Goal: Task Accomplishment & Management: Manage account settings

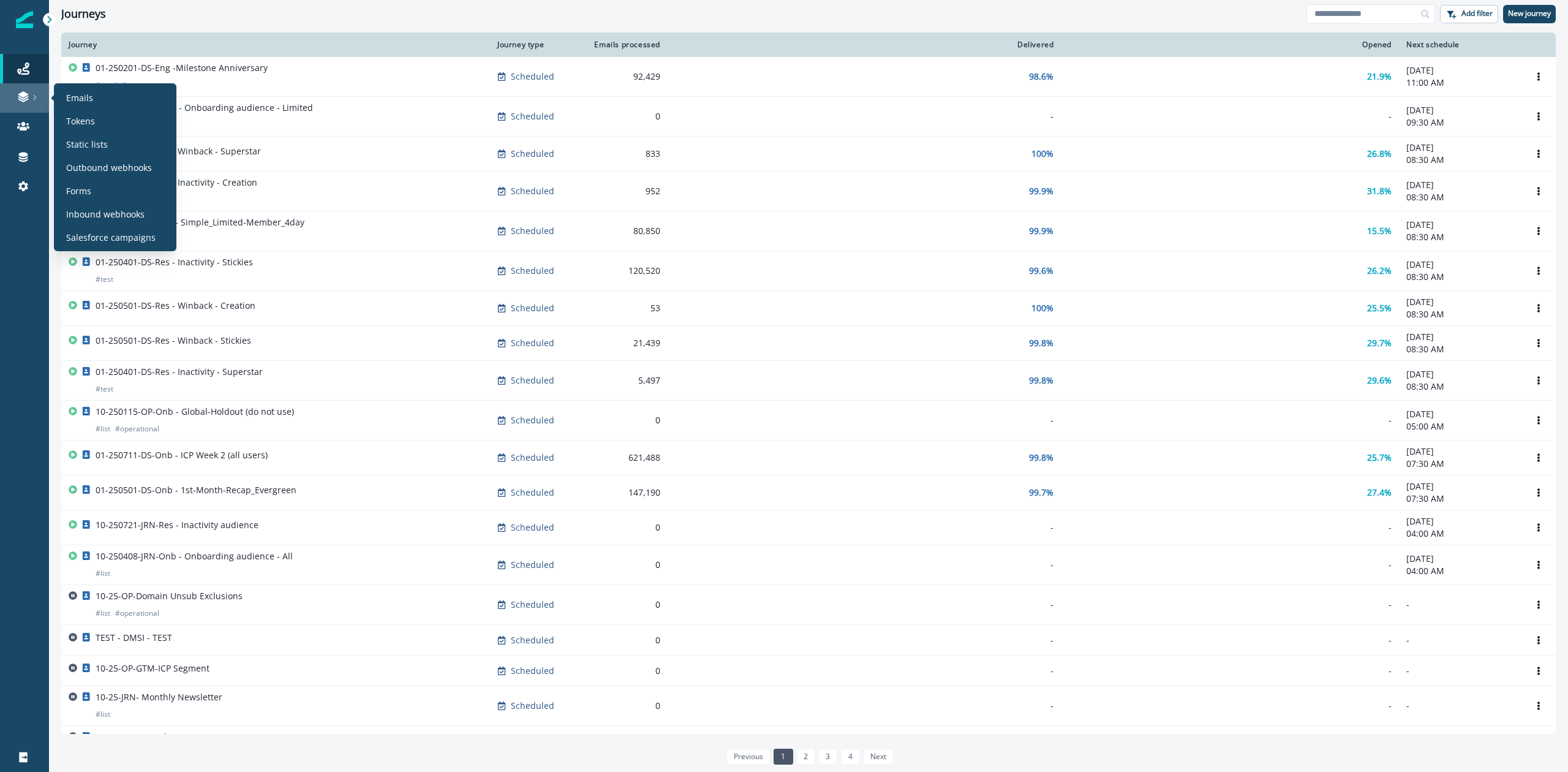
click at [30, 99] on div at bounding box center [24, 97] width 39 height 12
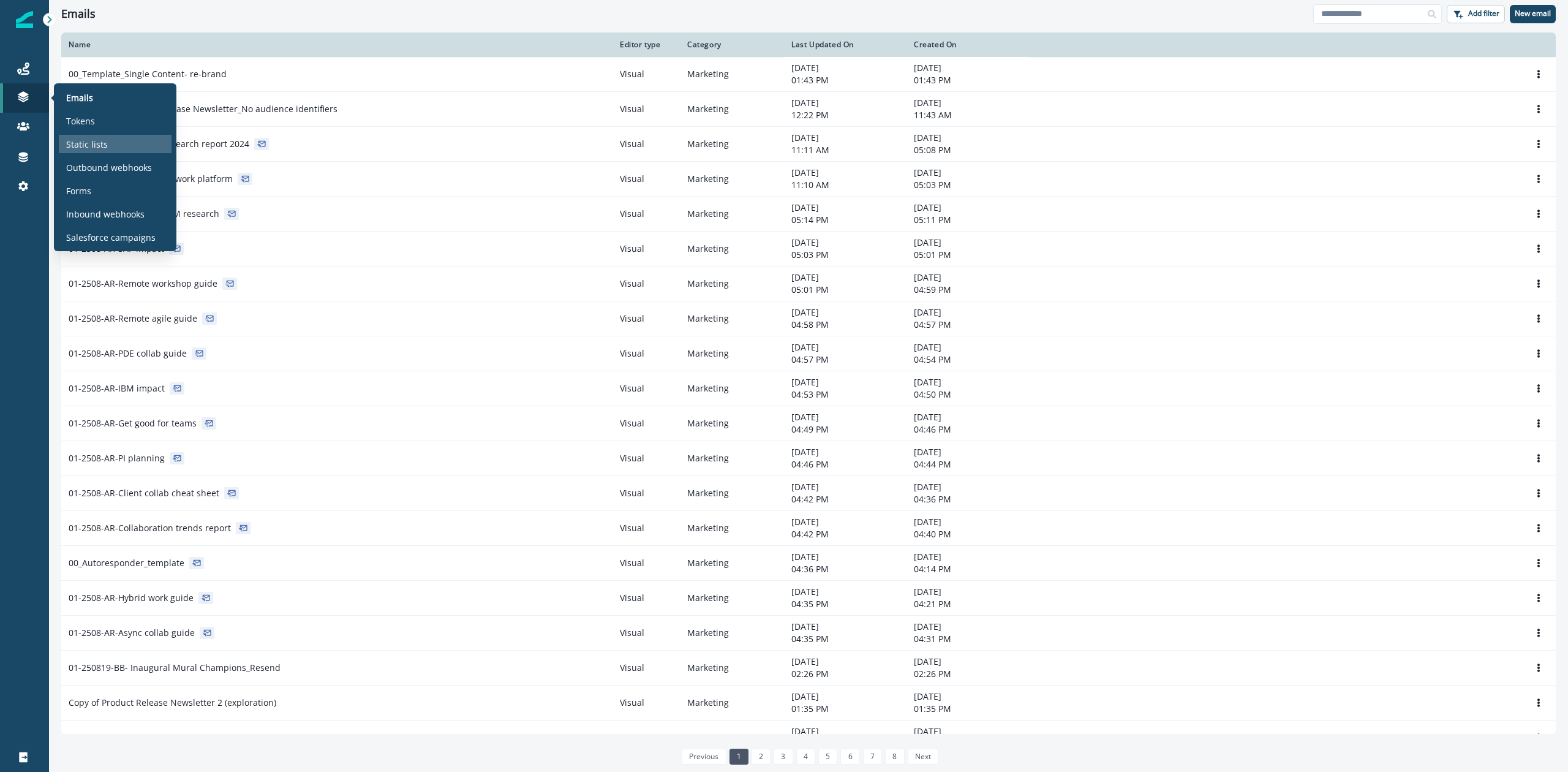
click at [89, 138] on p "Static lists" at bounding box center [86, 144] width 41 height 12
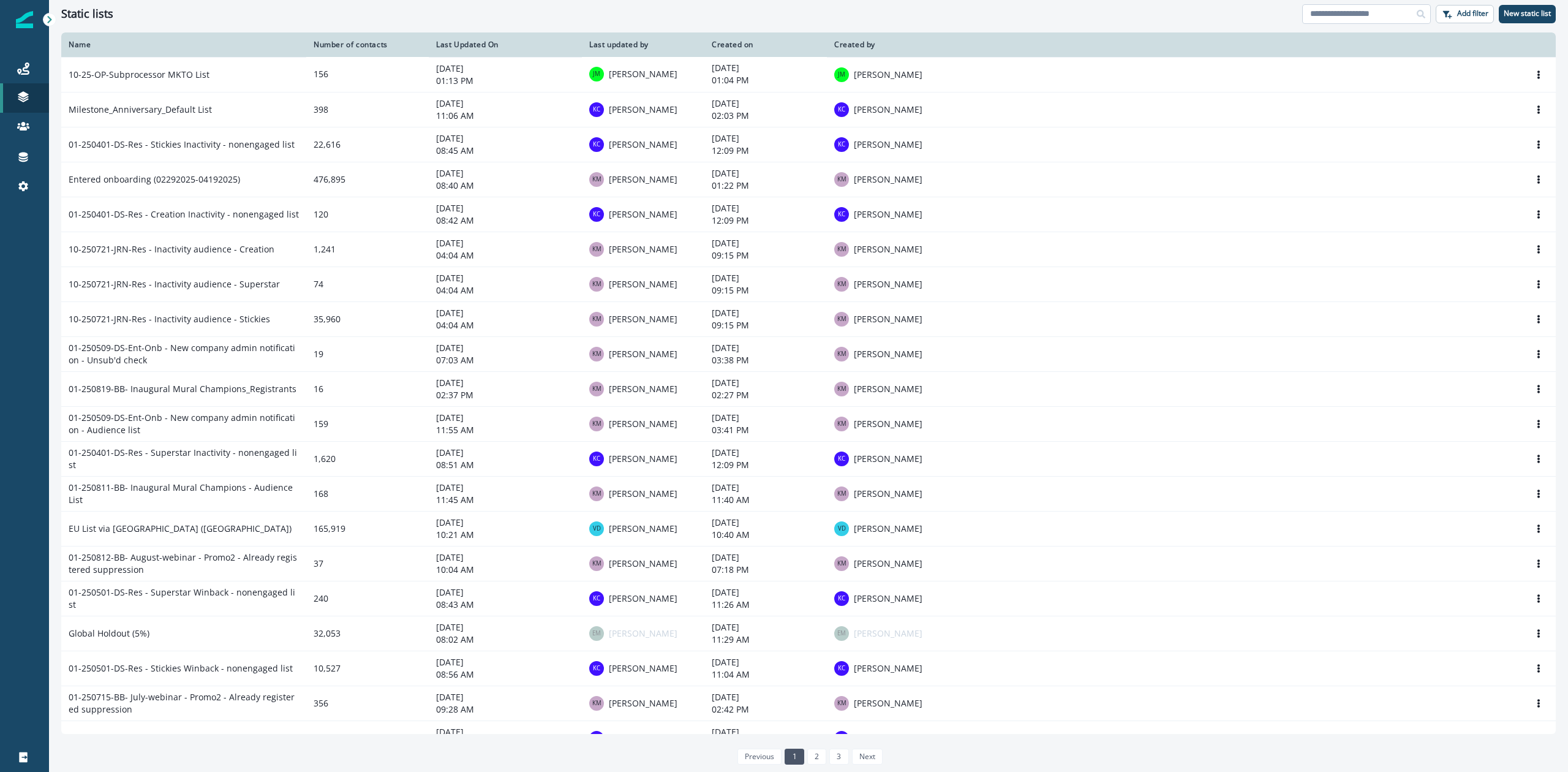
click at [1377, 14] on input at bounding box center [1367, 13] width 128 height 19
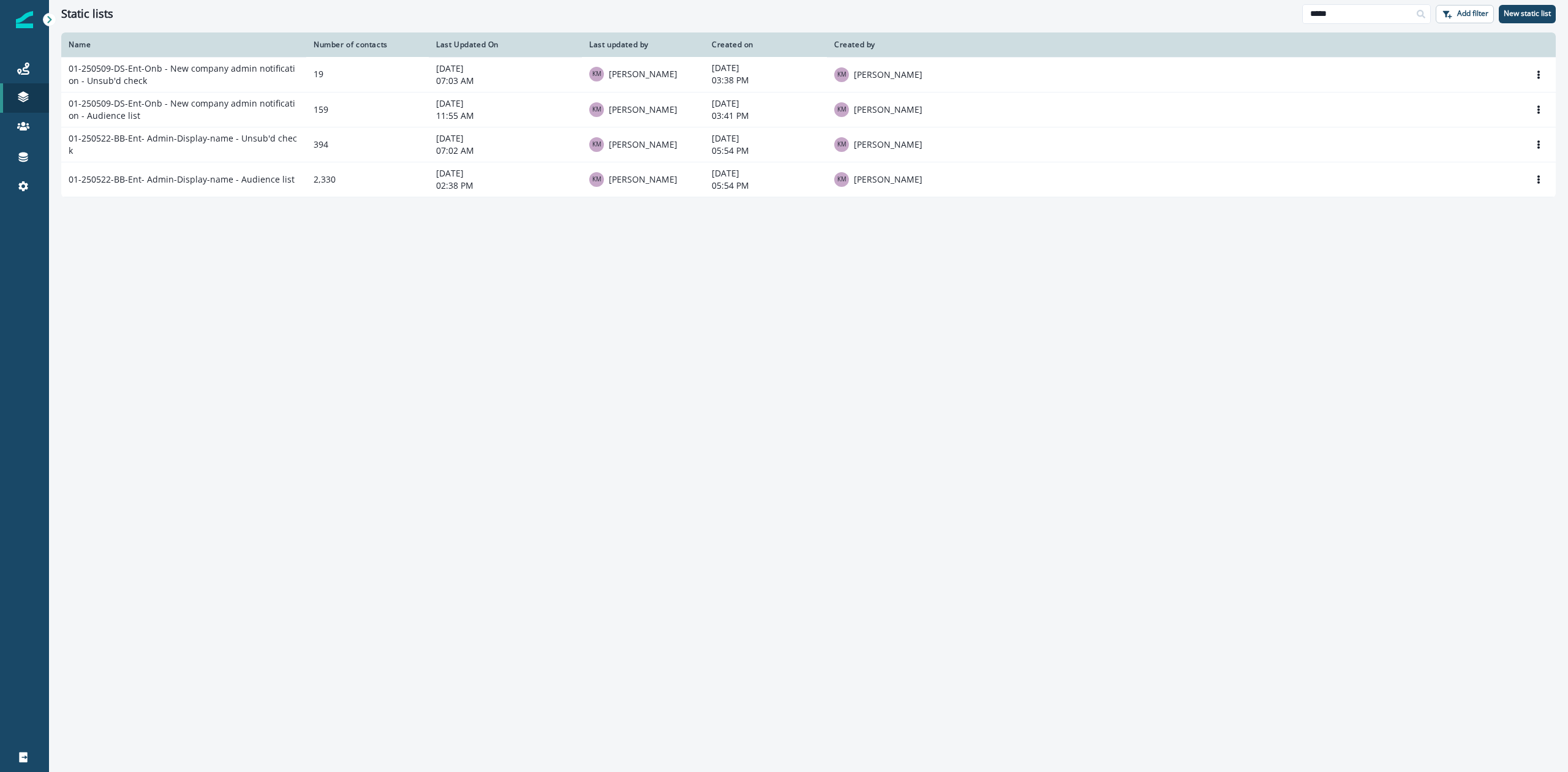
type input "*****"
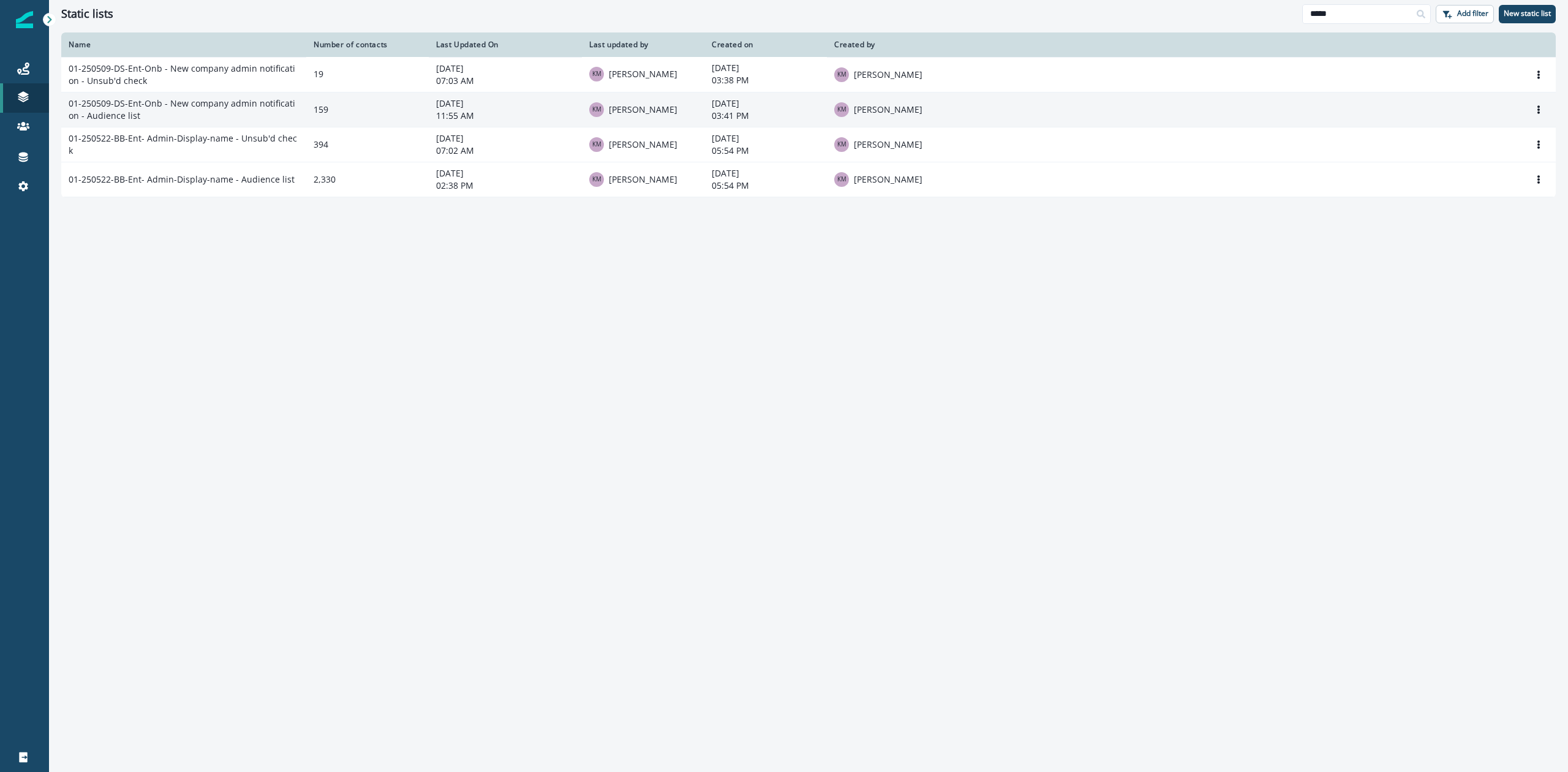
click at [160, 104] on td "01-250509-DS-Ent-Onb - New company admin notification - Audience list" at bounding box center [184, 109] width 245 height 35
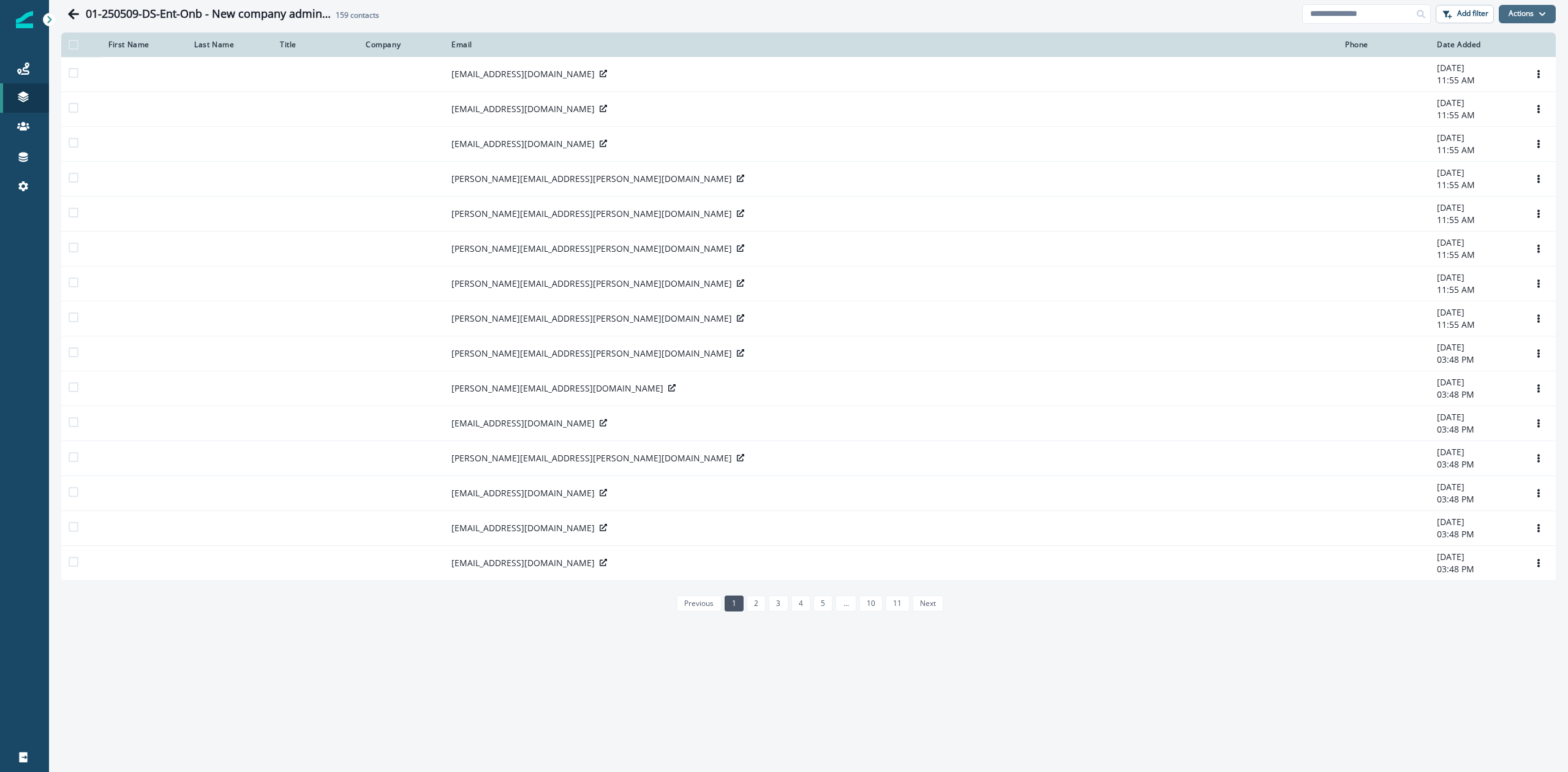
click at [1529, 11] on button "Actions" at bounding box center [1527, 13] width 57 height 18
click at [1495, 65] on button "From a CSV file" at bounding box center [1501, 65] width 109 height 20
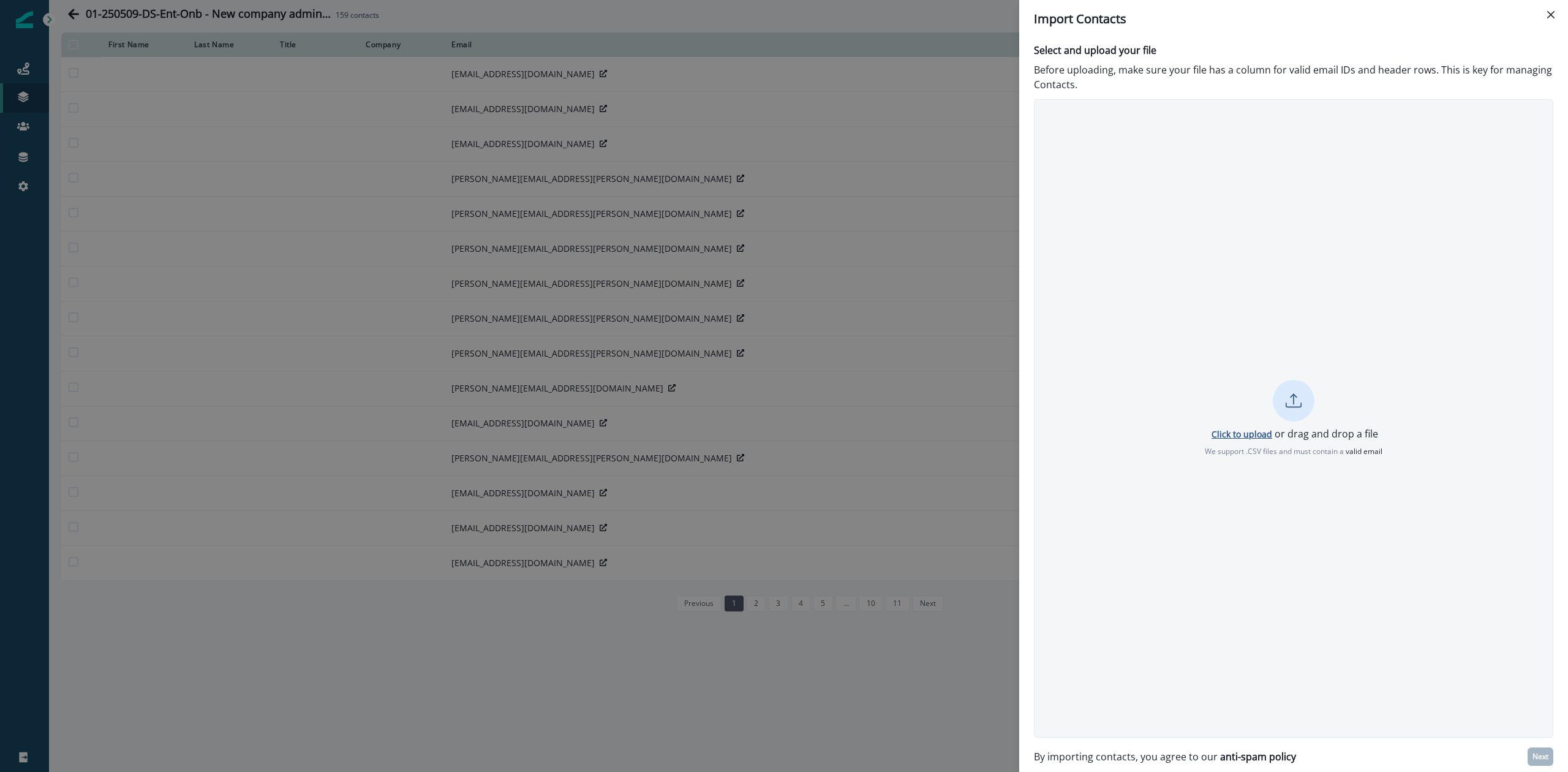
click at [1253, 436] on p "Click to upload" at bounding box center [1241, 434] width 60 height 12
click at [1243, 433] on p "Click to upload" at bounding box center [1241, 434] width 60 height 12
click at [1552, 15] on icon "Close" at bounding box center [1551, 15] width 8 height 8
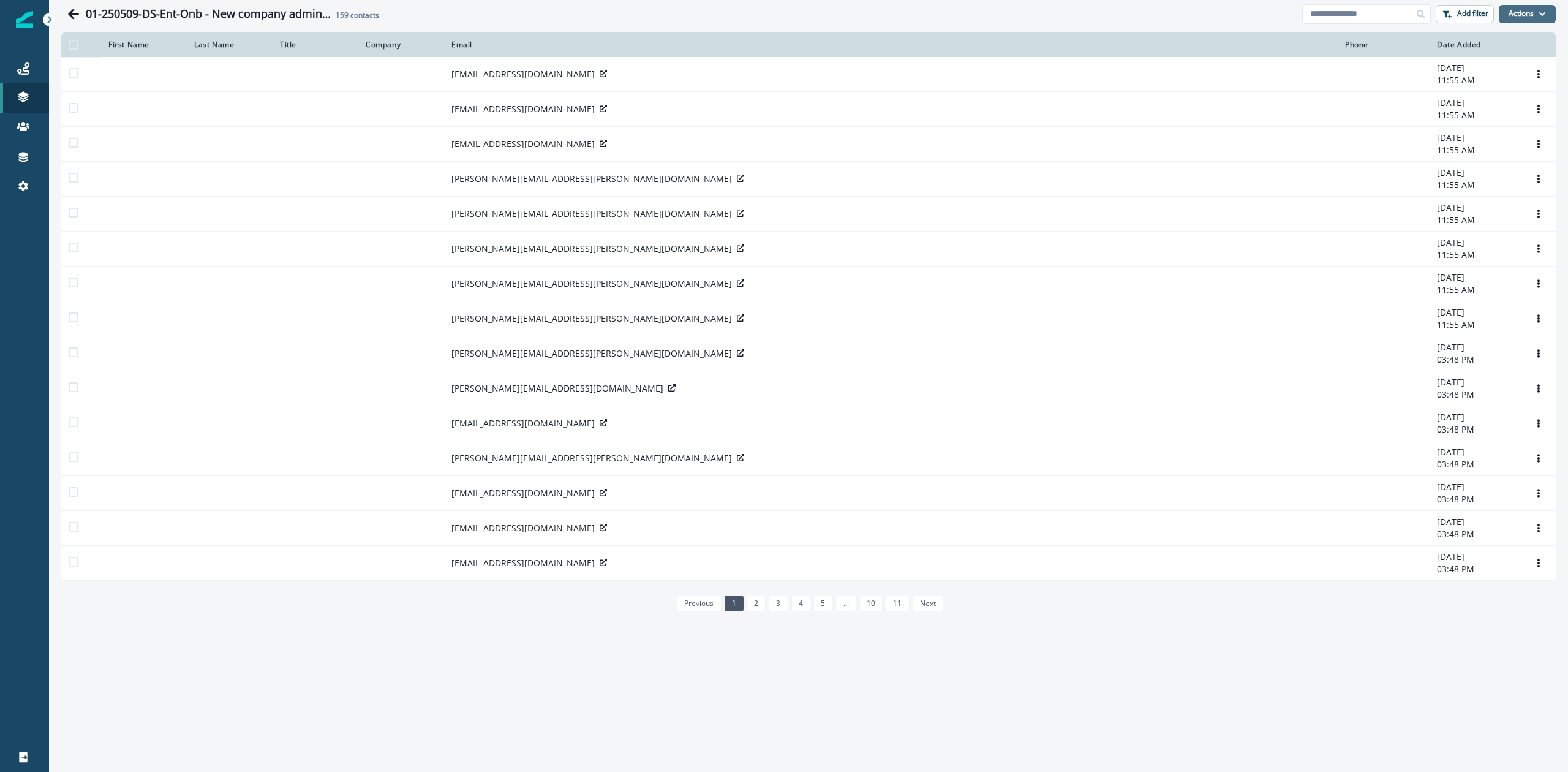
click at [1538, 15] on icon "button" at bounding box center [1542, 14] width 8 height 8
click at [1492, 69] on button "From a CSV file" at bounding box center [1501, 65] width 109 height 20
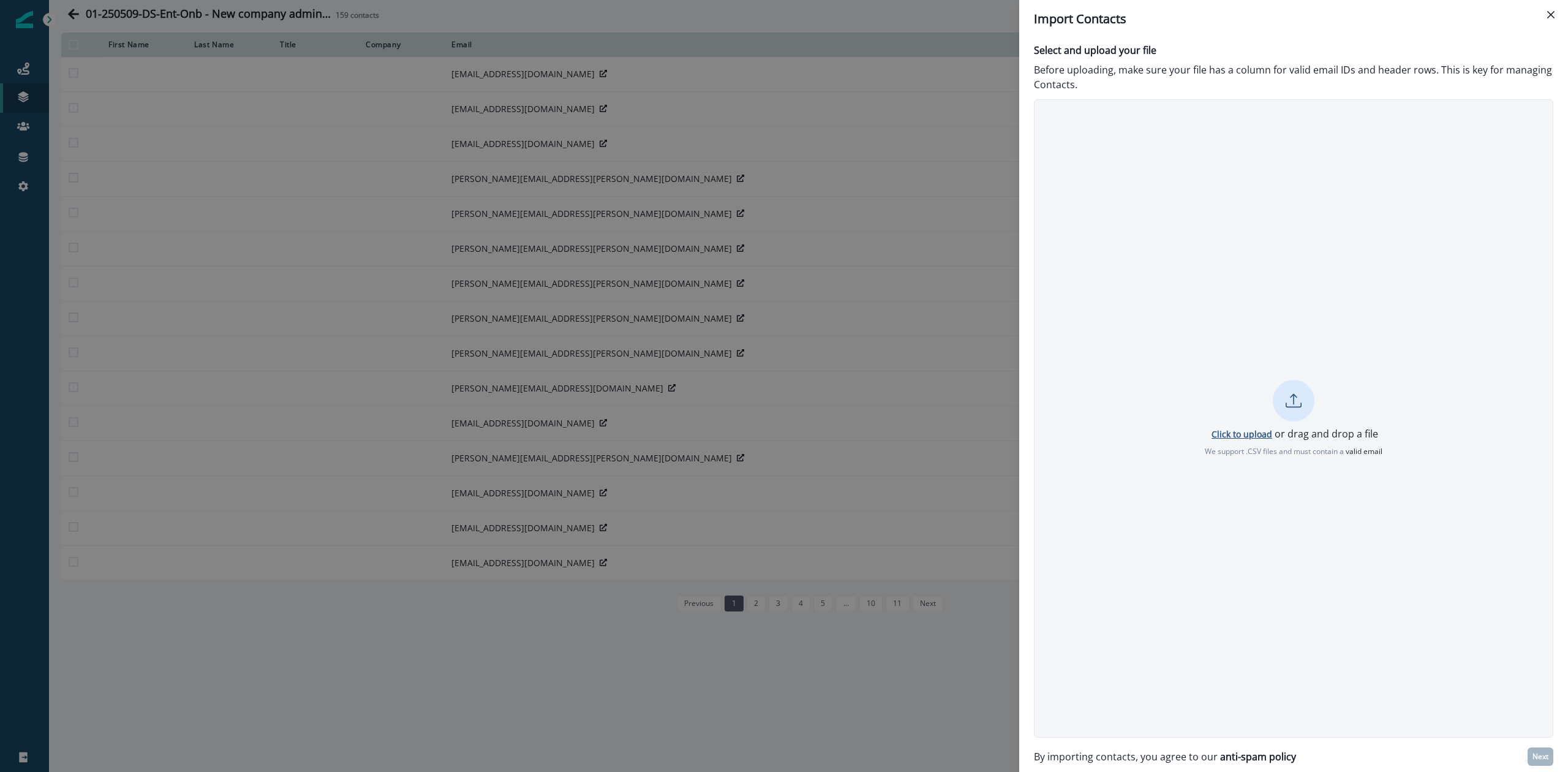
click at [1263, 433] on p "Click to upload" at bounding box center [1241, 434] width 60 height 12
click at [1292, 467] on p "Re-upload" at bounding box center [1294, 465] width 42 height 11
click at [1240, 435] on p "Click to upload" at bounding box center [1241, 434] width 60 height 12
click at [1558, 8] on button "Close" at bounding box center [1551, 14] width 19 height 19
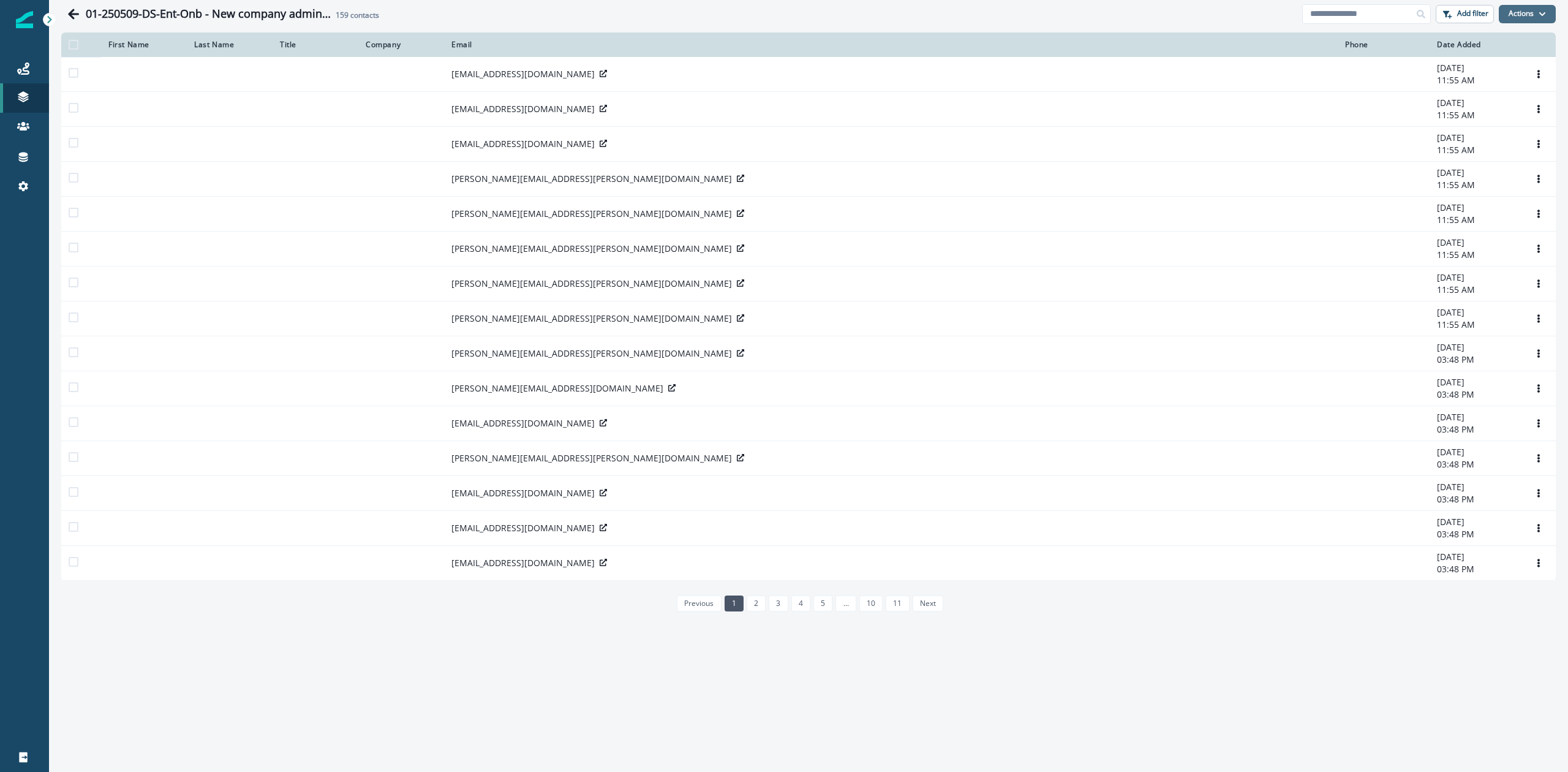
click at [1533, 8] on button "Actions" at bounding box center [1527, 13] width 57 height 18
click at [1492, 65] on button "From a CSV file" at bounding box center [1501, 65] width 109 height 20
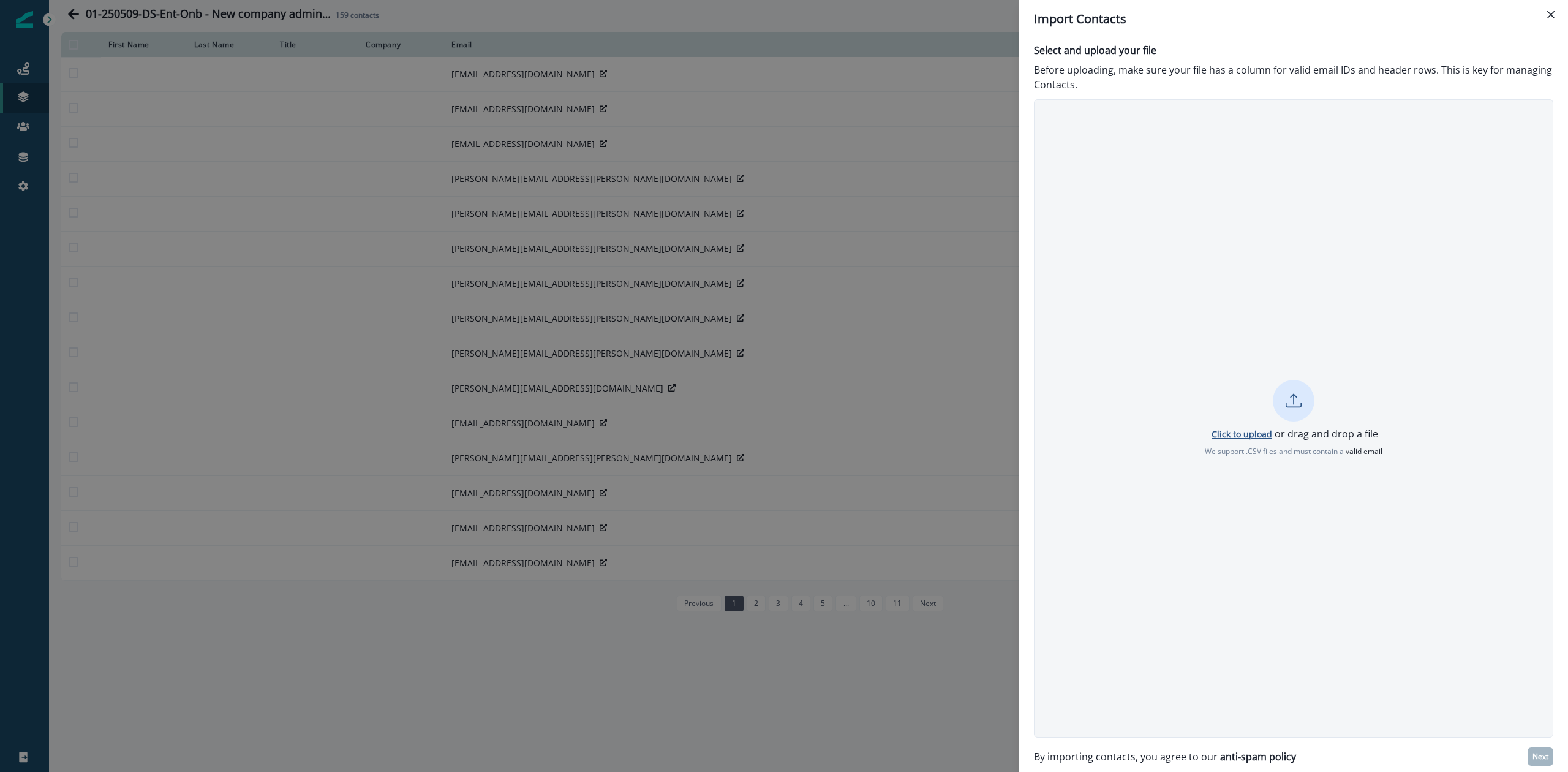
click at [1243, 433] on p "Click to upload" at bounding box center [1241, 434] width 60 height 12
click at [1291, 466] on p "Re-upload" at bounding box center [1294, 465] width 42 height 11
click at [1220, 431] on p "Click to upload" at bounding box center [1241, 434] width 60 height 12
click at [1556, 9] on button "Close" at bounding box center [1551, 14] width 19 height 19
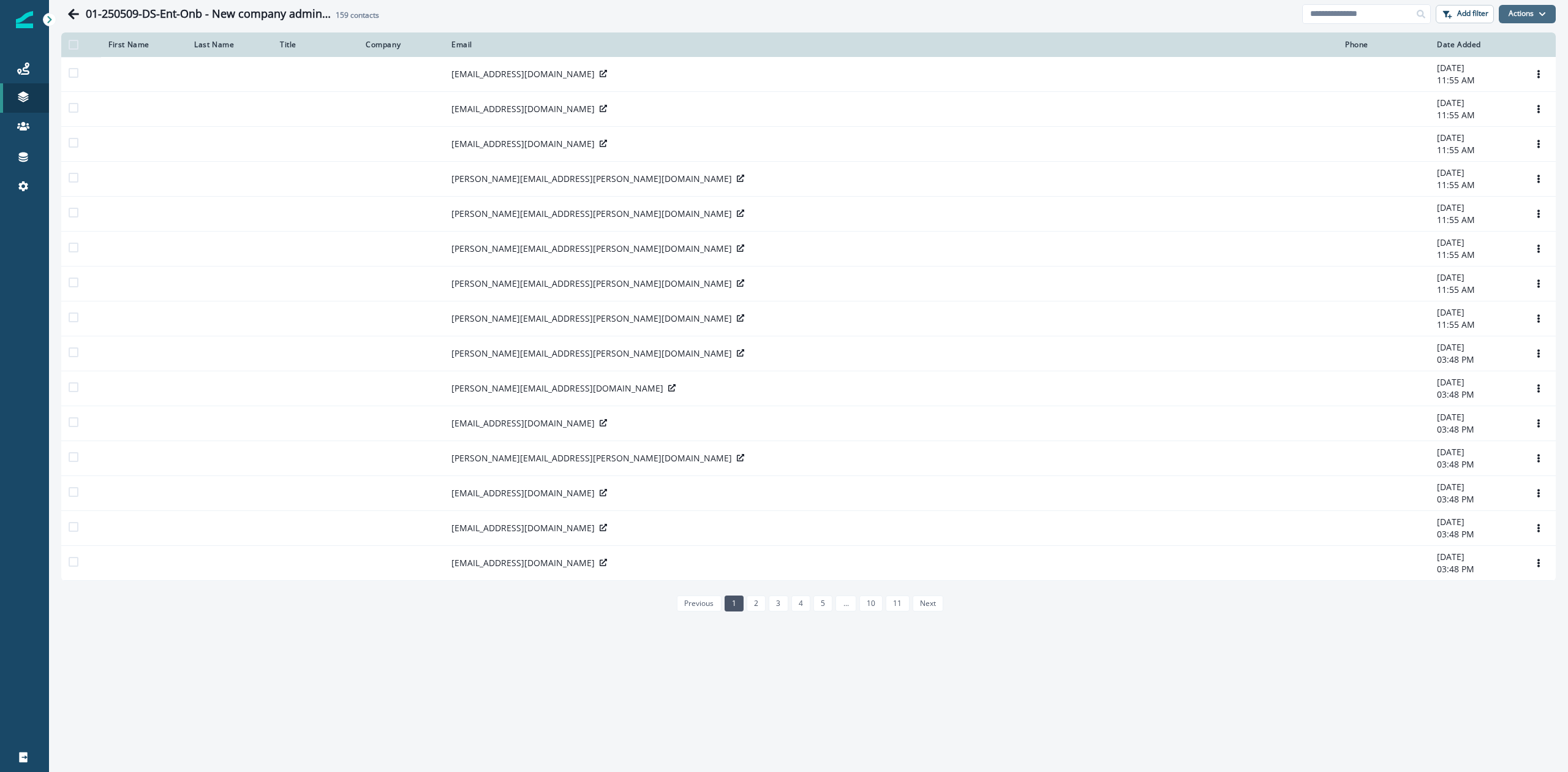
click at [1530, 12] on button "Actions" at bounding box center [1527, 13] width 57 height 18
click at [1486, 70] on button "From a CSV file" at bounding box center [1501, 65] width 109 height 20
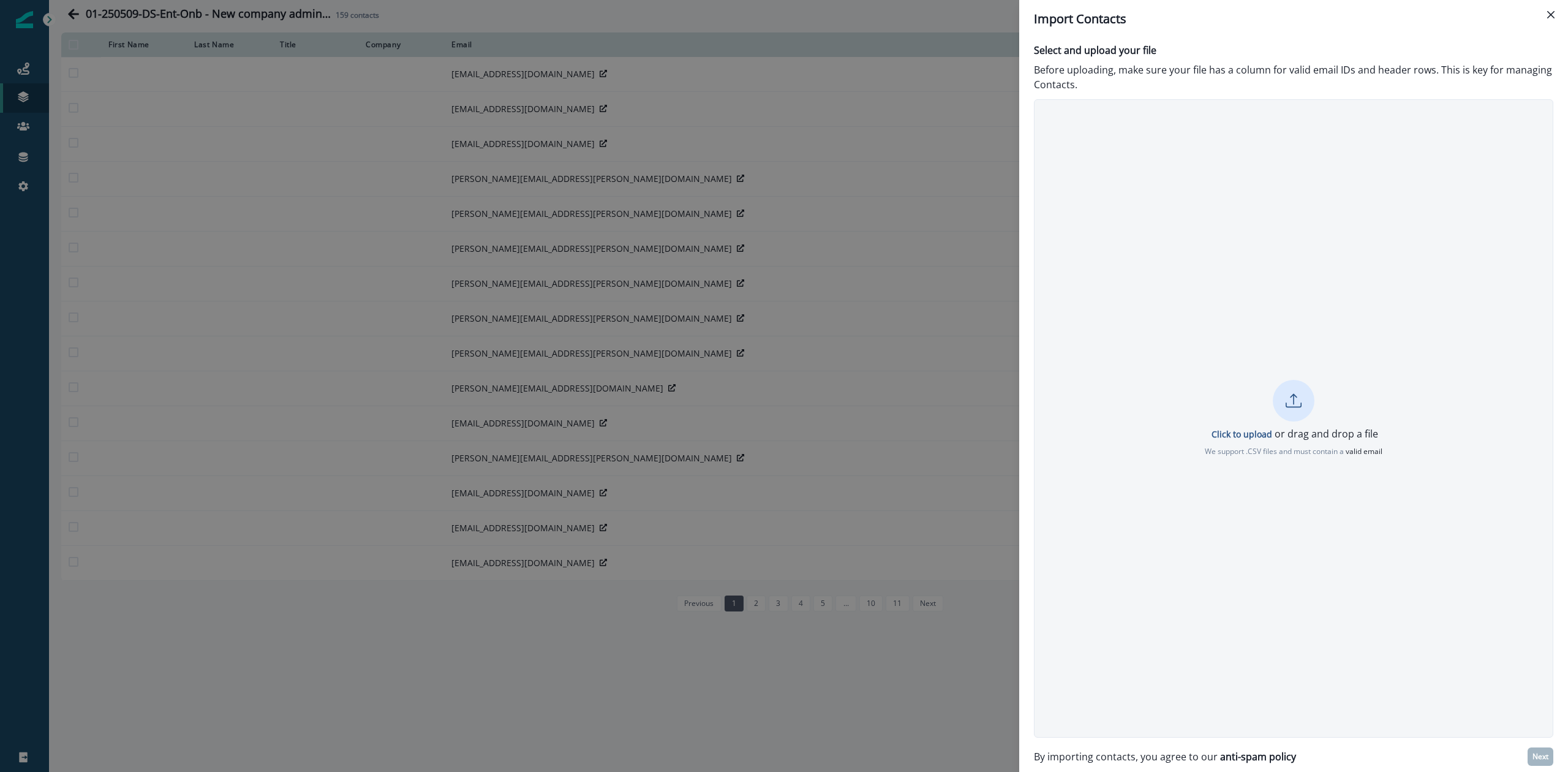
click at [1243, 440] on p "Click to upload or drag and drop a file" at bounding box center [1294, 433] width 169 height 14
click at [1533, 757] on p "Next" at bounding box center [1540, 757] width 16 height 9
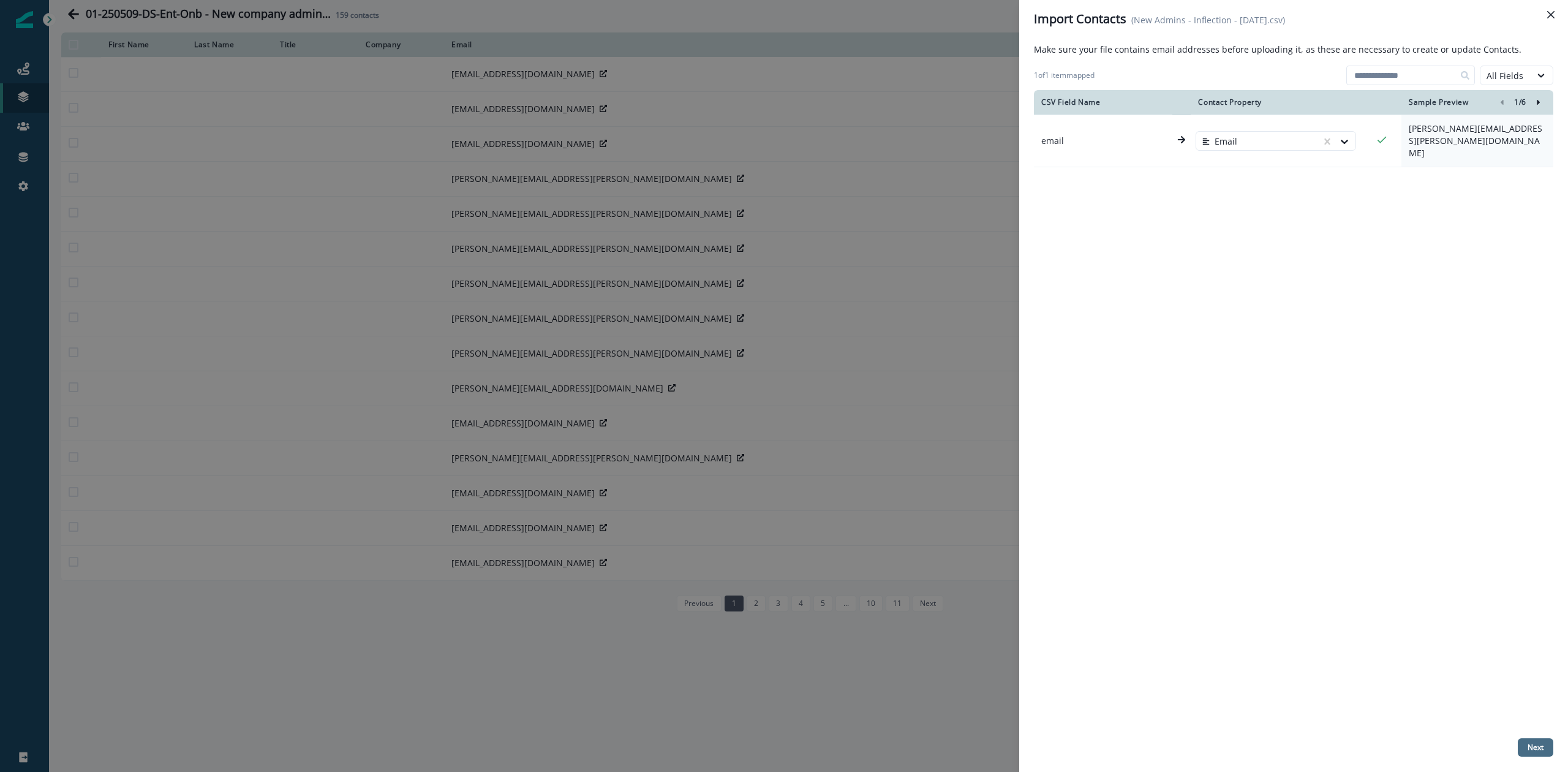
click at [1530, 748] on p "Next" at bounding box center [1535, 747] width 16 height 9
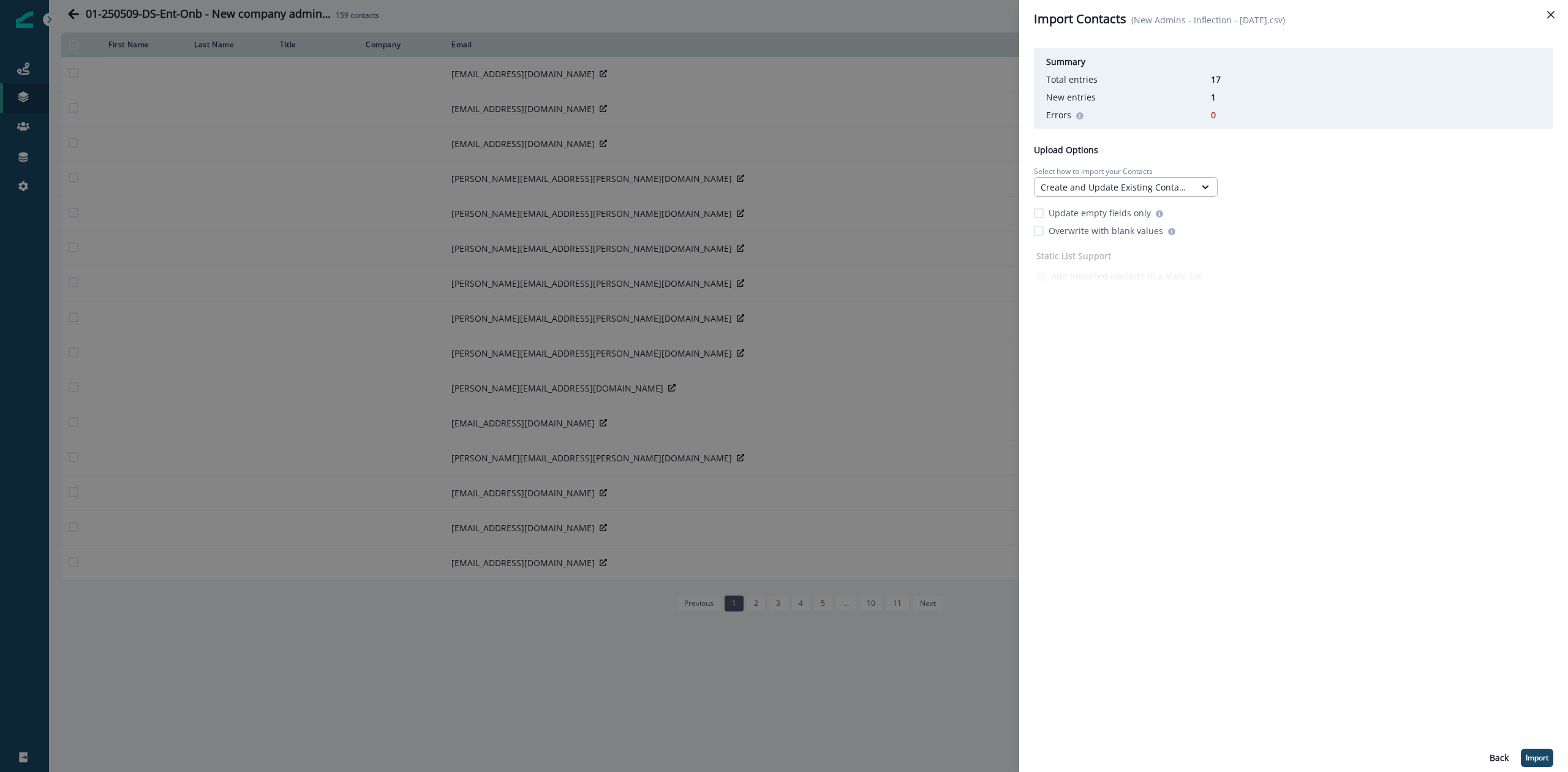
click at [1148, 189] on div "Create and Update Existing Contacts" at bounding box center [1115, 187] width 149 height 12
click at [1544, 759] on p "Import" at bounding box center [1537, 758] width 23 height 9
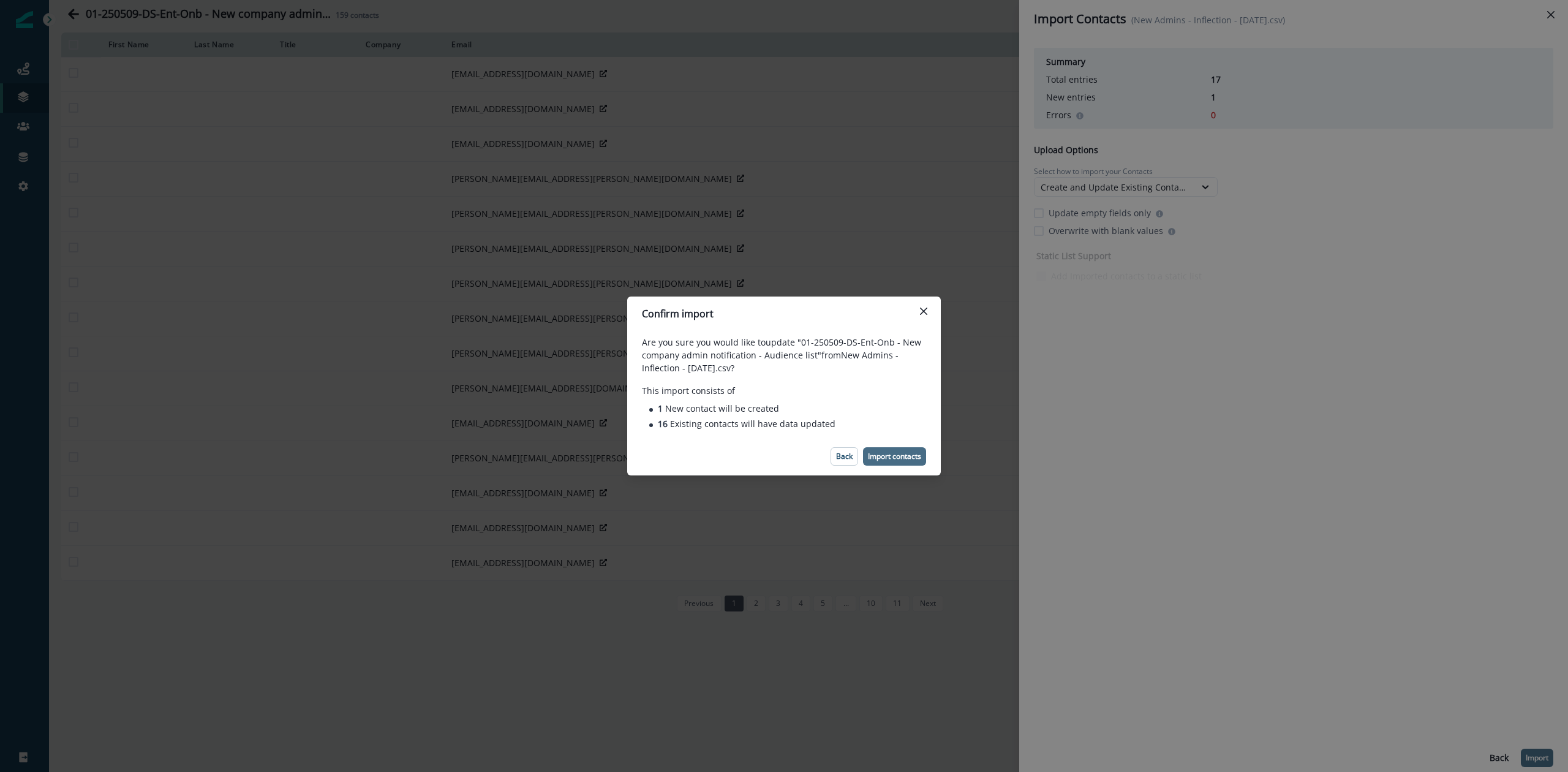
click at [902, 455] on p "Import contacts" at bounding box center [895, 456] width 54 height 9
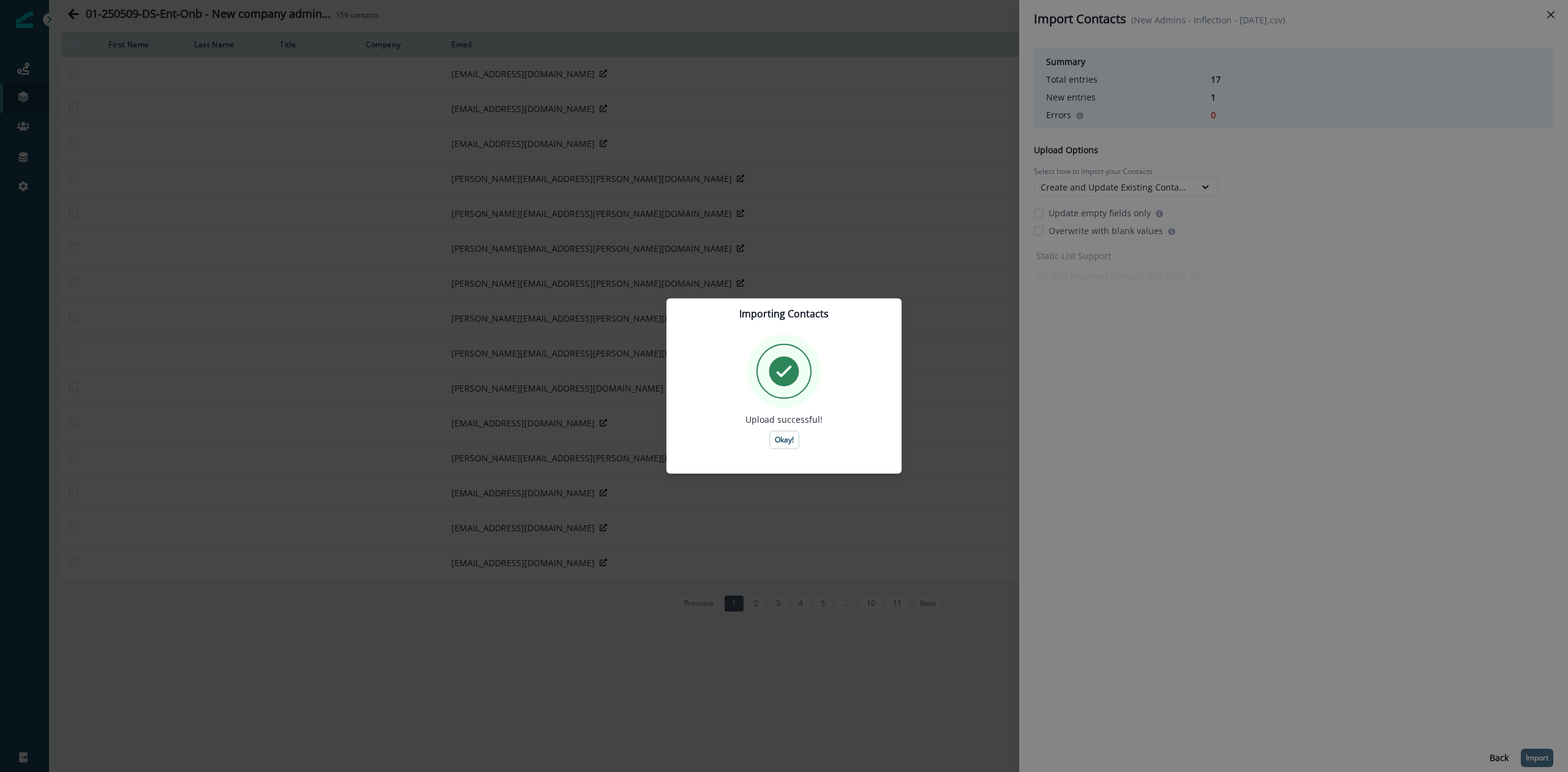
click at [1554, 16] on div "Importing Contacts Upload successful! Okay!" at bounding box center [784, 386] width 1568 height 772
click at [788, 441] on p "Okay!" at bounding box center [784, 439] width 19 height 9
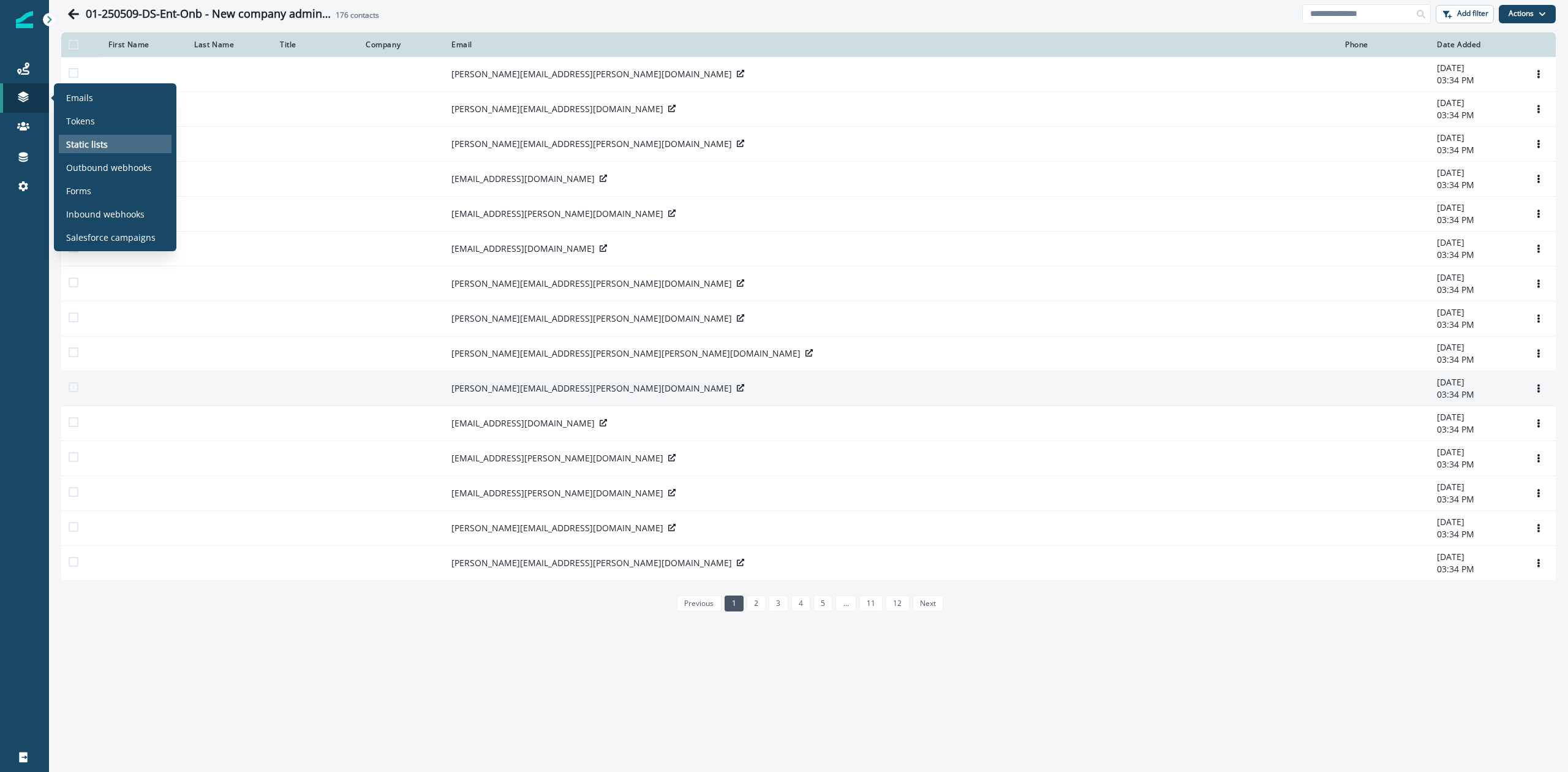
click at [78, 138] on p "Static lists" at bounding box center [86, 144] width 41 height 12
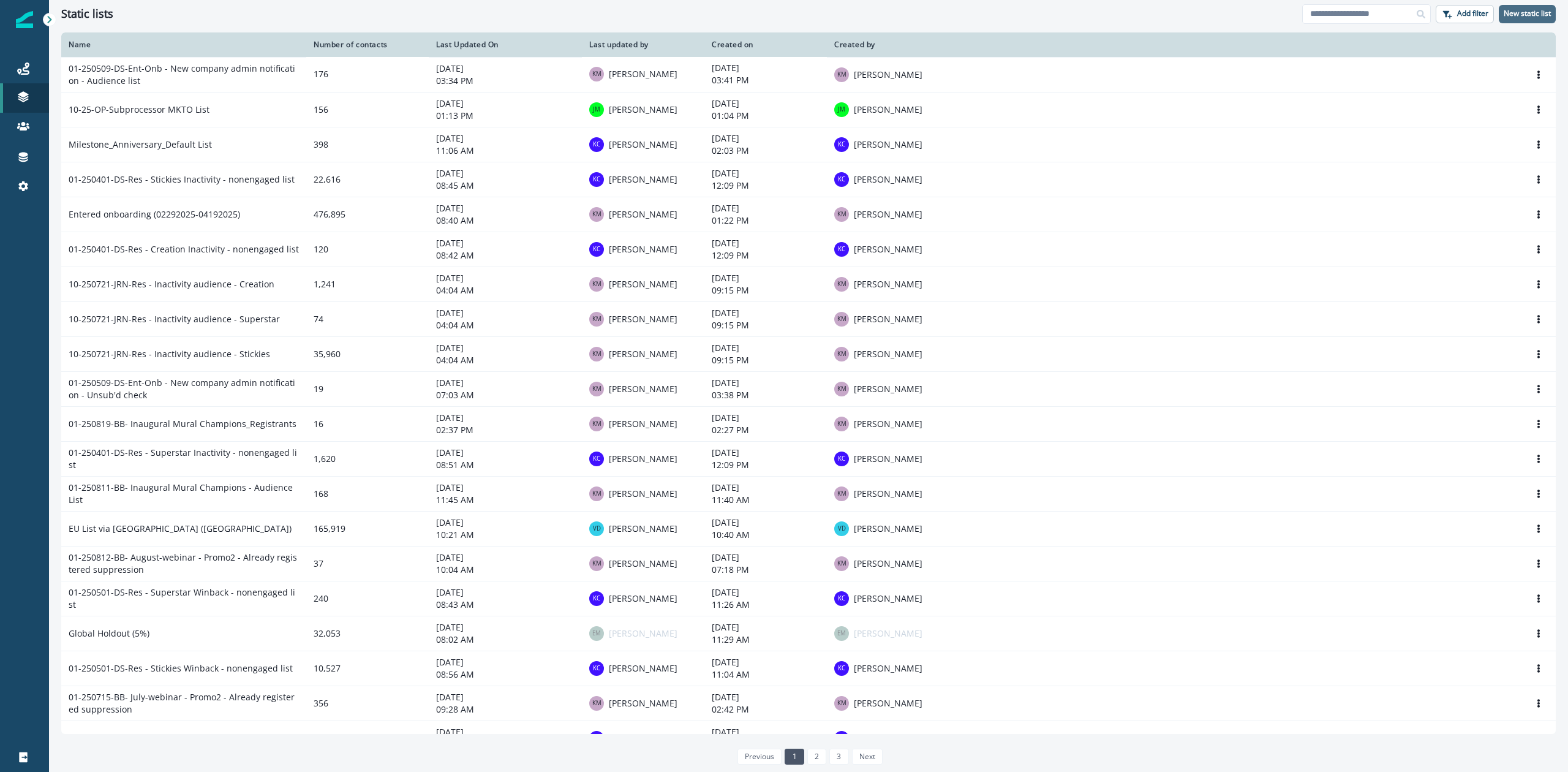
click at [1525, 14] on p "New static list" at bounding box center [1527, 13] width 47 height 9
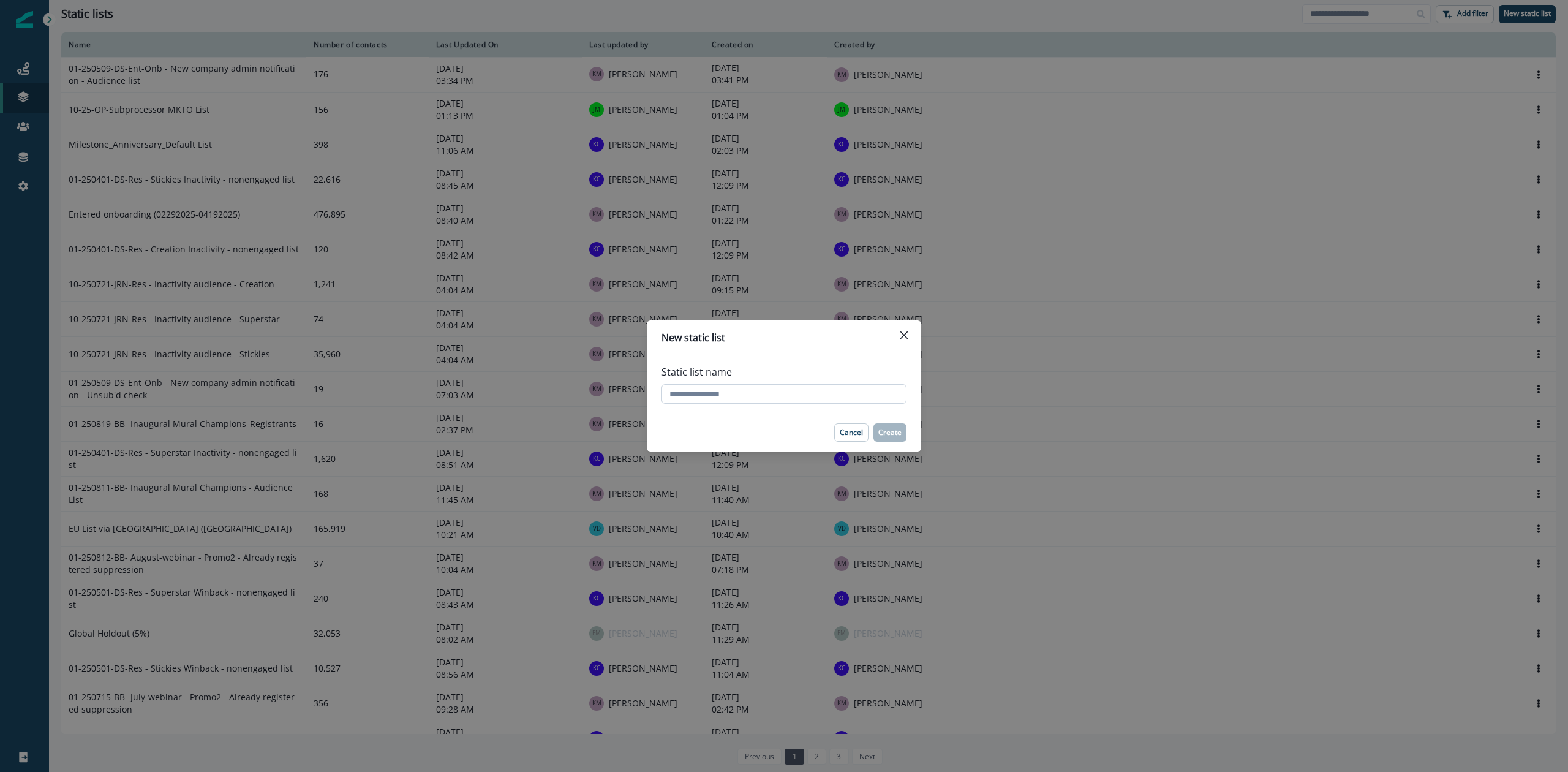
click at [722, 389] on input "Static list name" at bounding box center [784, 394] width 245 height 19
type input "**********"
click at [892, 433] on p "Create" at bounding box center [889, 433] width 23 height 9
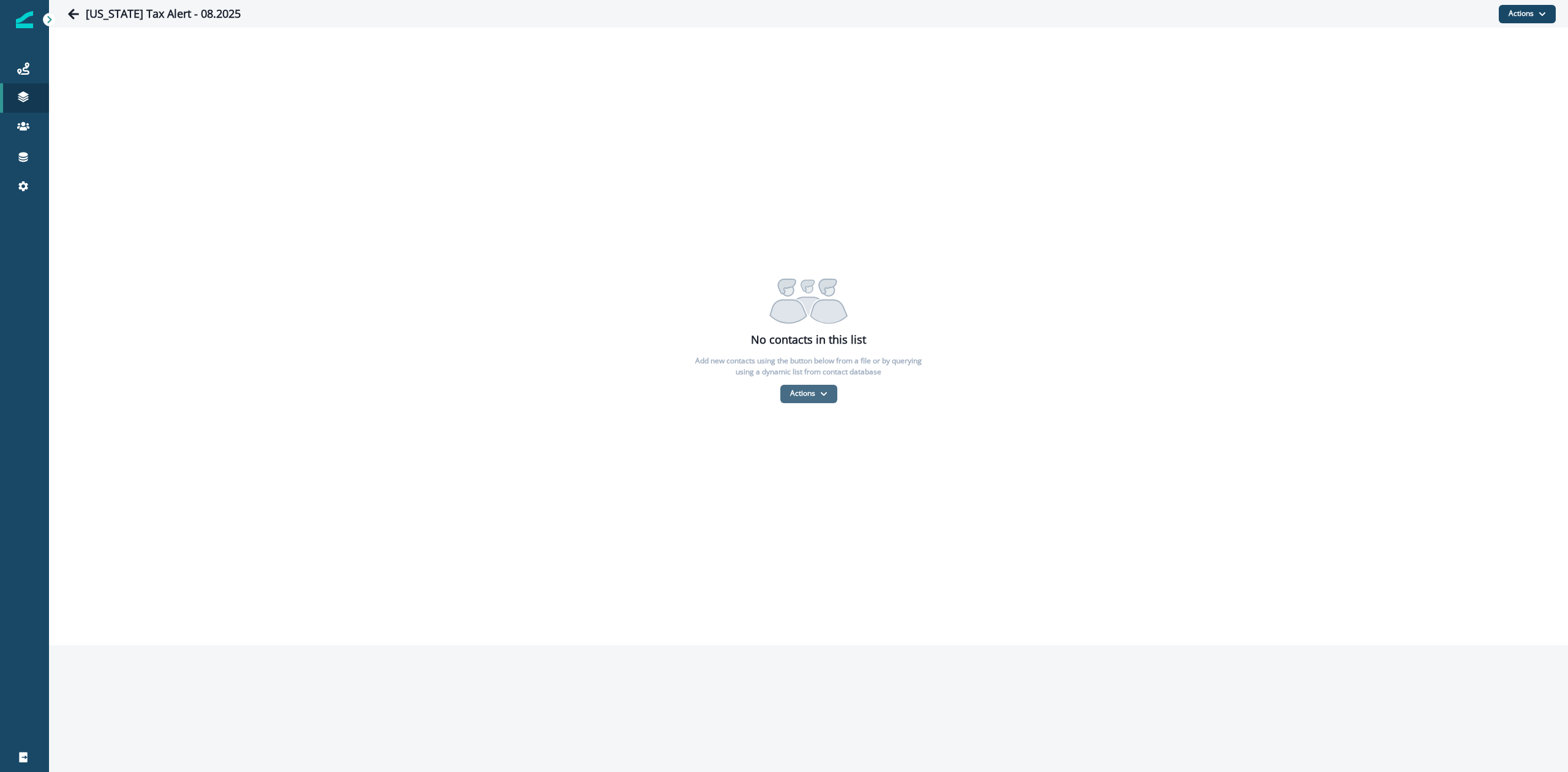
click at [796, 393] on button "Actions" at bounding box center [808, 393] width 57 height 18
click at [814, 447] on button "From a CSV file" at bounding box center [835, 445] width 109 height 20
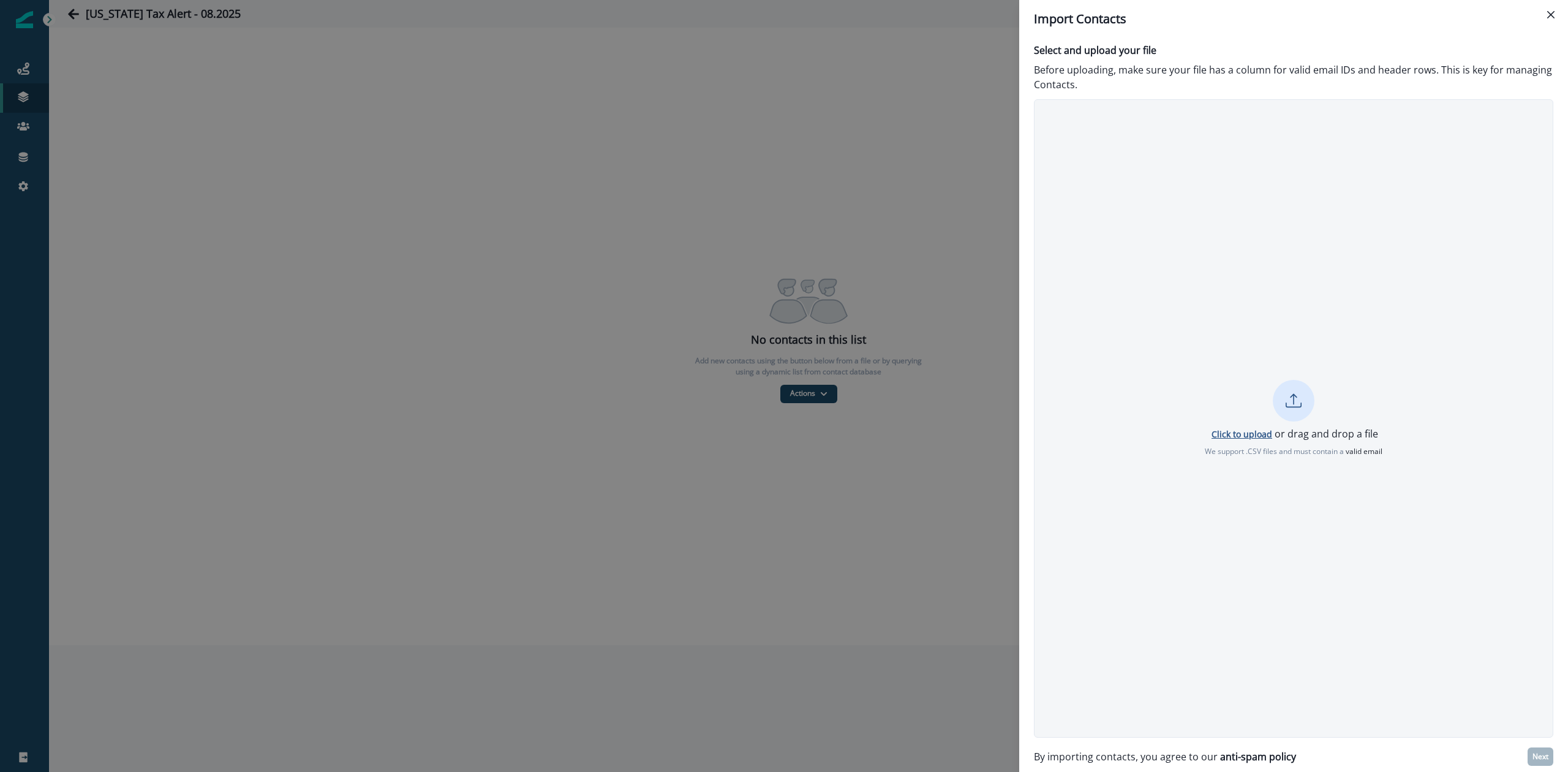
click at [1238, 433] on p "Click to upload" at bounding box center [1241, 434] width 60 height 12
click at [1296, 471] on button "Re-upload" at bounding box center [1293, 464] width 57 height 18
click at [1250, 433] on p "Click to upload" at bounding box center [1241, 434] width 60 height 12
click at [1287, 427] on p ""Vermont Tax Alert - 08.25.2025.csv" upload failed" at bounding box center [1294, 422] width 153 height 26
click at [1294, 468] on p "Re-upload" at bounding box center [1294, 465] width 42 height 11
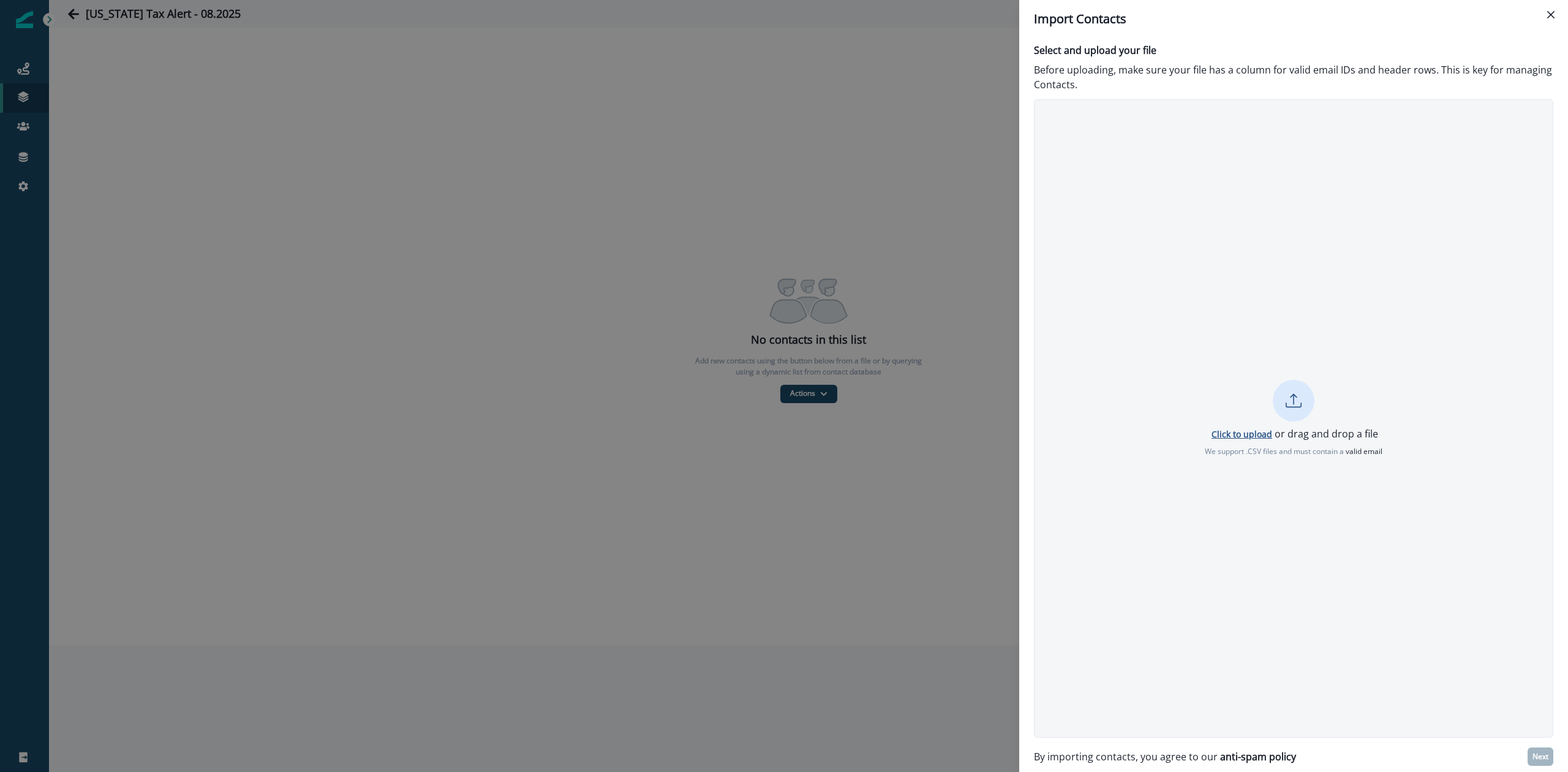
click at [1247, 431] on p "Click to upload" at bounding box center [1241, 434] width 60 height 12
click at [1287, 428] on p ""Vermont Tax Alert - 08.25.2025.csv" upload failed" at bounding box center [1294, 422] width 153 height 26
click at [1286, 471] on button "Re-upload" at bounding box center [1293, 464] width 57 height 18
click at [1549, 18] on button "Close" at bounding box center [1551, 14] width 19 height 19
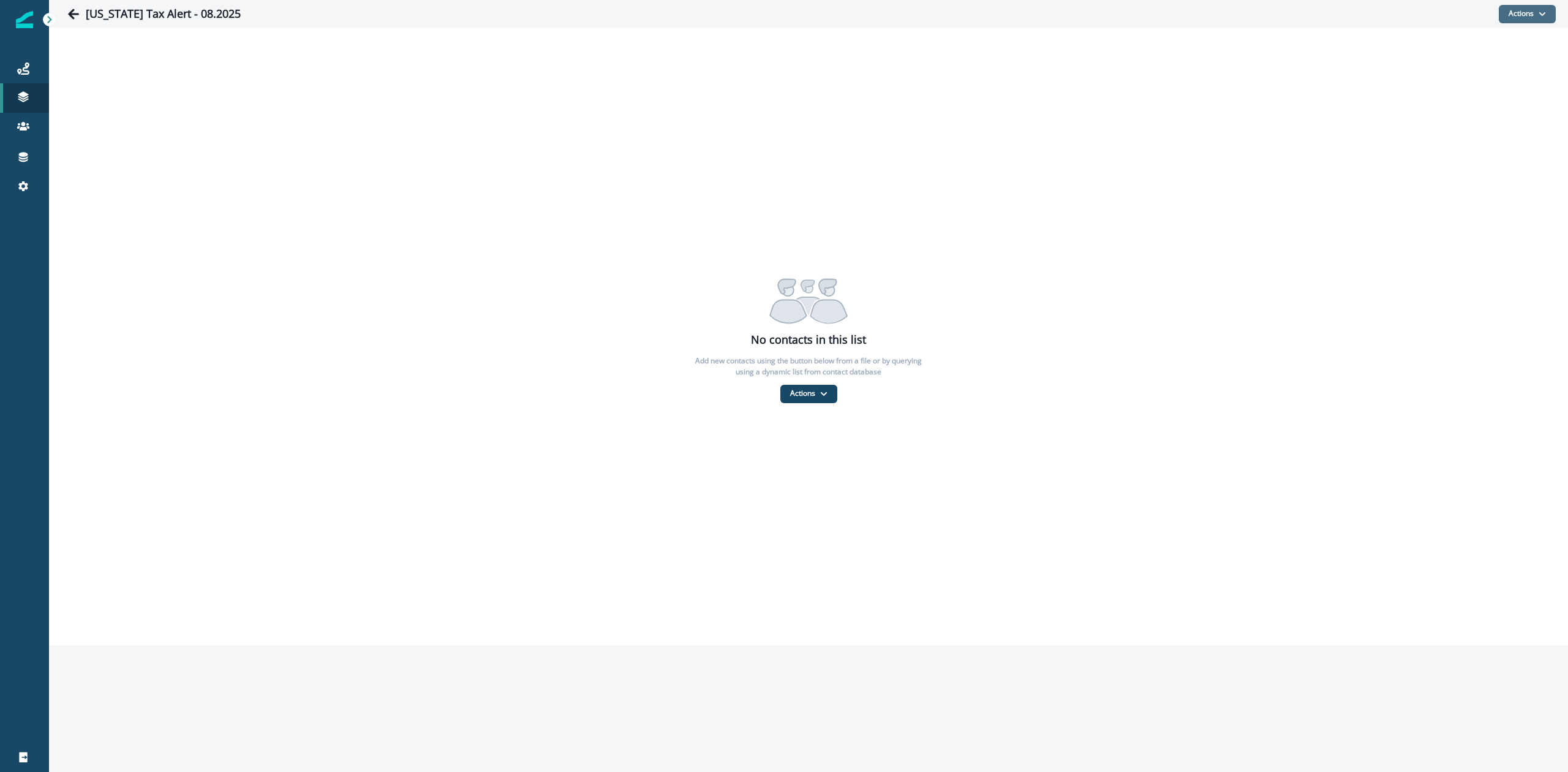
click at [1532, 15] on button "Actions" at bounding box center [1527, 13] width 57 height 18
click at [1480, 63] on button "From a CSV file" at bounding box center [1501, 65] width 109 height 20
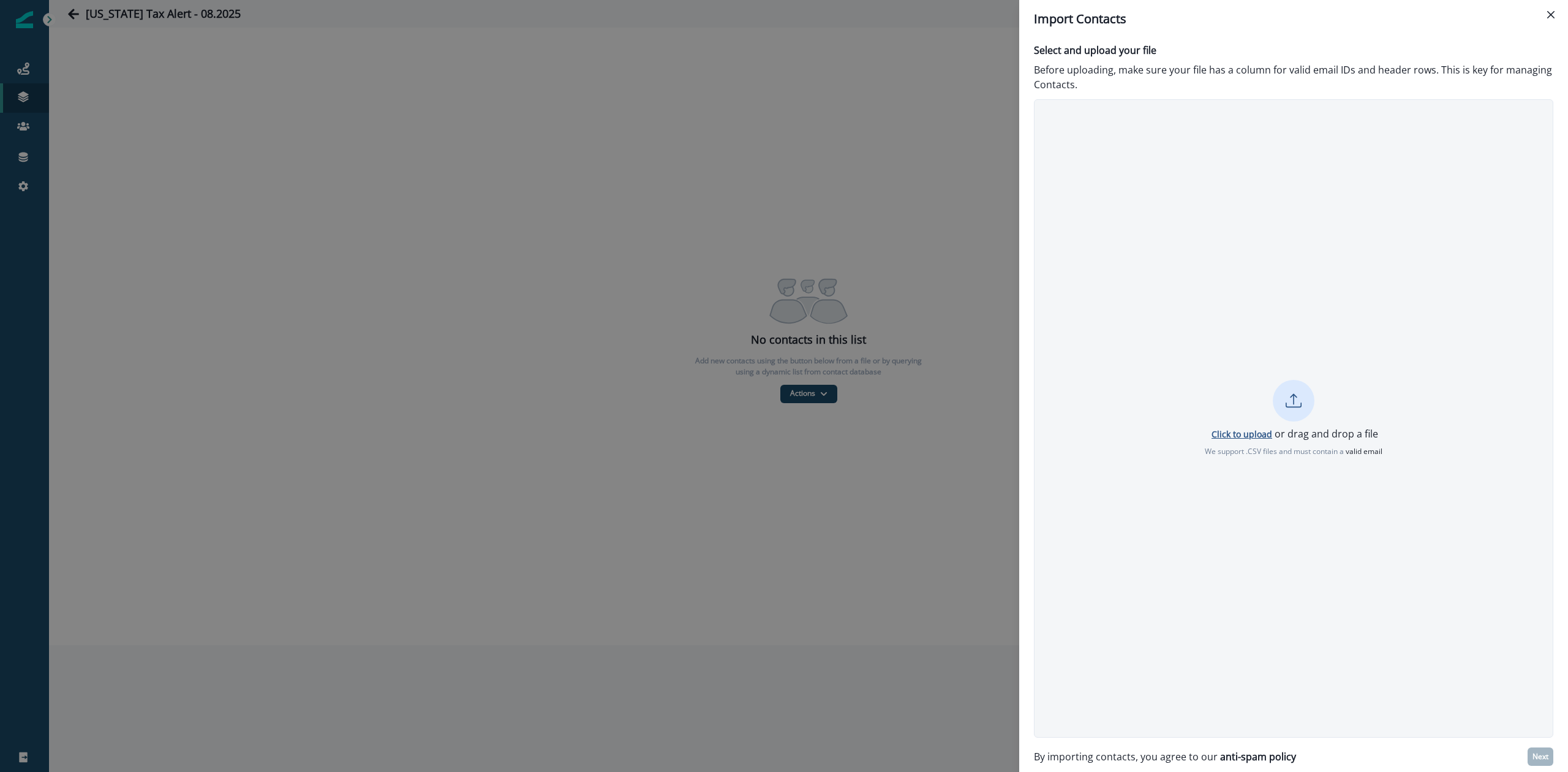
click at [1257, 431] on p "Click to upload" at bounding box center [1241, 434] width 60 height 12
click at [1277, 464] on p "Re-upload" at bounding box center [1294, 465] width 42 height 11
click at [1234, 433] on p "Click to upload" at bounding box center [1241, 434] width 60 height 12
click at [1552, 15] on icon "Close" at bounding box center [1551, 15] width 8 height 8
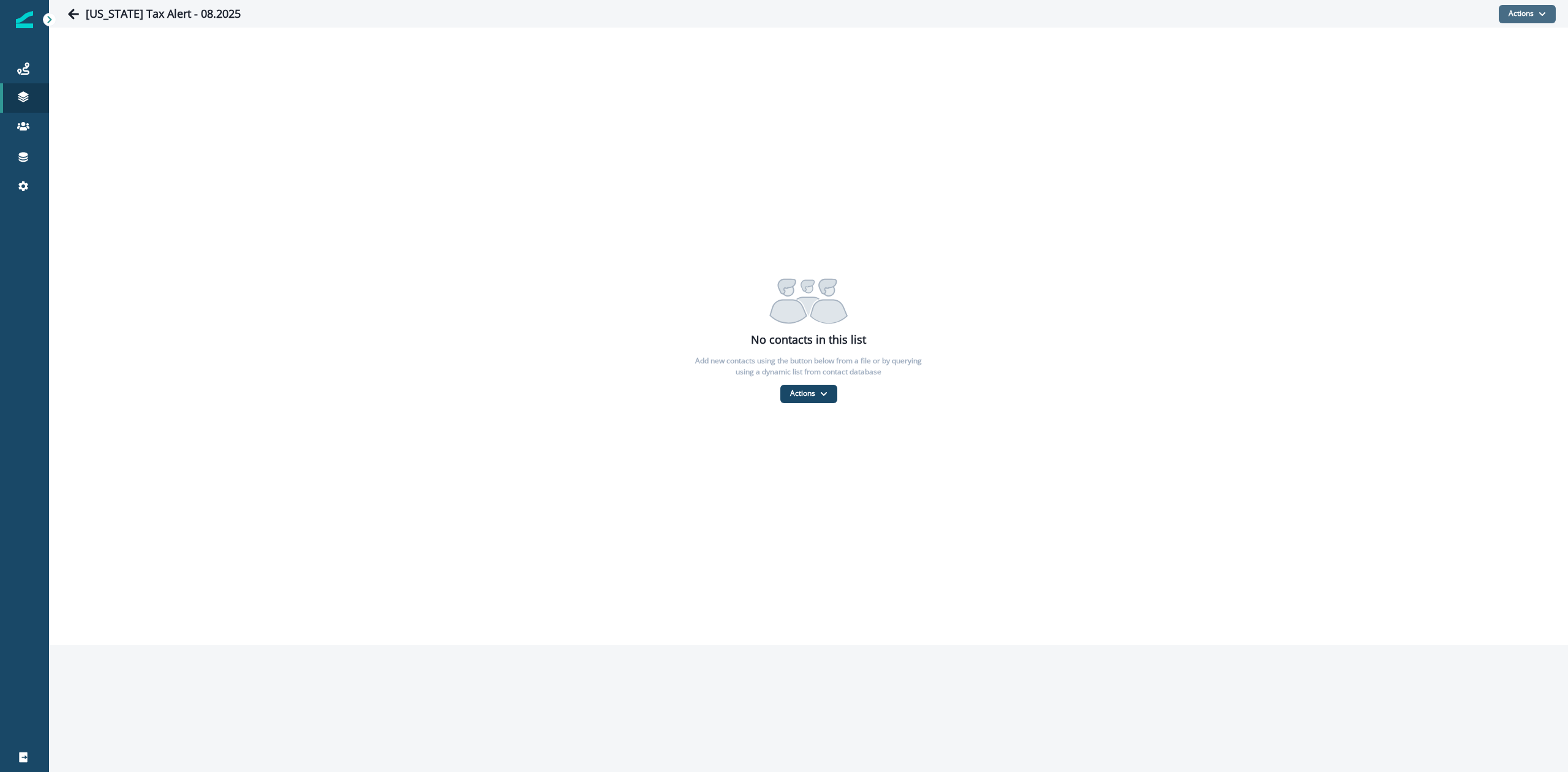
click at [1530, 17] on button "Actions" at bounding box center [1527, 13] width 57 height 18
click at [1496, 64] on button "From a CSV file" at bounding box center [1501, 65] width 109 height 20
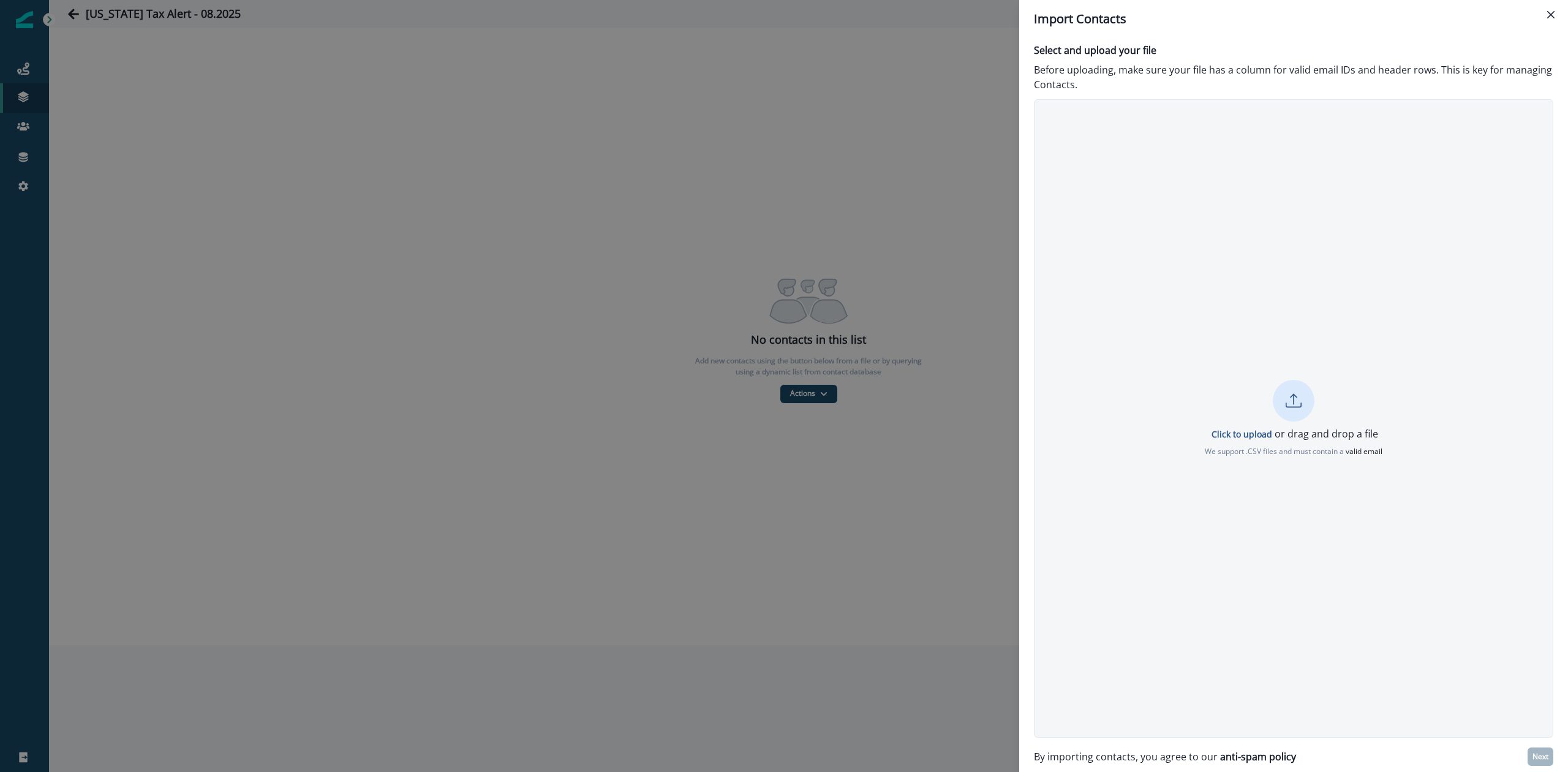
click at [1278, 398] on div at bounding box center [1293, 400] width 41 height 41
click at [1533, 757] on p "Next" at bounding box center [1540, 757] width 16 height 9
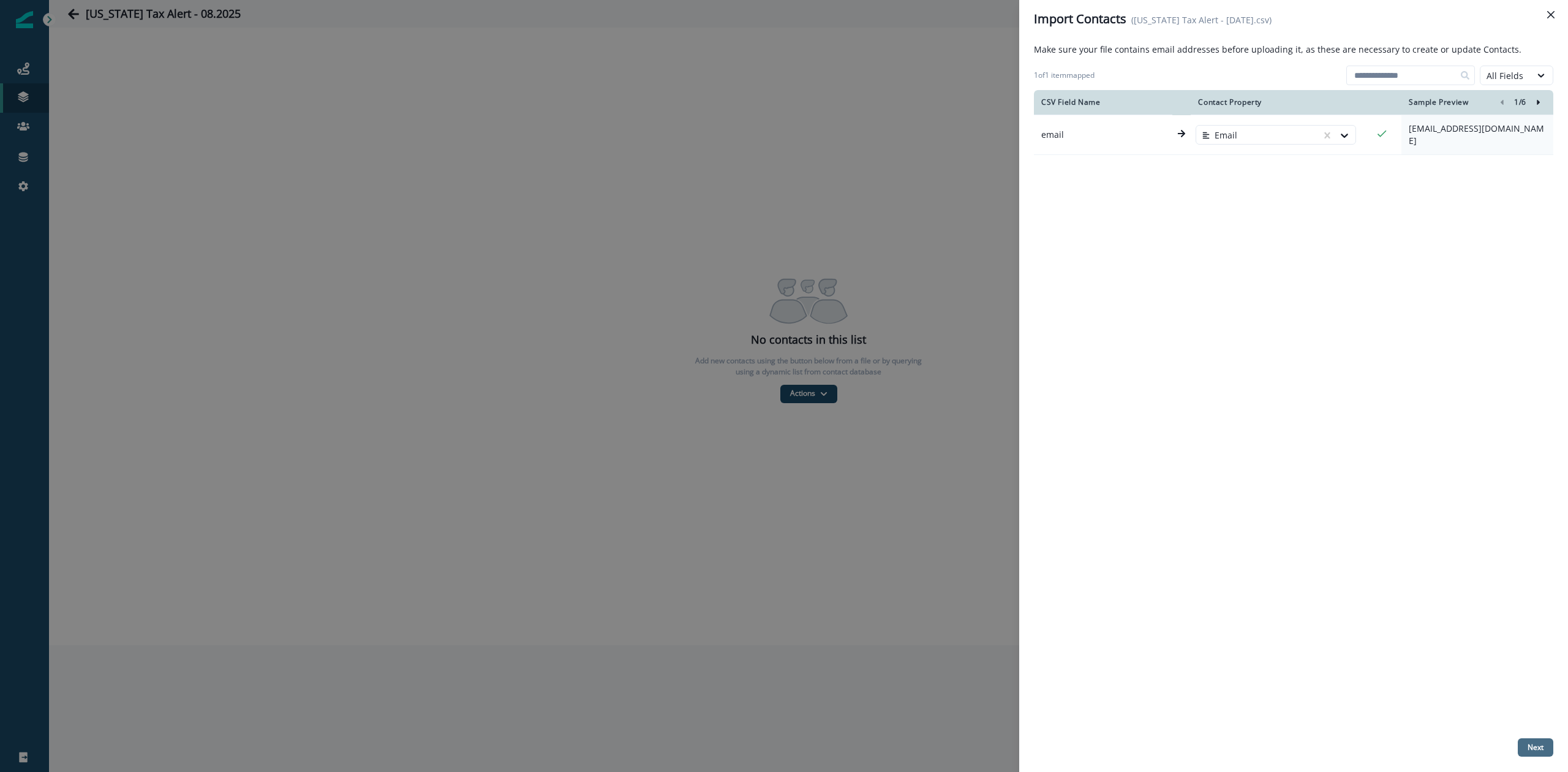
click at [1534, 748] on p "Next" at bounding box center [1535, 747] width 16 height 9
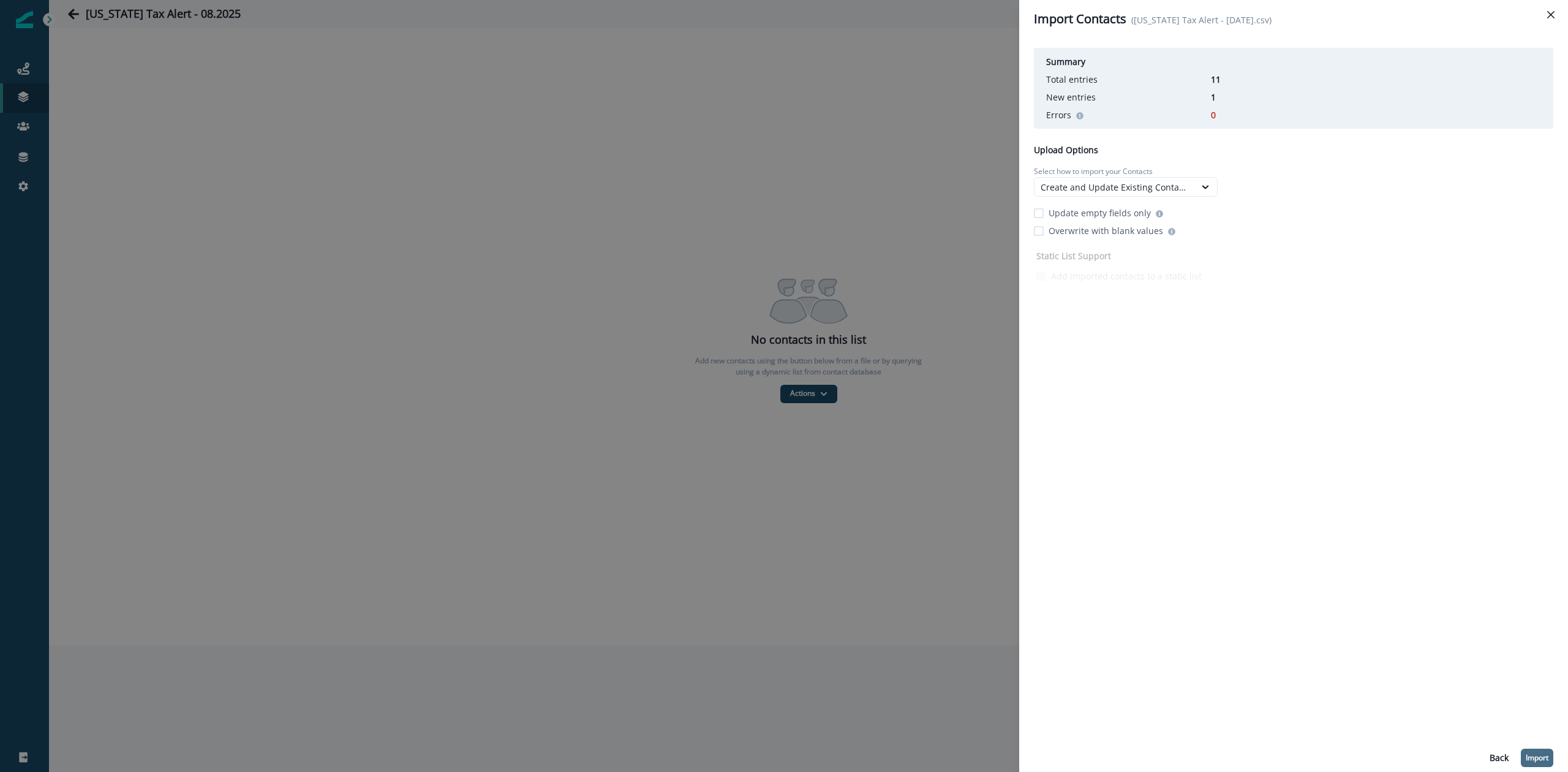
click at [1532, 755] on p "Import" at bounding box center [1537, 758] width 23 height 9
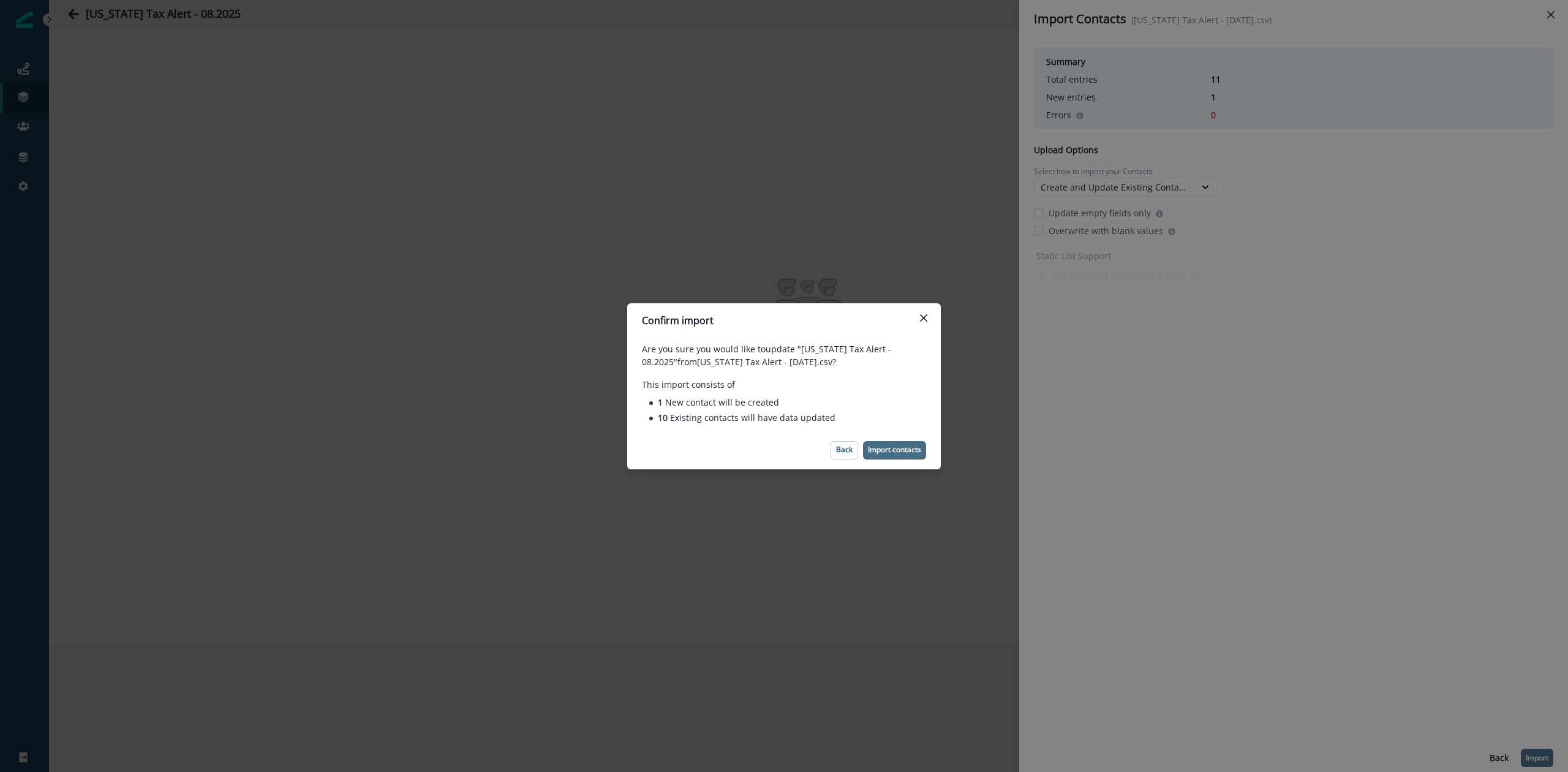
click at [895, 453] on p "Import contacts" at bounding box center [895, 450] width 54 height 9
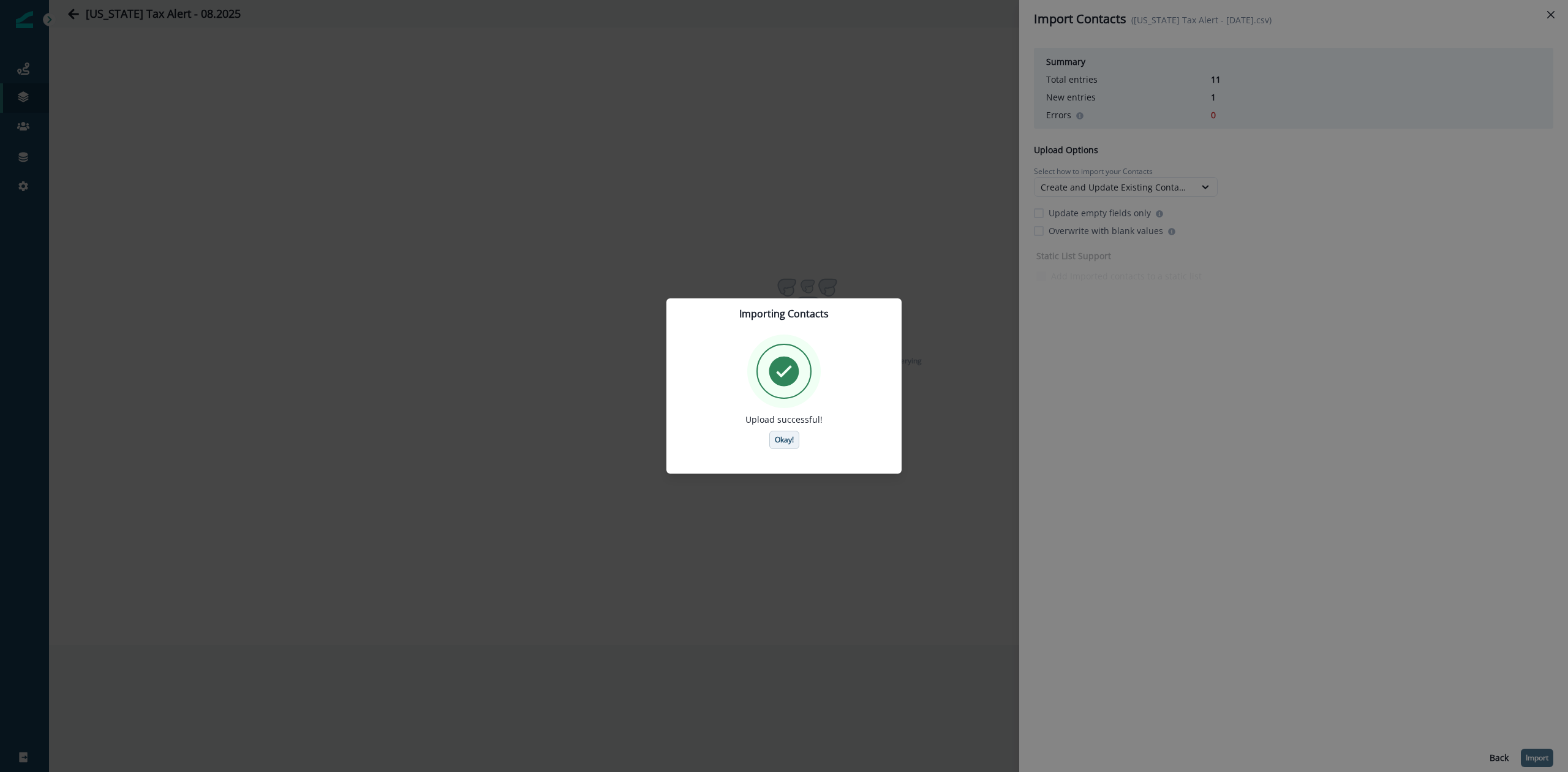
click at [778, 435] on p "Okay!" at bounding box center [784, 439] width 19 height 9
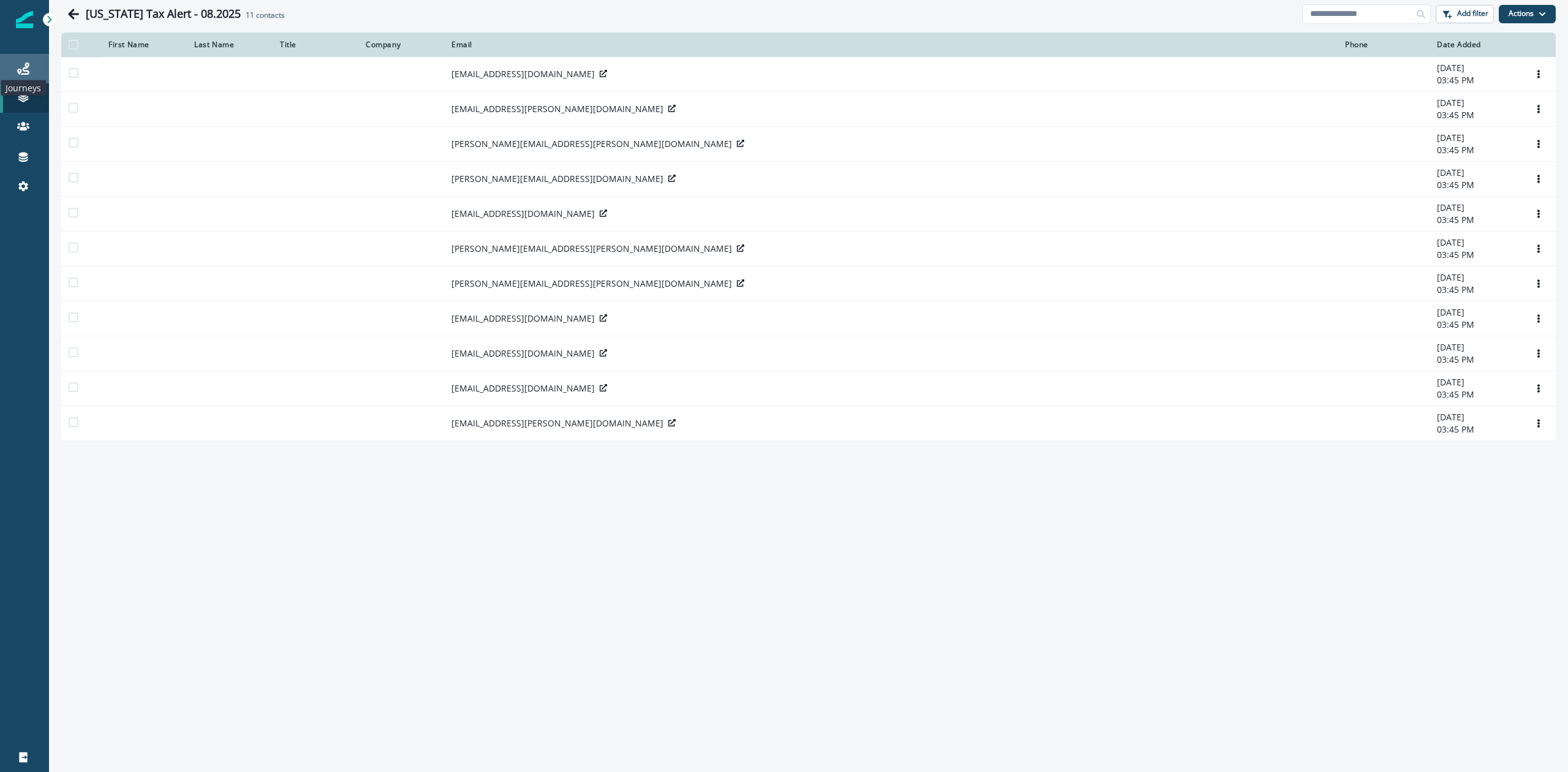
click at [28, 70] on icon at bounding box center [23, 68] width 12 height 12
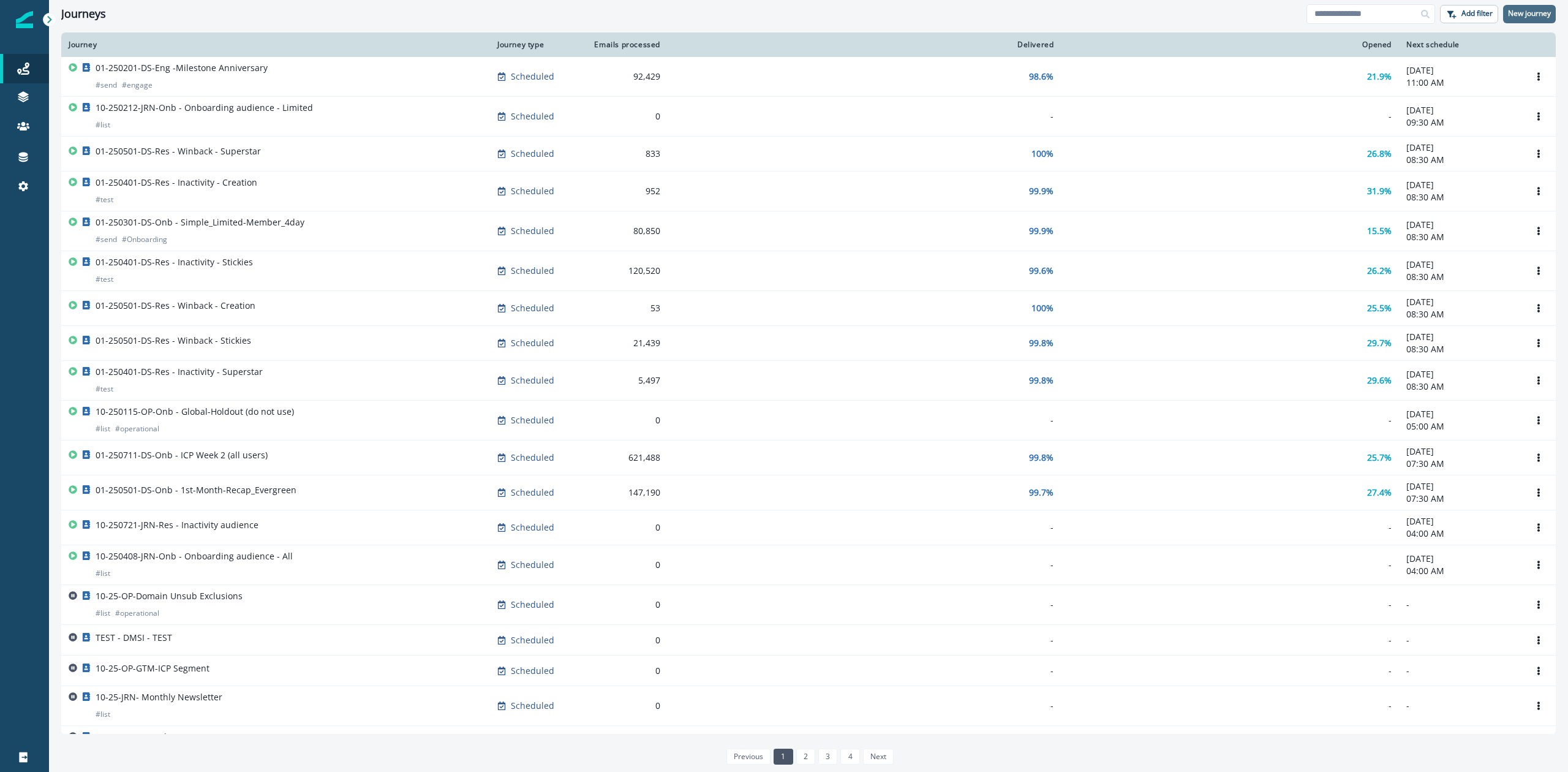
click at [1530, 17] on p "New journey" at bounding box center [1529, 13] width 43 height 9
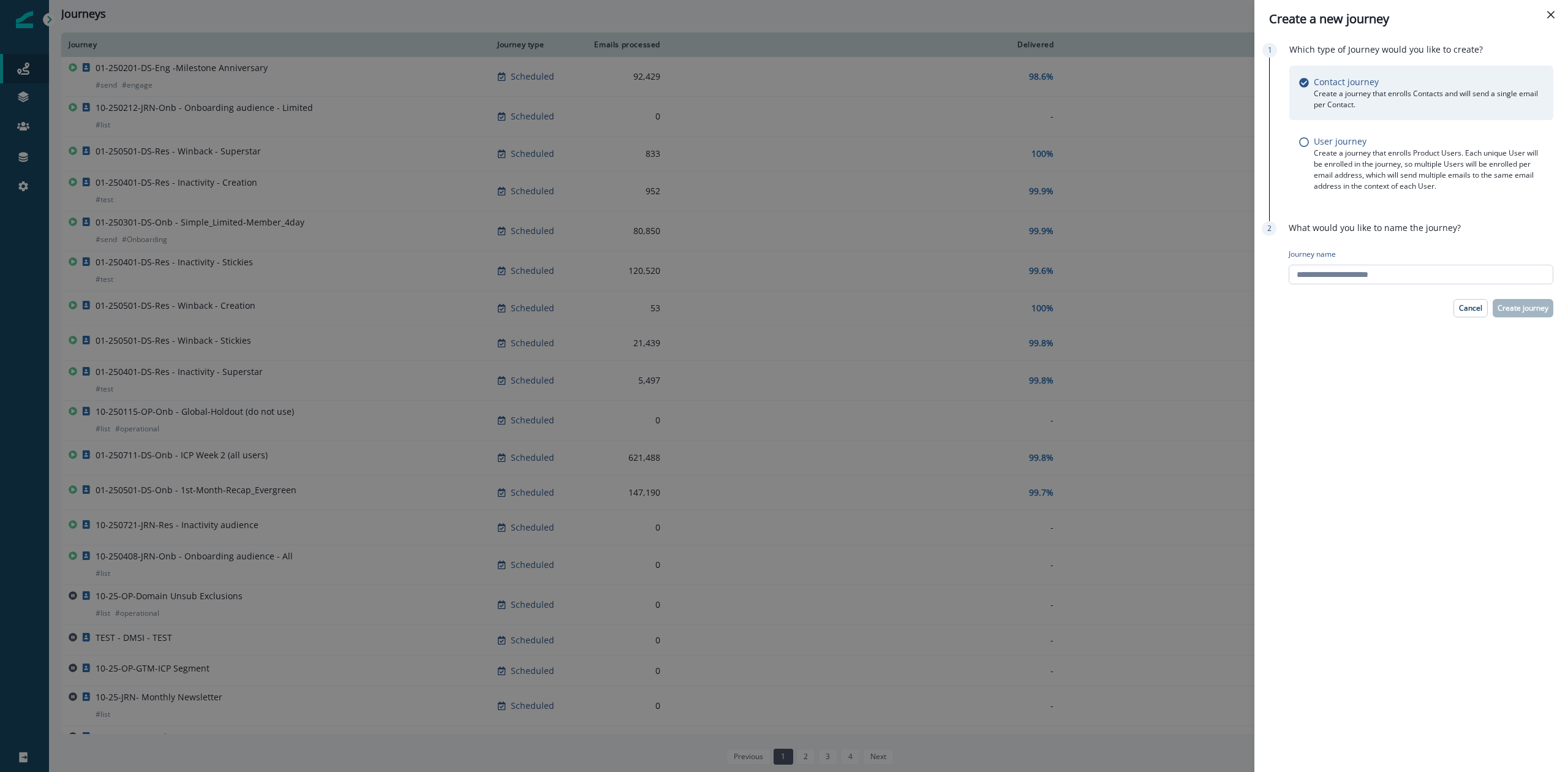
click at [1443, 276] on input "Journey name" at bounding box center [1421, 274] width 265 height 19
type input "**********"
click at [1516, 304] on p "Create journey" at bounding box center [1523, 308] width 51 height 9
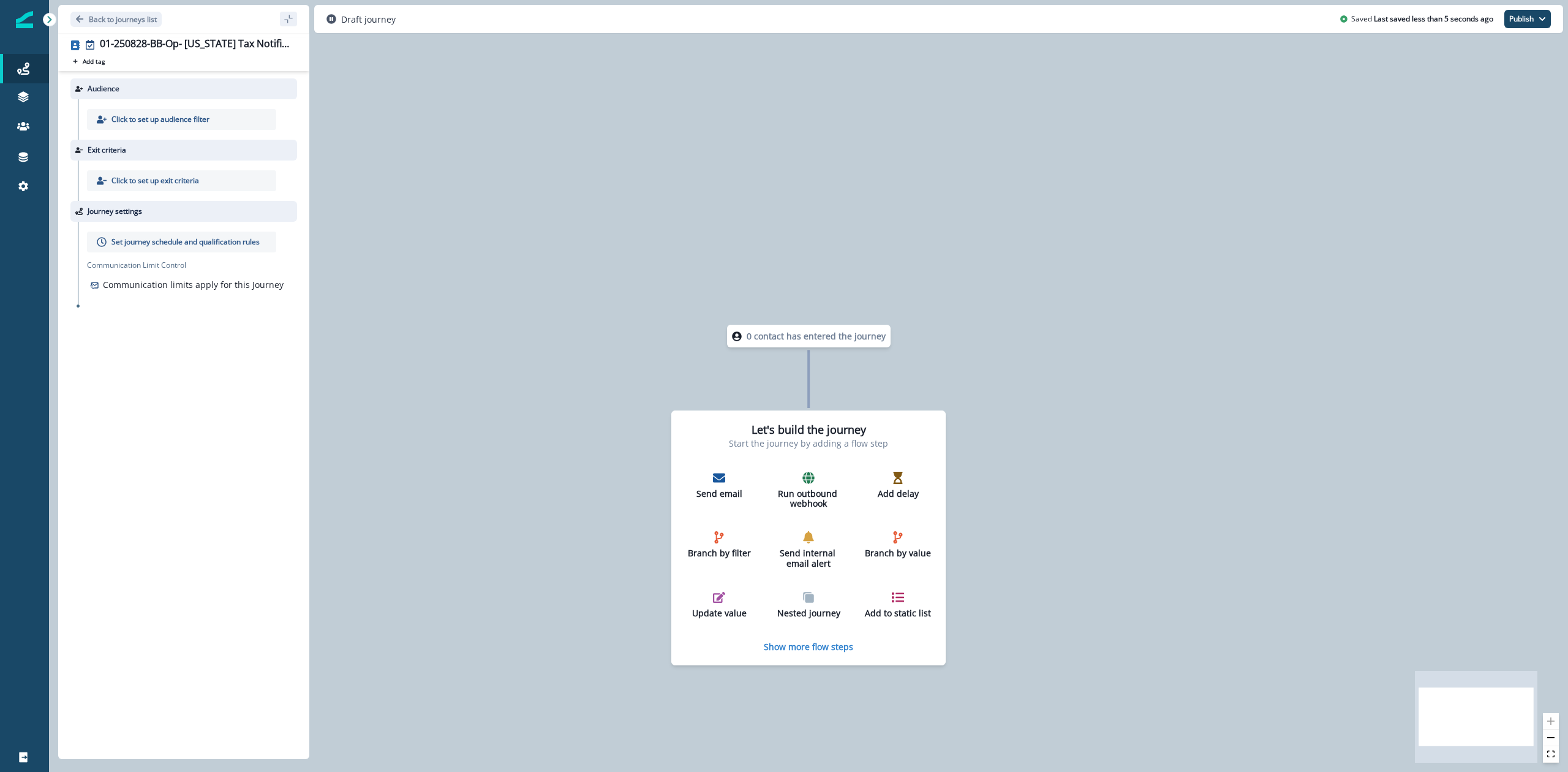
click at [138, 118] on p "Click to set up audience filter" at bounding box center [160, 120] width 98 height 12
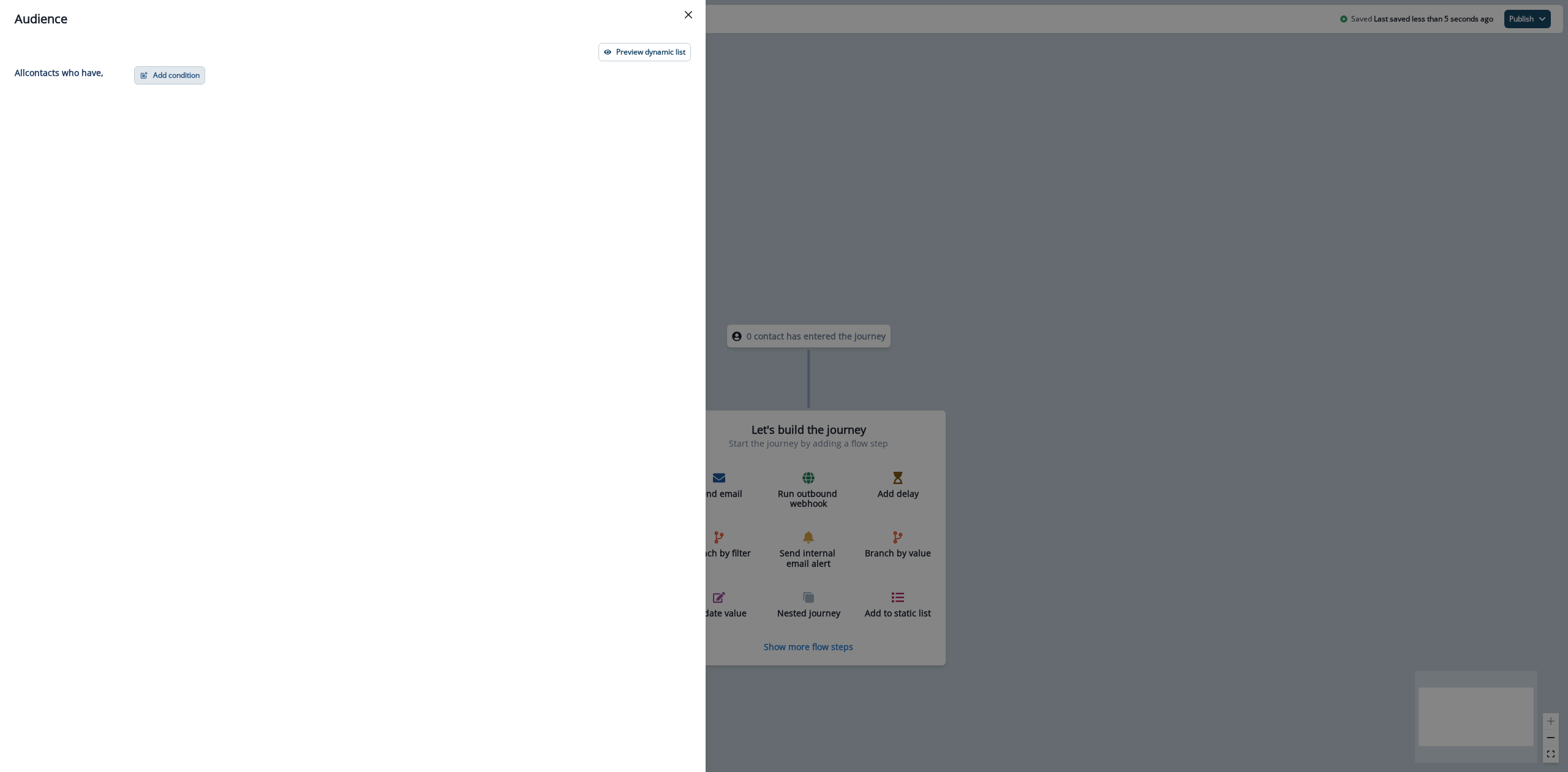
click at [171, 72] on button "Add condition" at bounding box center [170, 75] width 71 height 18
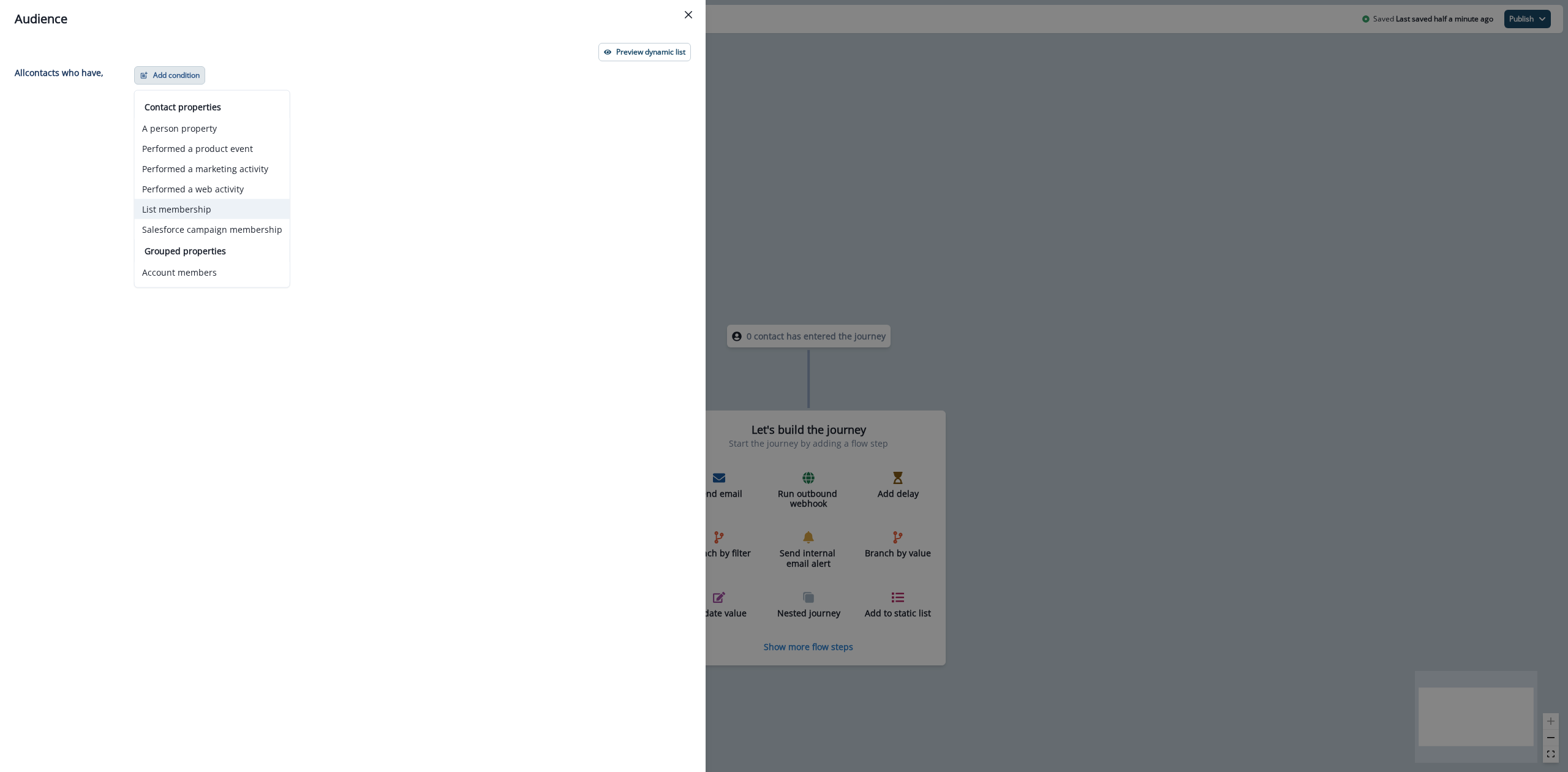
click at [204, 206] on button "List membership" at bounding box center [213, 209] width 155 height 20
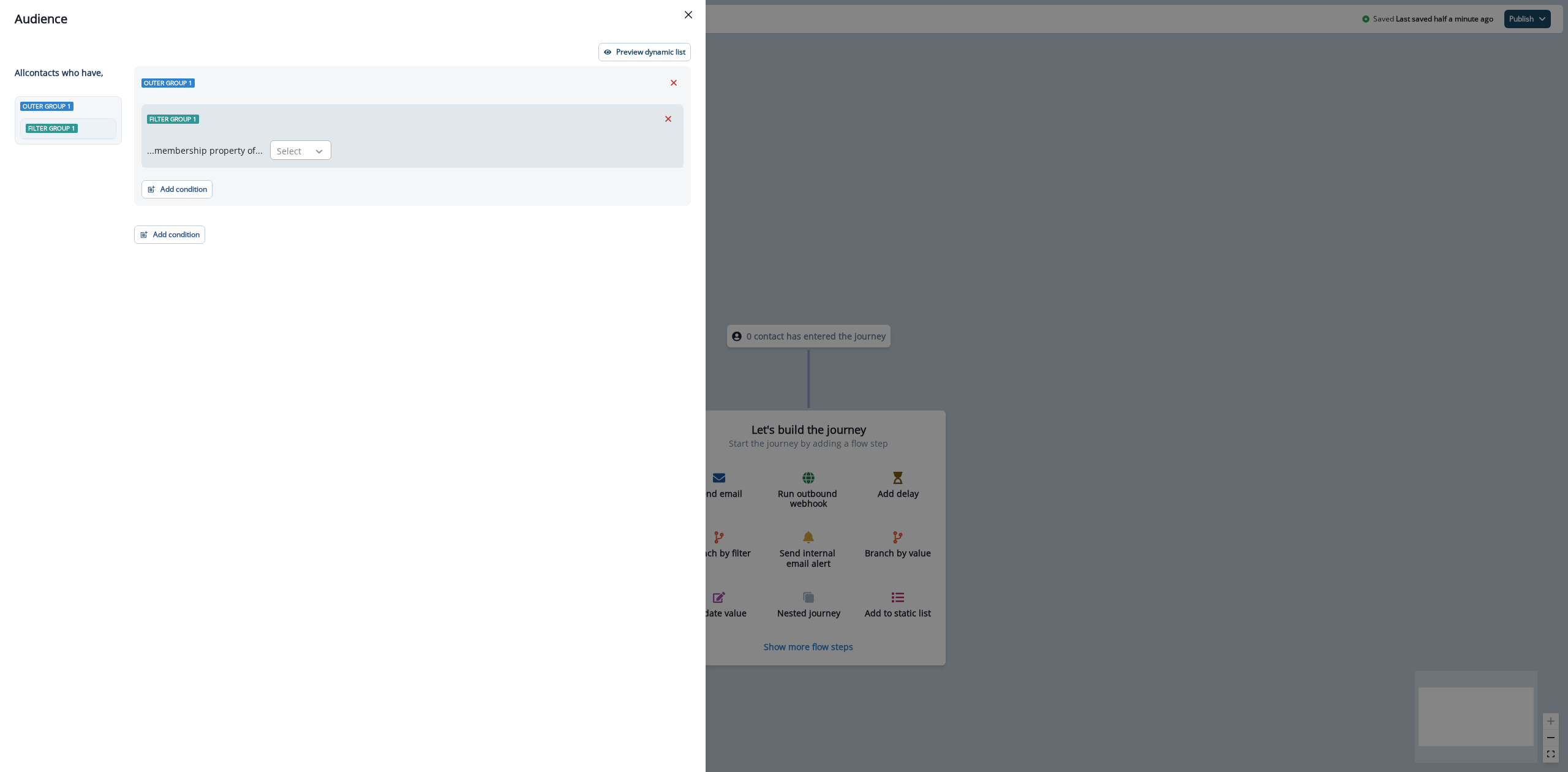
click at [309, 155] on div at bounding box center [319, 151] width 21 height 12
click at [299, 199] on div "in" at bounding box center [297, 201] width 61 height 23
click at [398, 150] on div at bounding box center [496, 152] width 304 height 15
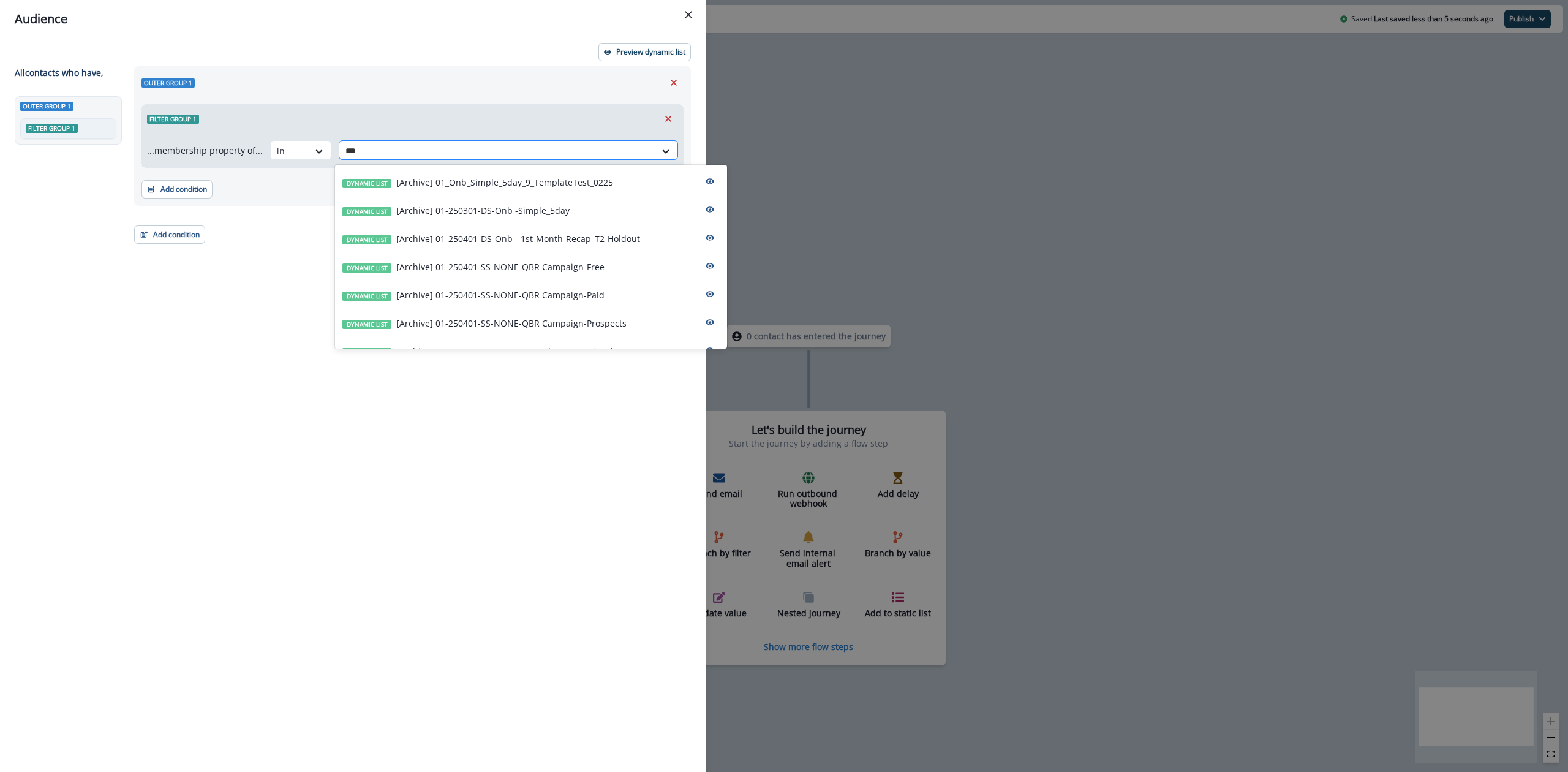
type input "****"
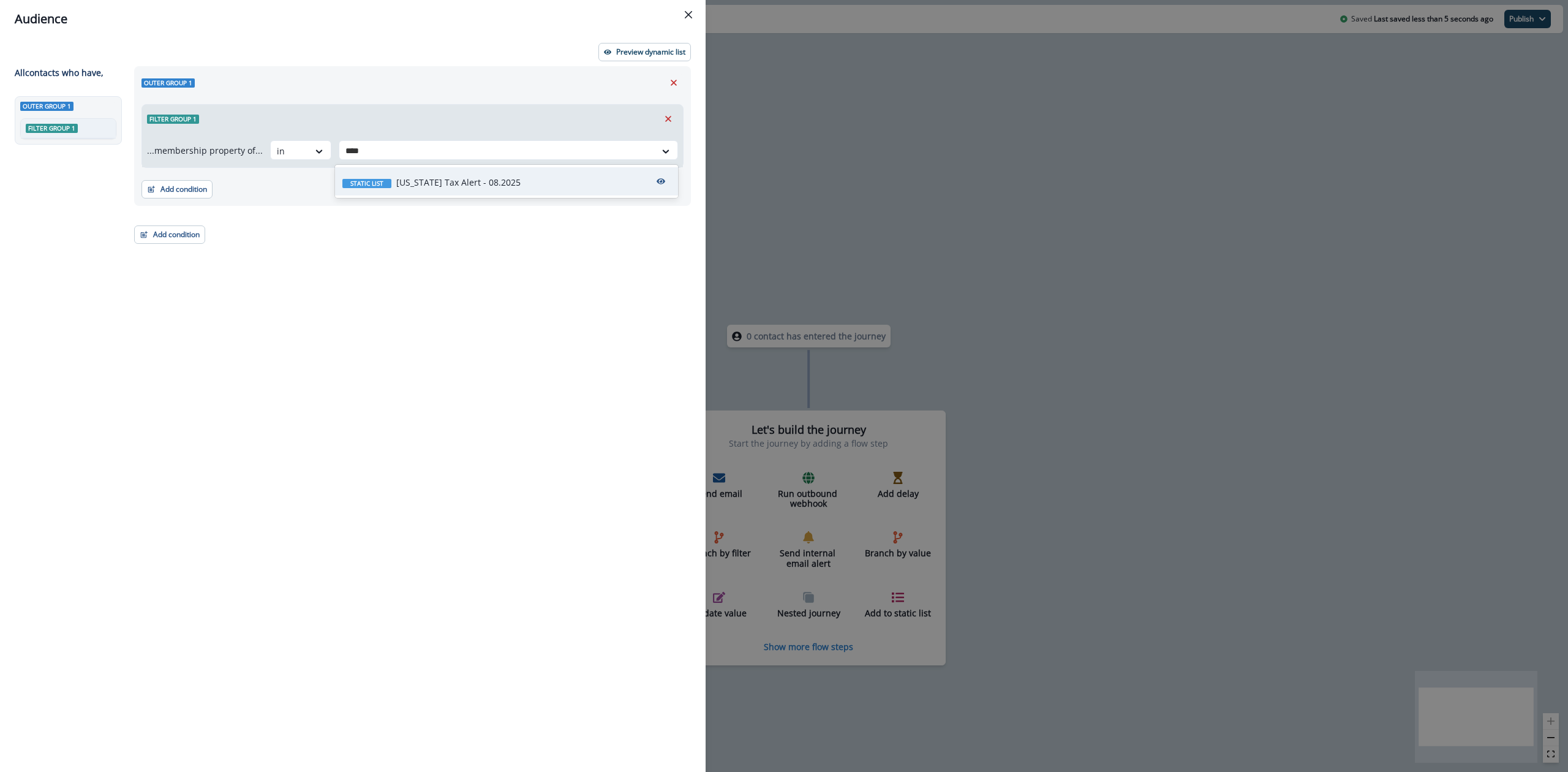
click at [401, 179] on p "Vermont Tax Alert - 08.2025" at bounding box center [458, 181] width 125 height 12
click at [685, 14] on icon "Close" at bounding box center [689, 15] width 8 height 8
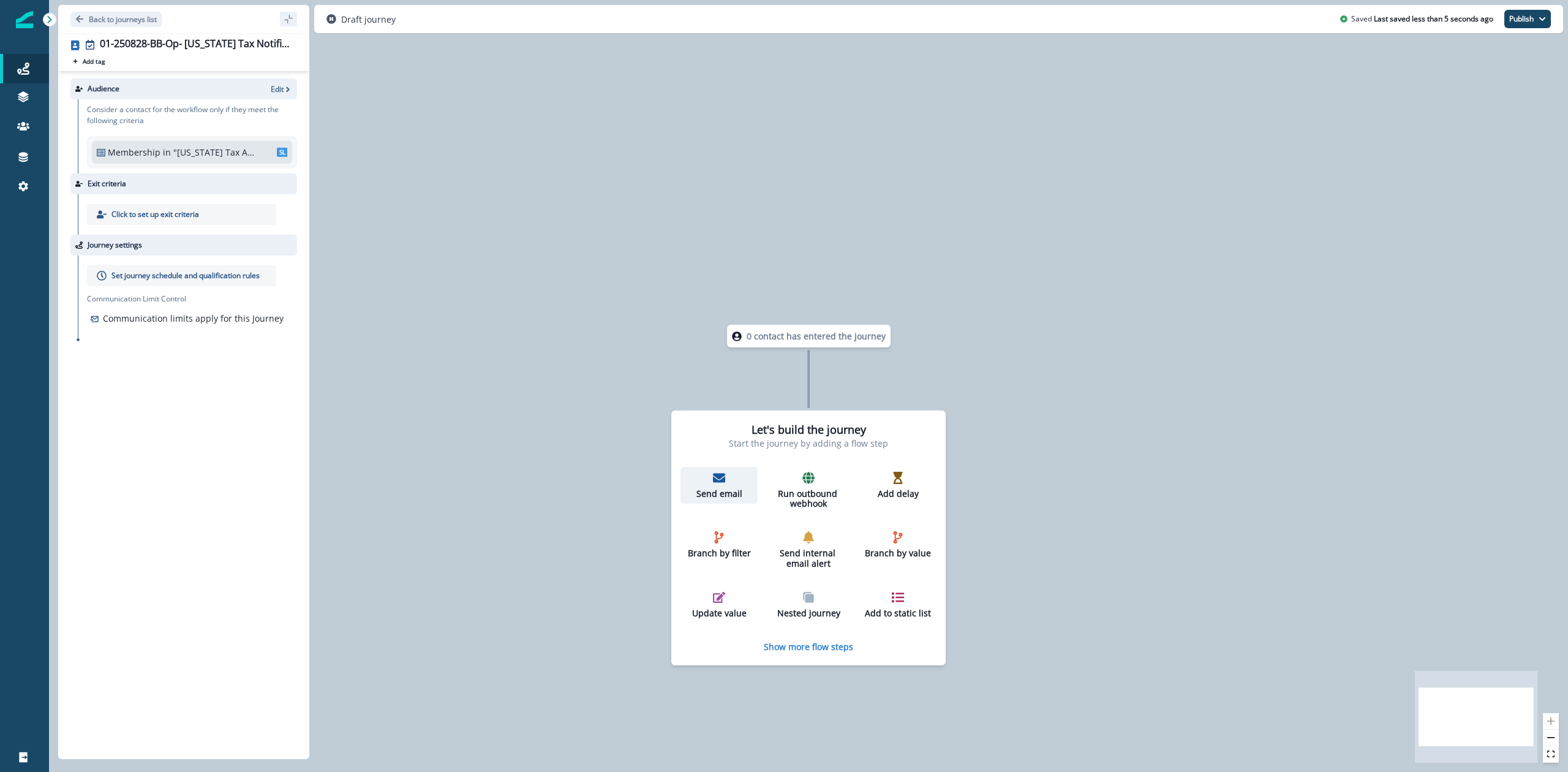
click at [726, 477] on div "Send email" at bounding box center [719, 485] width 67 height 28
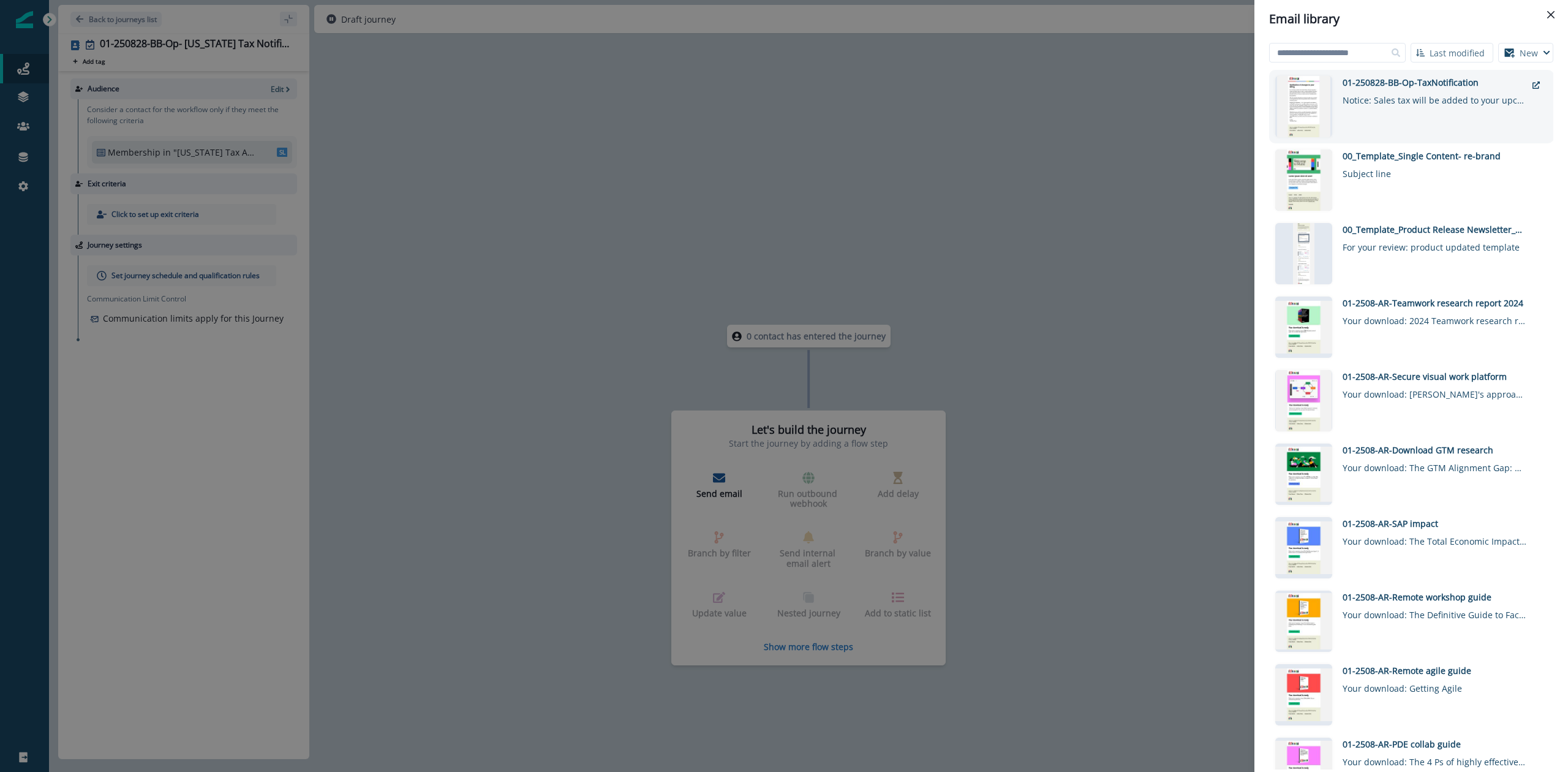
click at [1371, 103] on div "Notice: Sales tax will be added to your upcoming invoice" at bounding box center [1435, 98] width 184 height 18
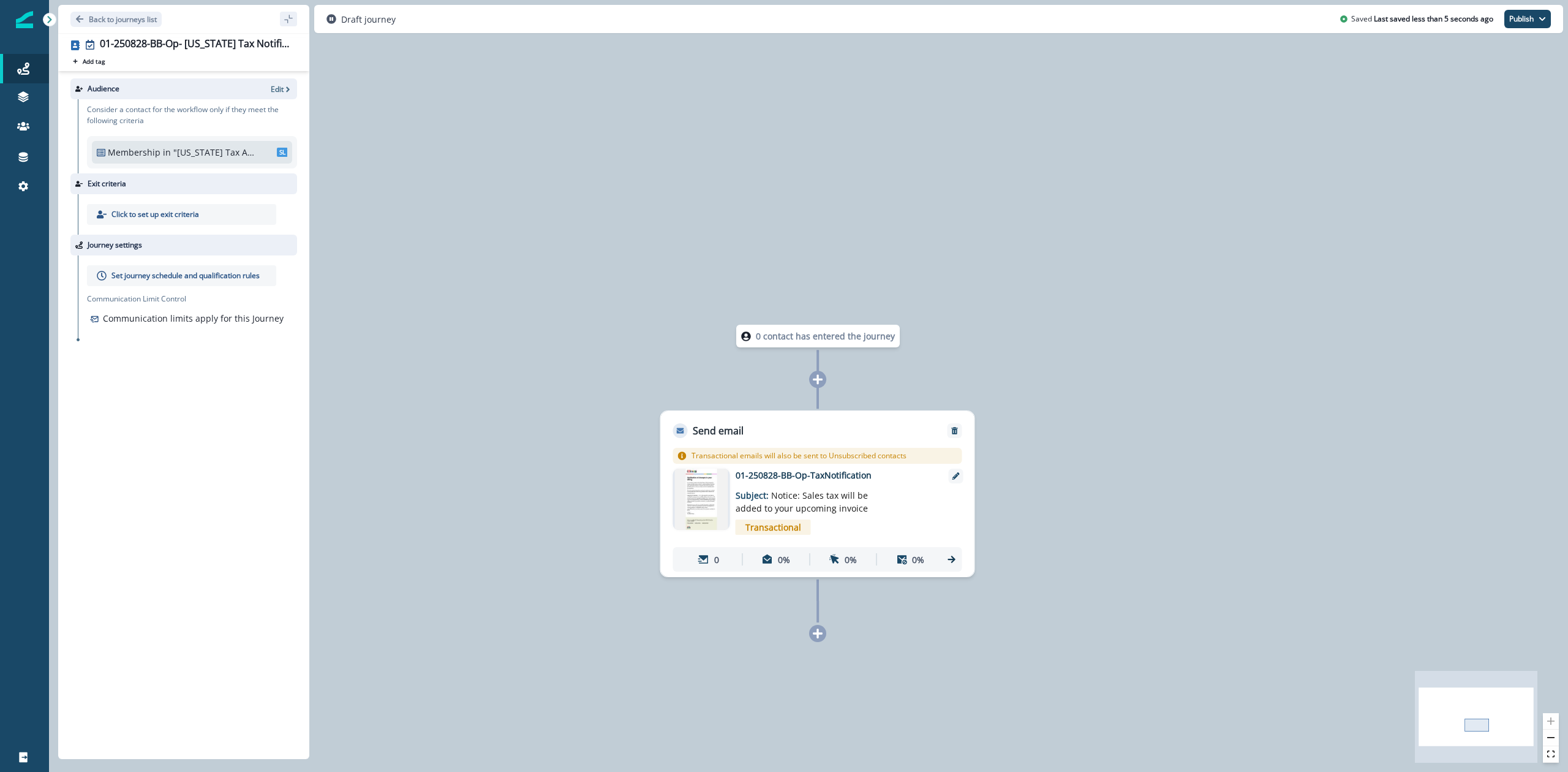
click at [701, 501] on img at bounding box center [702, 500] width 54 height 61
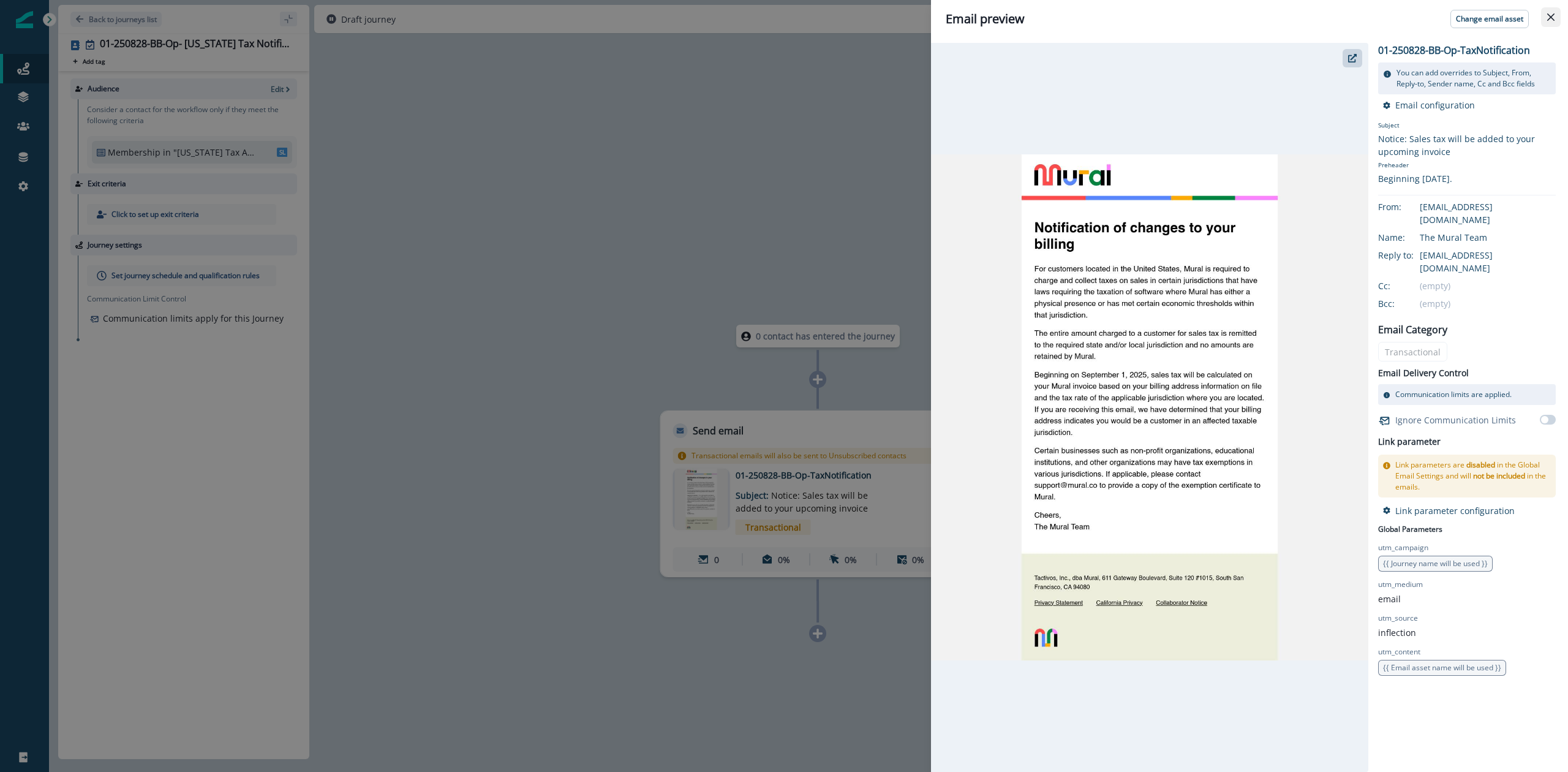
click at [1551, 18] on icon "Close" at bounding box center [1551, 17] width 8 height 8
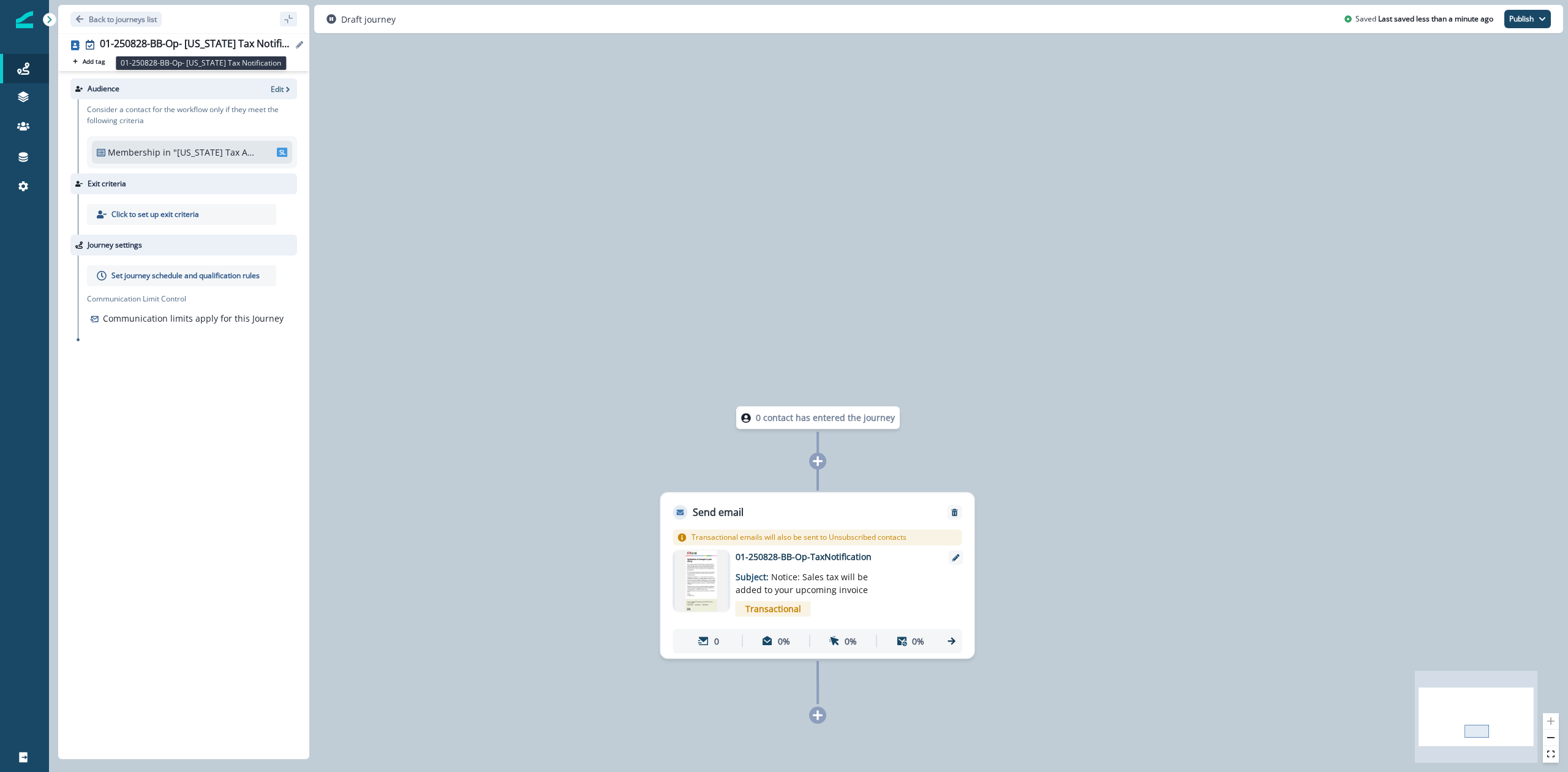
click at [144, 38] on div "01-250828-BB-Op- Vermont Tax Notification" at bounding box center [196, 45] width 193 height 13
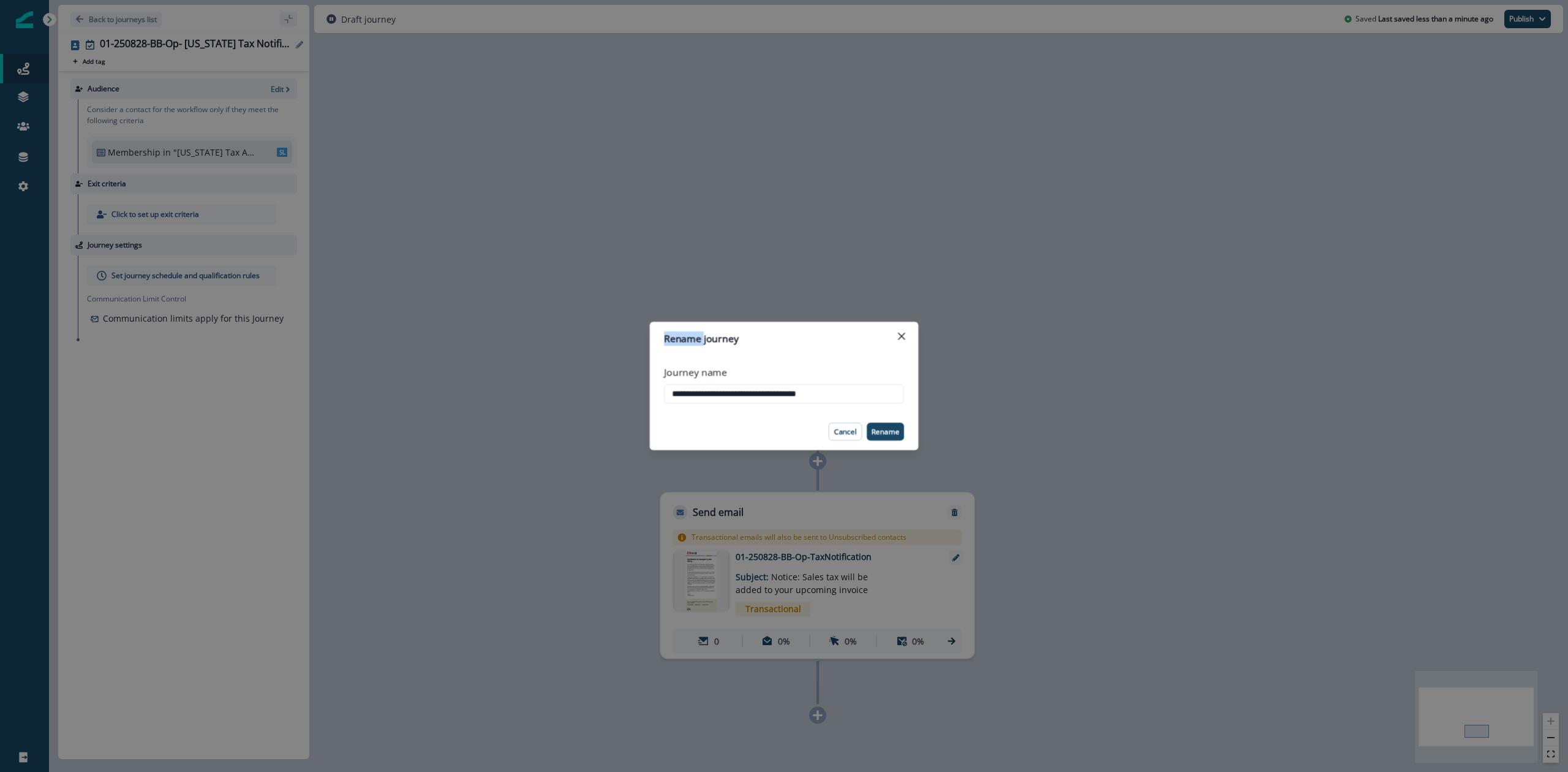
click at [144, 38] on div "**********" at bounding box center [784, 386] width 1568 height 772
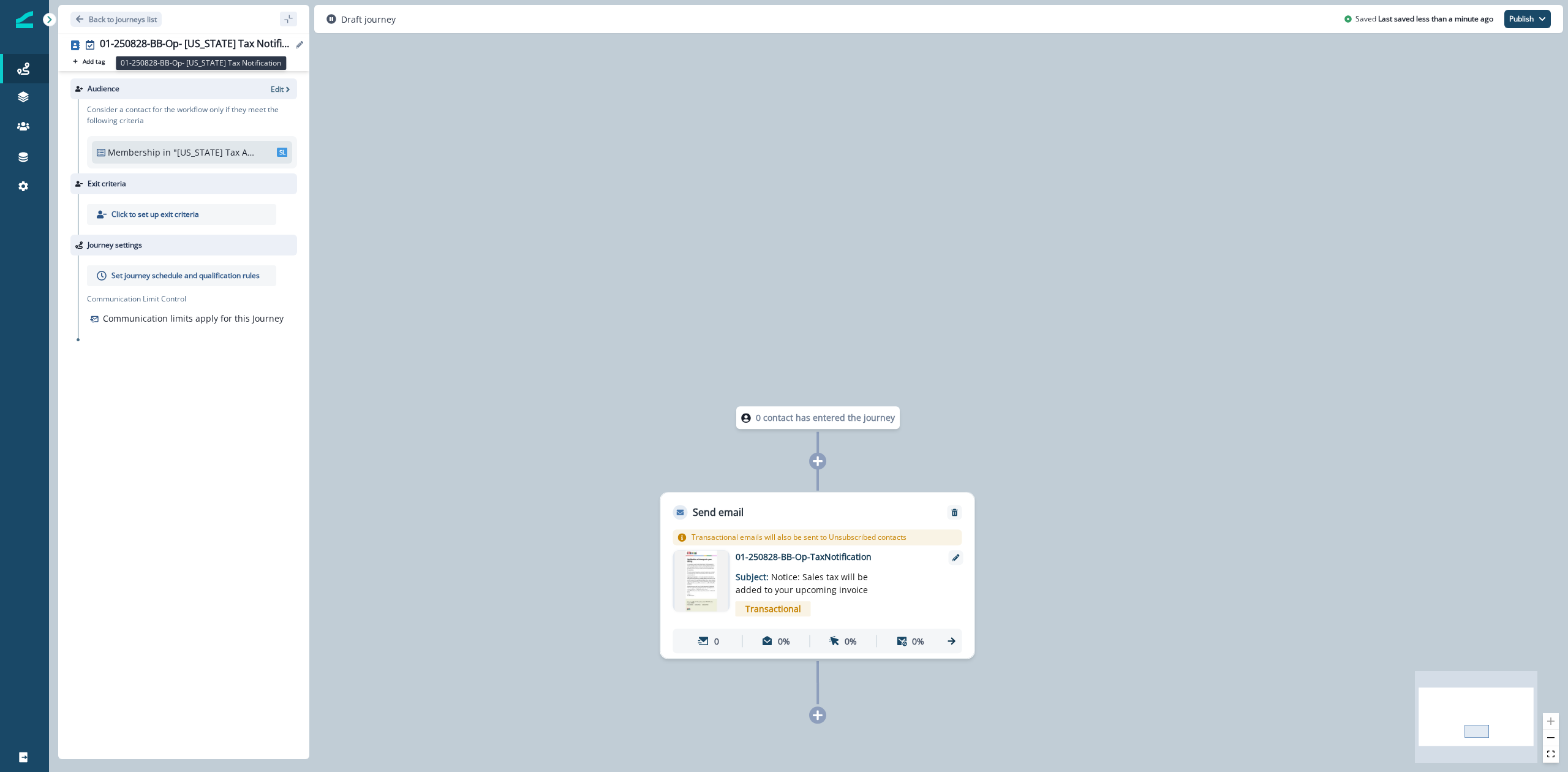
click at [118, 47] on div "01-250828-BB-Op- Vermont Tax Notification" at bounding box center [196, 45] width 193 height 13
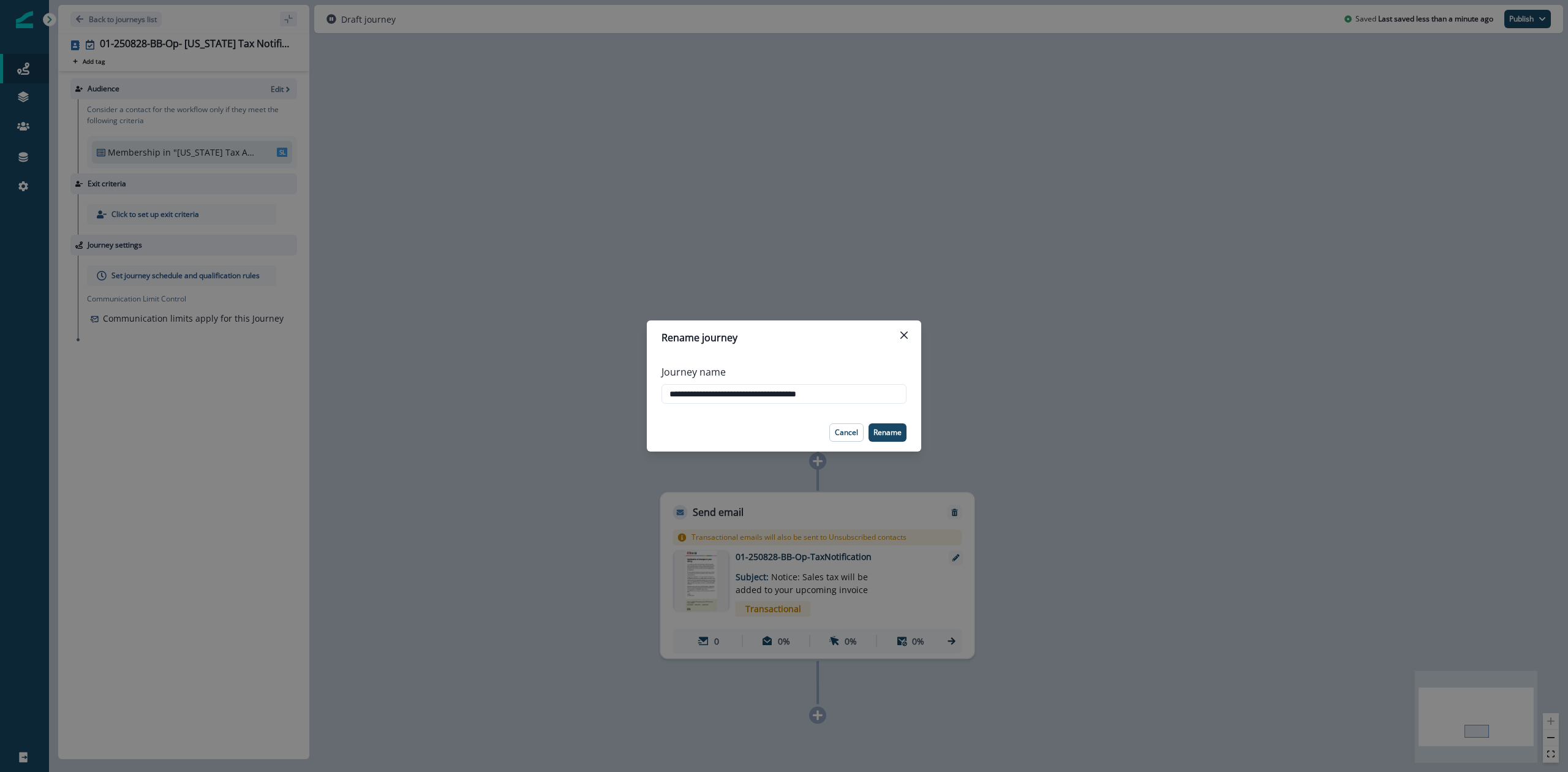
drag, startPoint x: 855, startPoint y: 401, endPoint x: 640, endPoint y: 388, distance: 215.4
click at [640, 388] on div "**********" at bounding box center [784, 386] width 1568 height 772
click at [900, 340] on button "Close" at bounding box center [904, 335] width 19 height 19
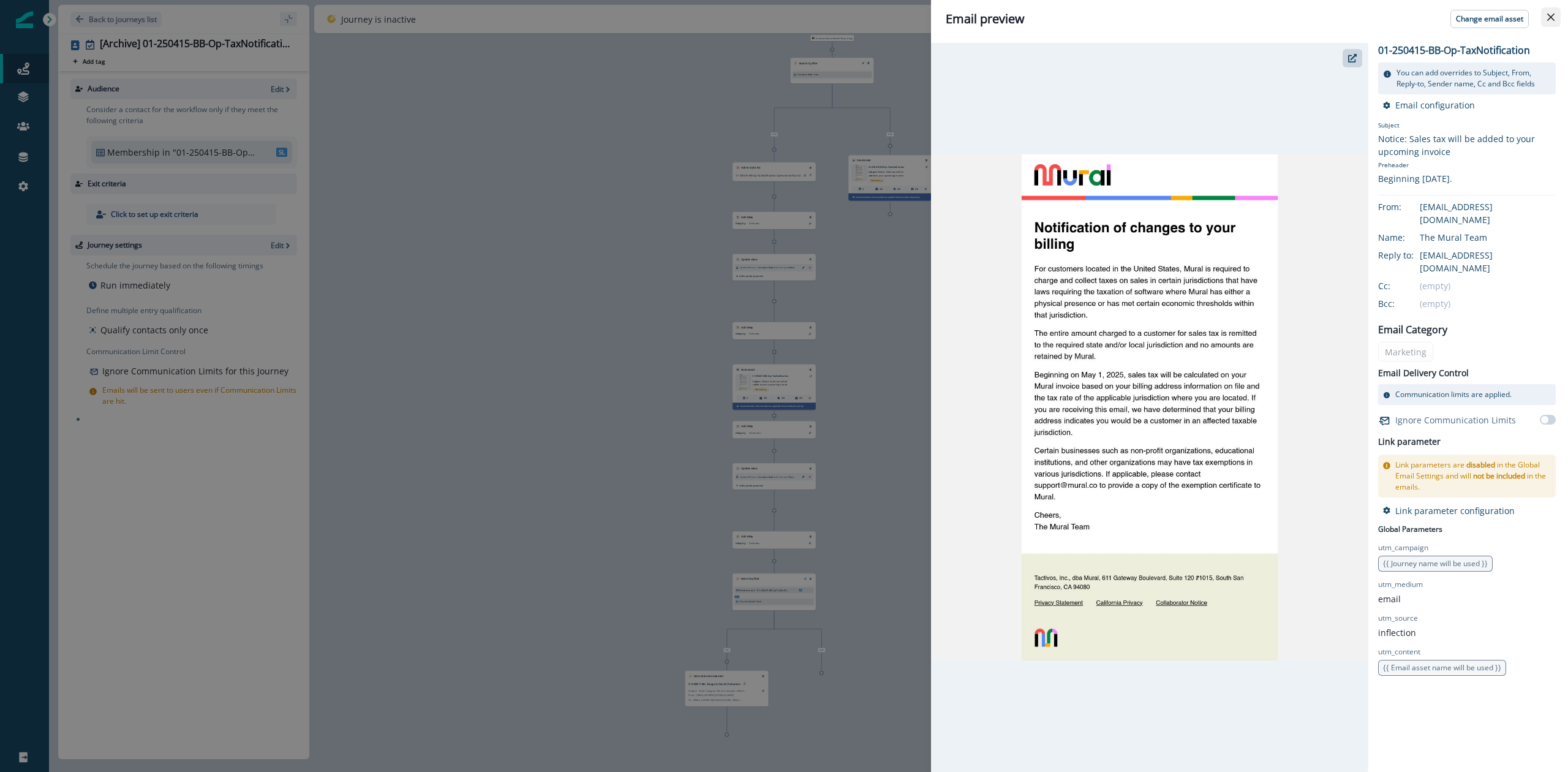
click at [1551, 18] on icon "Close" at bounding box center [1551, 17] width 8 height 8
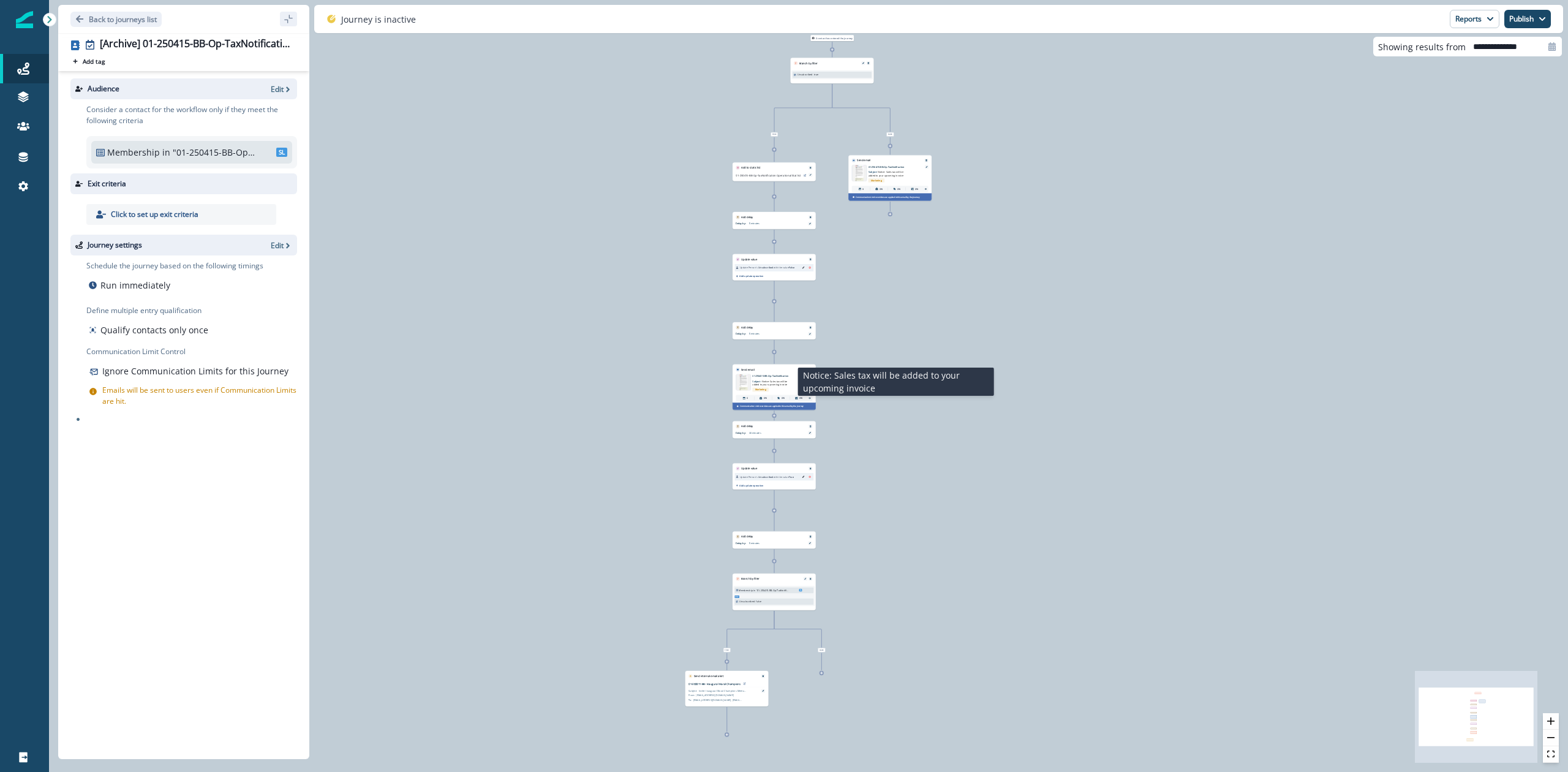
click at [772, 383] on span "Notice: Sales tax will be added to your upcoming invoice" at bounding box center [770, 383] width 35 height 7
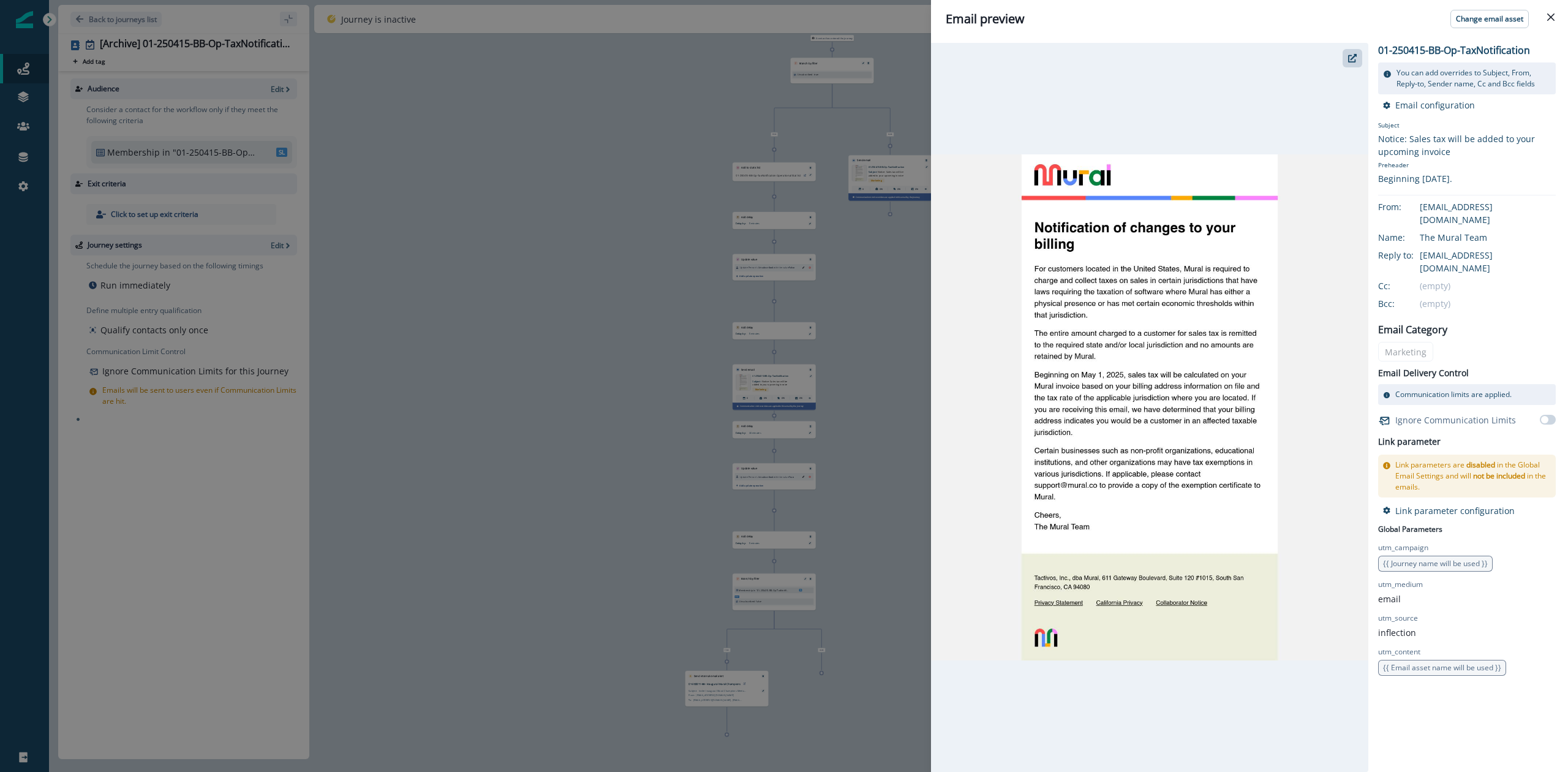
click at [1444, 49] on p "01-250415-BB-Op-TaxNotification" at bounding box center [1454, 50] width 151 height 14
copy div "01-250415-BB-Op-TaxNotification"
click at [1547, 14] on icon "Close" at bounding box center [1551, 17] width 8 height 8
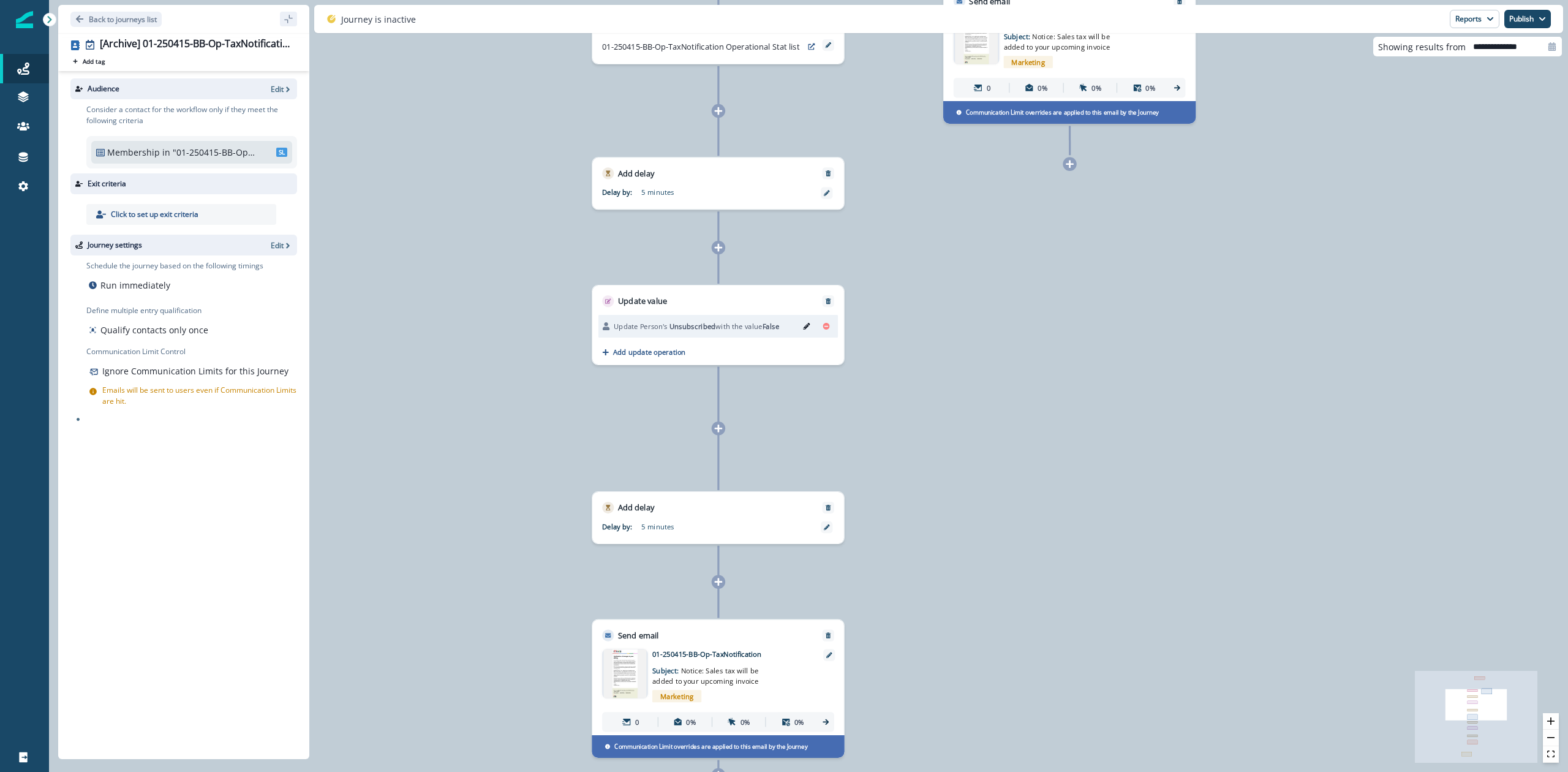
drag, startPoint x: 934, startPoint y: 199, endPoint x: 932, endPoint y: 364, distance: 165.0
drag, startPoint x: 932, startPoint y: 364, endPoint x: 926, endPoint y: 432, distance: 68.3
click at [926, 432] on div "0 contact has entered the journey Branch by filter Unsubscribed true True Add t…" at bounding box center [808, 386] width 1519 height 772
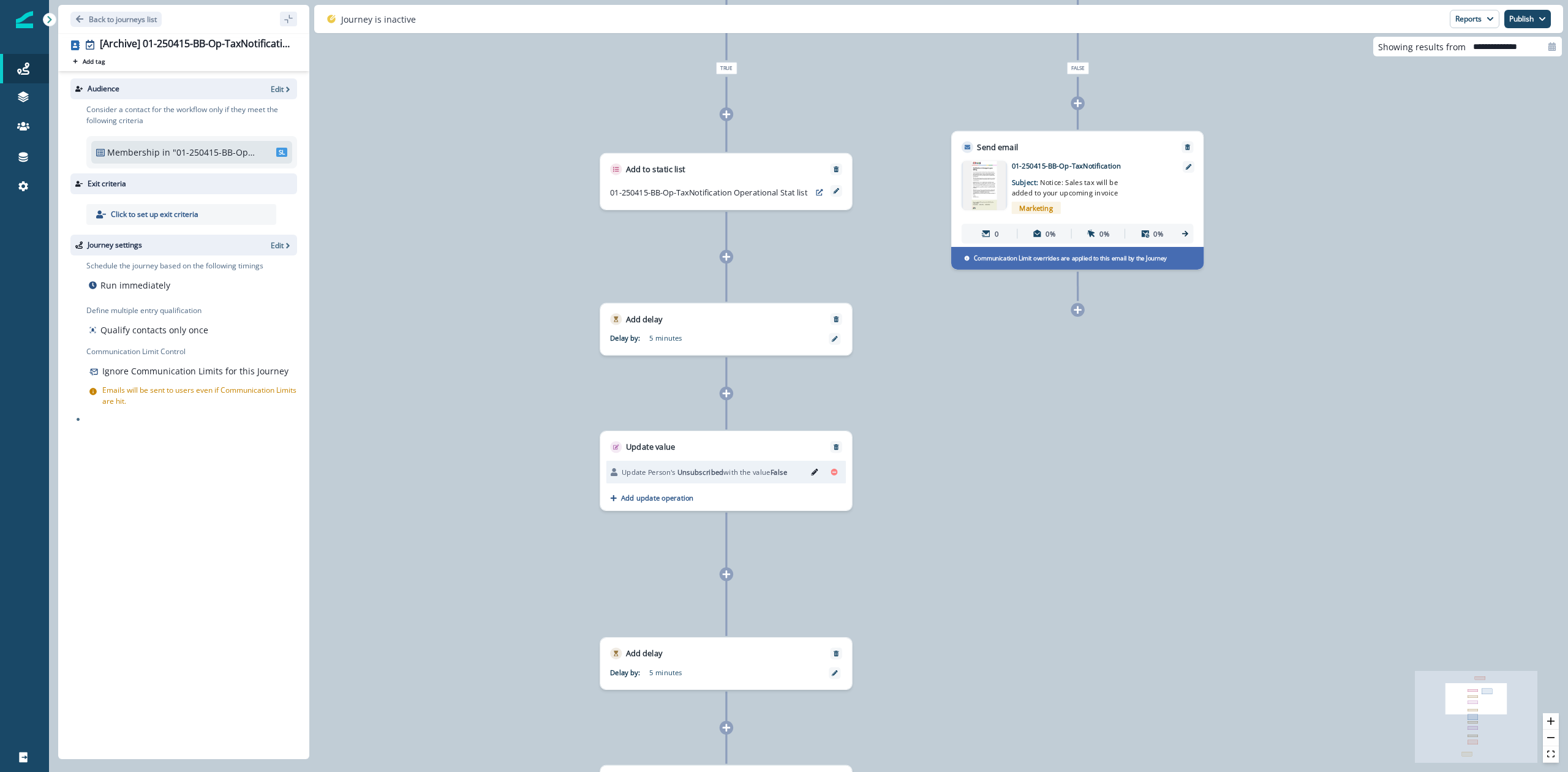
drag, startPoint x: 930, startPoint y: 281, endPoint x: 936, endPoint y: 442, distance: 161.1
click at [936, 442] on div "0 contact has entered the journey Branch by filter Unsubscribed true True Add t…" at bounding box center [808, 386] width 1519 height 772
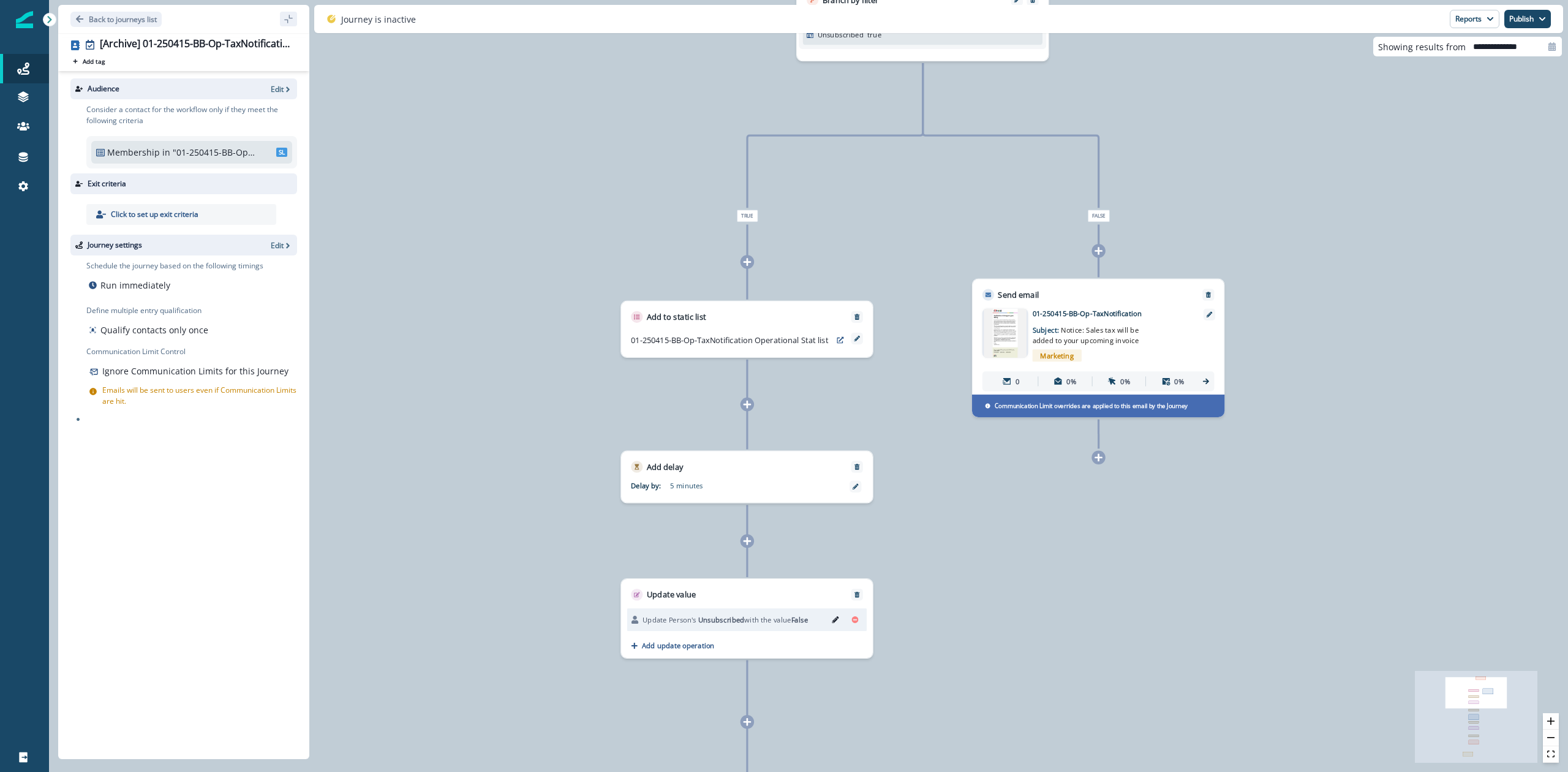
drag, startPoint x: 919, startPoint y: 324, endPoint x: 941, endPoint y: 456, distance: 133.8
click at [941, 456] on div "0 contact has entered the journey Branch by filter Unsubscribed true True Add t…" at bounding box center [808, 386] width 1519 height 772
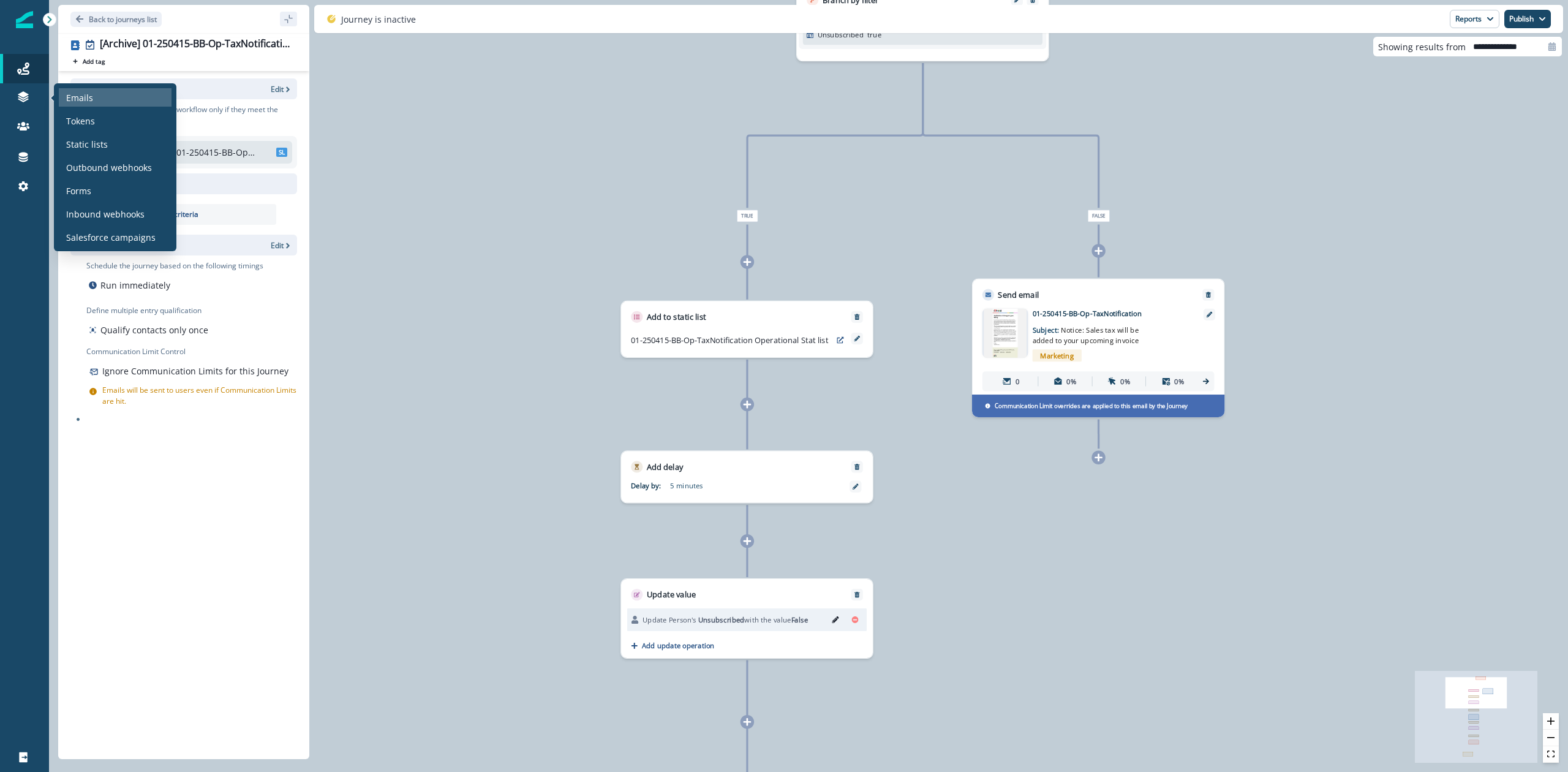
click at [70, 99] on p "Emails" at bounding box center [80, 97] width 27 height 12
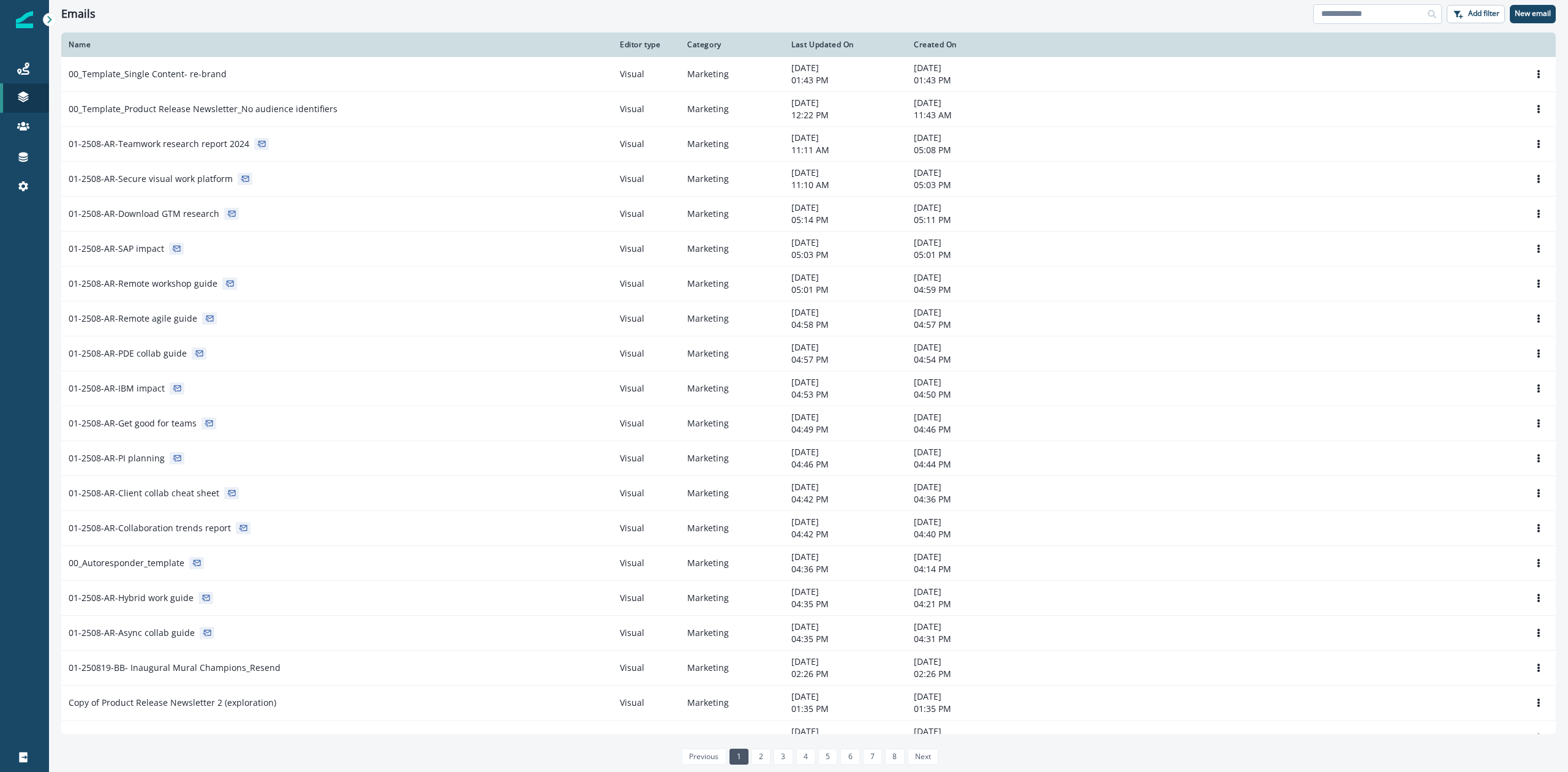
click at [1353, 18] on input at bounding box center [1377, 13] width 128 height 19
paste input "**********"
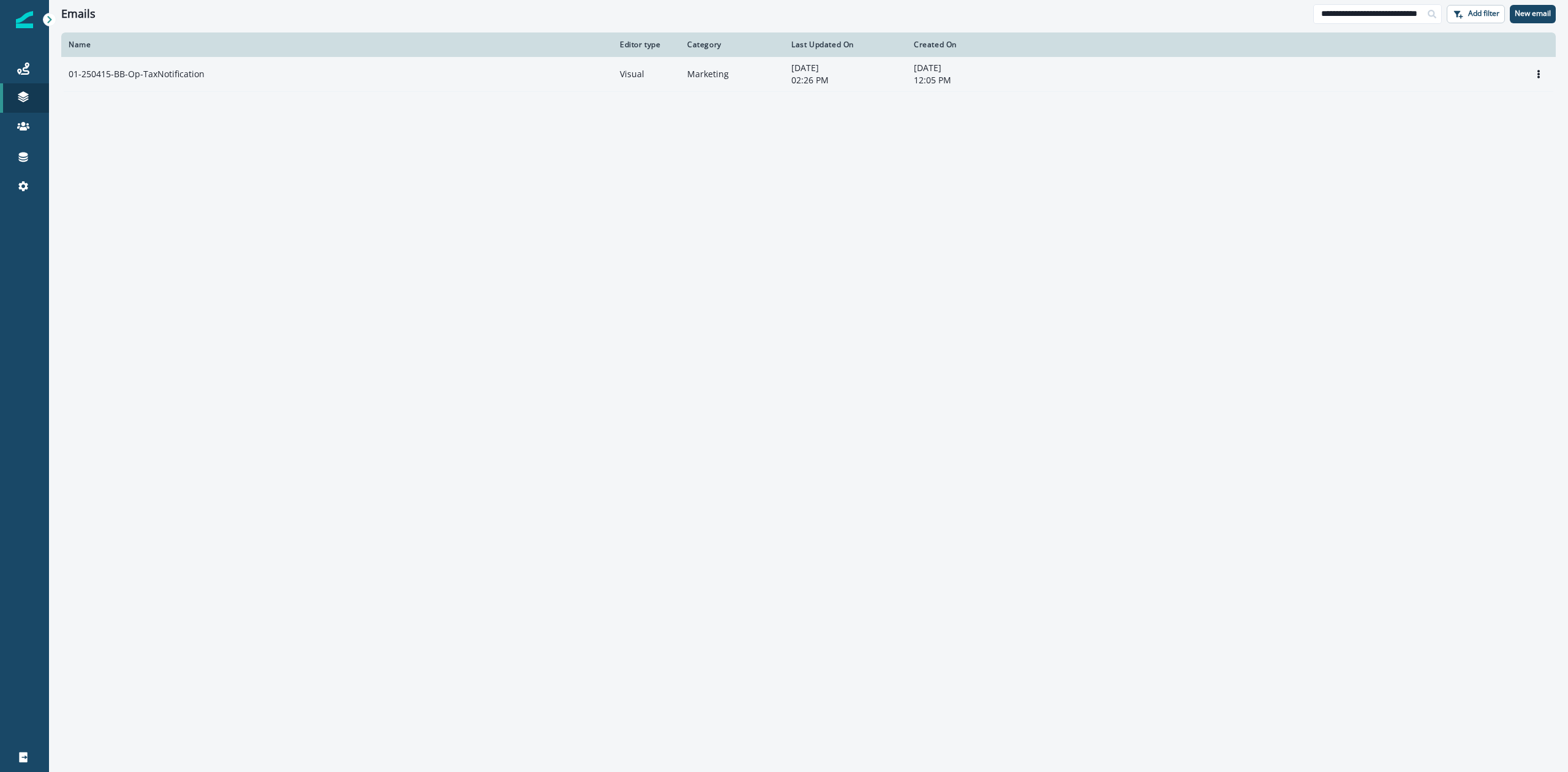
type input "**********"
click at [289, 74] on div "01-250415-BB-Op-TaxNotification" at bounding box center [337, 74] width 537 height 12
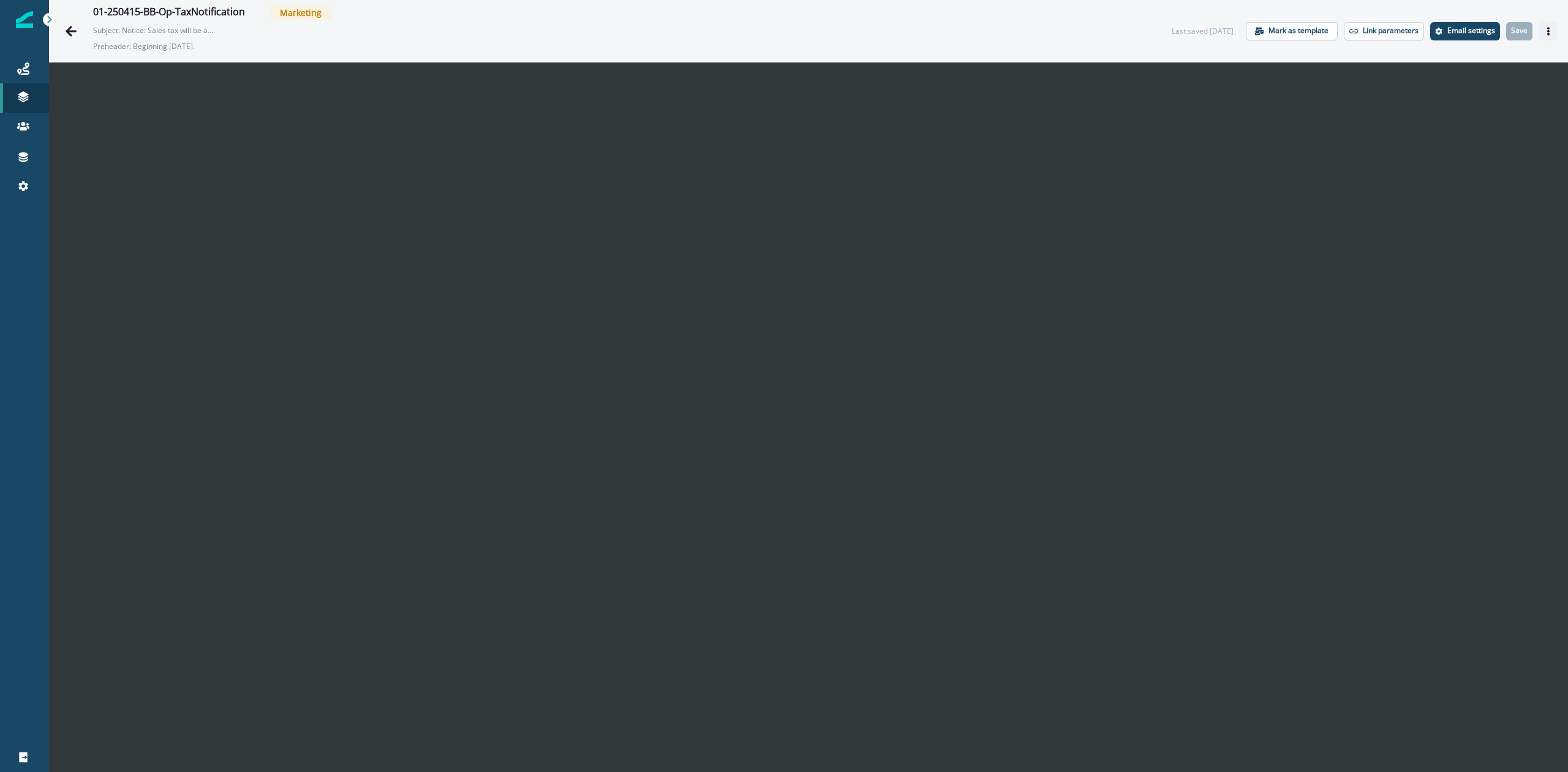
click at [1544, 34] on icon "Actions" at bounding box center [1548, 31] width 9 height 9
click at [1547, 34] on icon "Actions" at bounding box center [1548, 31] width 3 height 9
click at [67, 31] on icon "Go back" at bounding box center [71, 31] width 12 height 11
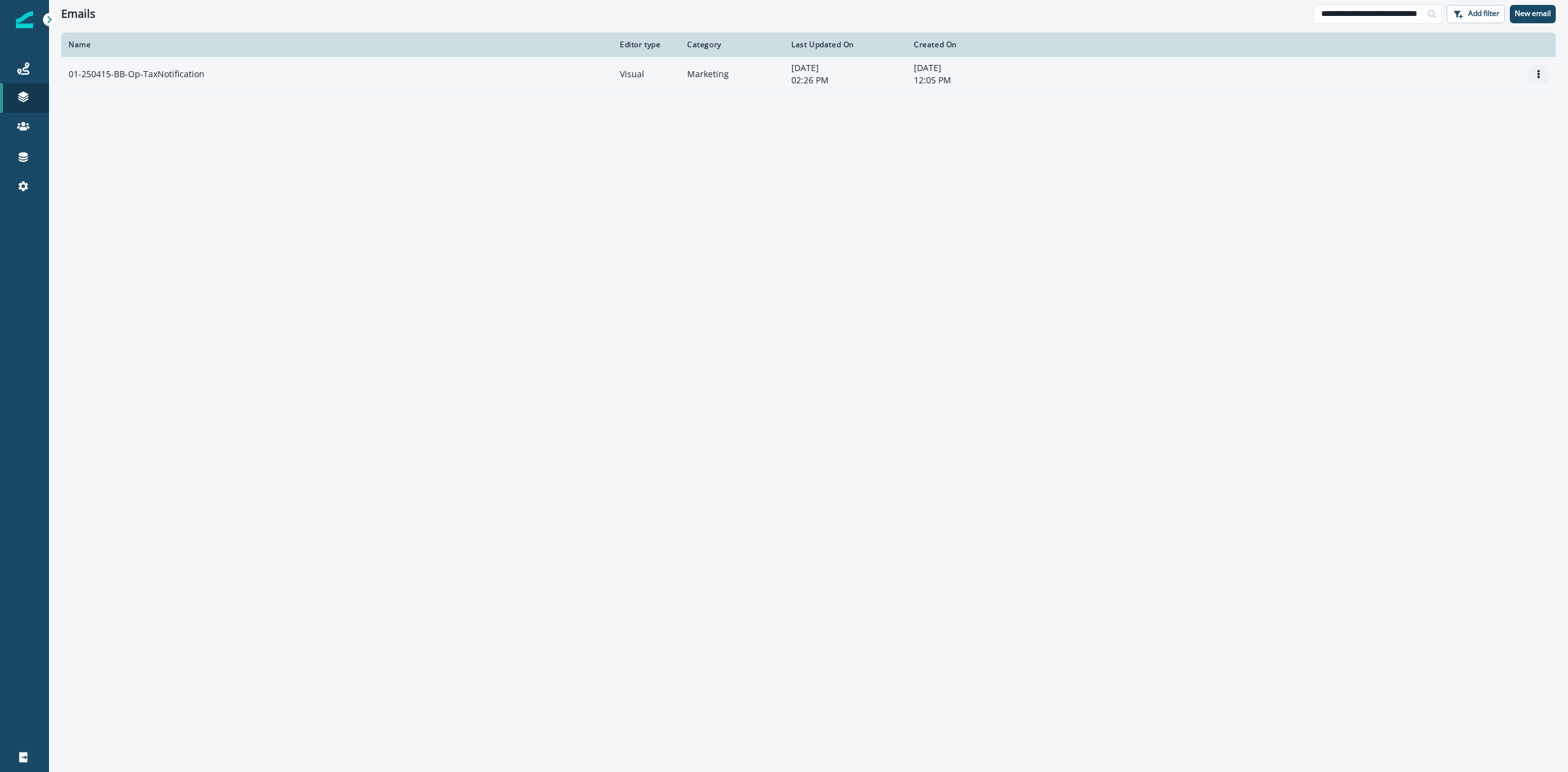
click at [1536, 74] on icon "Options" at bounding box center [1538, 74] width 9 height 9
click at [1451, 108] on button "Clone" at bounding box center [1480, 104] width 136 height 19
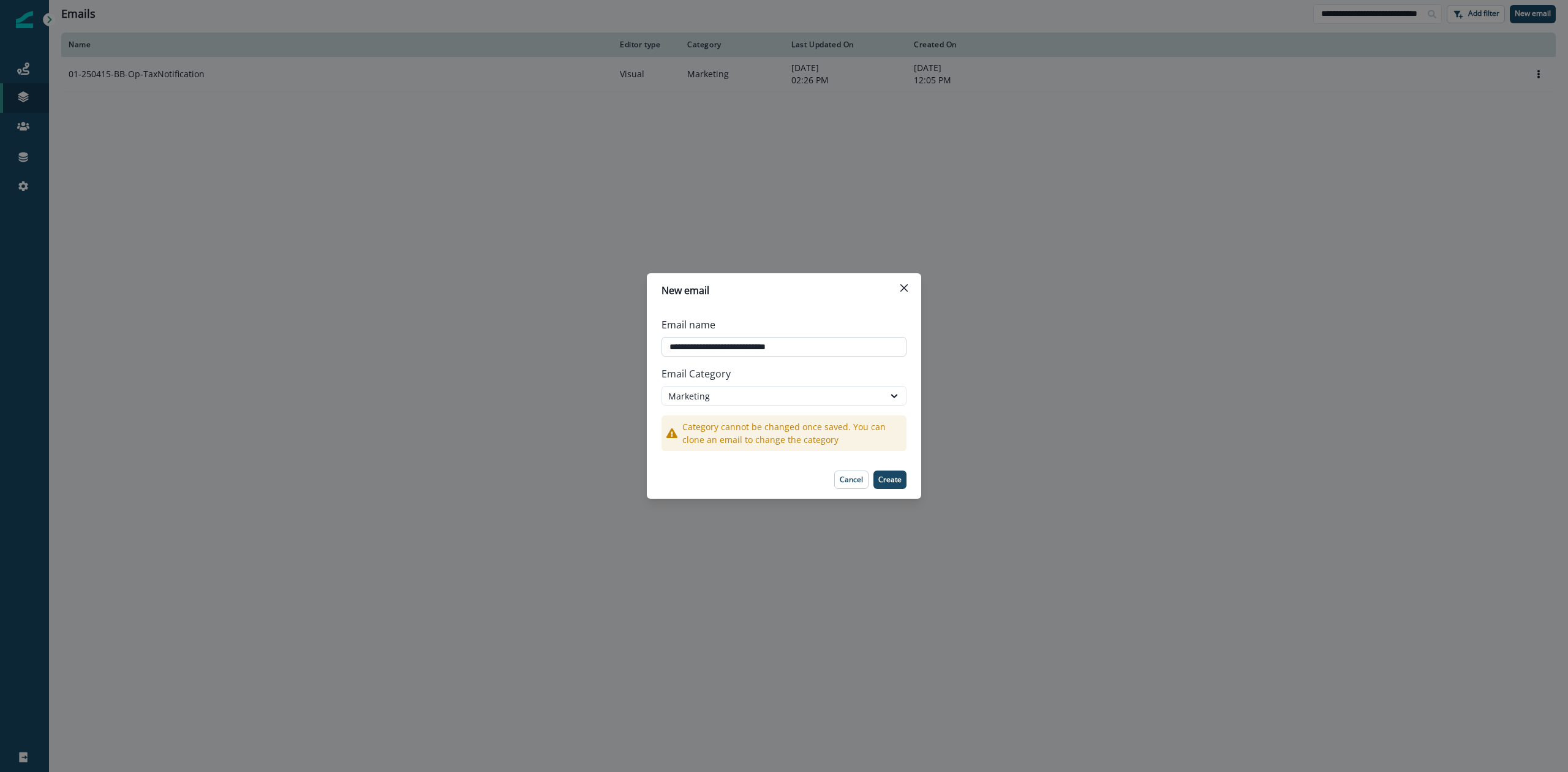
drag, startPoint x: 711, startPoint y: 345, endPoint x: 688, endPoint y: 344, distance: 23.0
click at [688, 344] on input "**********" at bounding box center [784, 347] width 245 height 19
type input "**********"
click at [871, 398] on div "Marketing" at bounding box center [772, 395] width 210 height 12
click at [840, 442] on div "Transactional" at bounding box center [784, 447] width 245 height 23
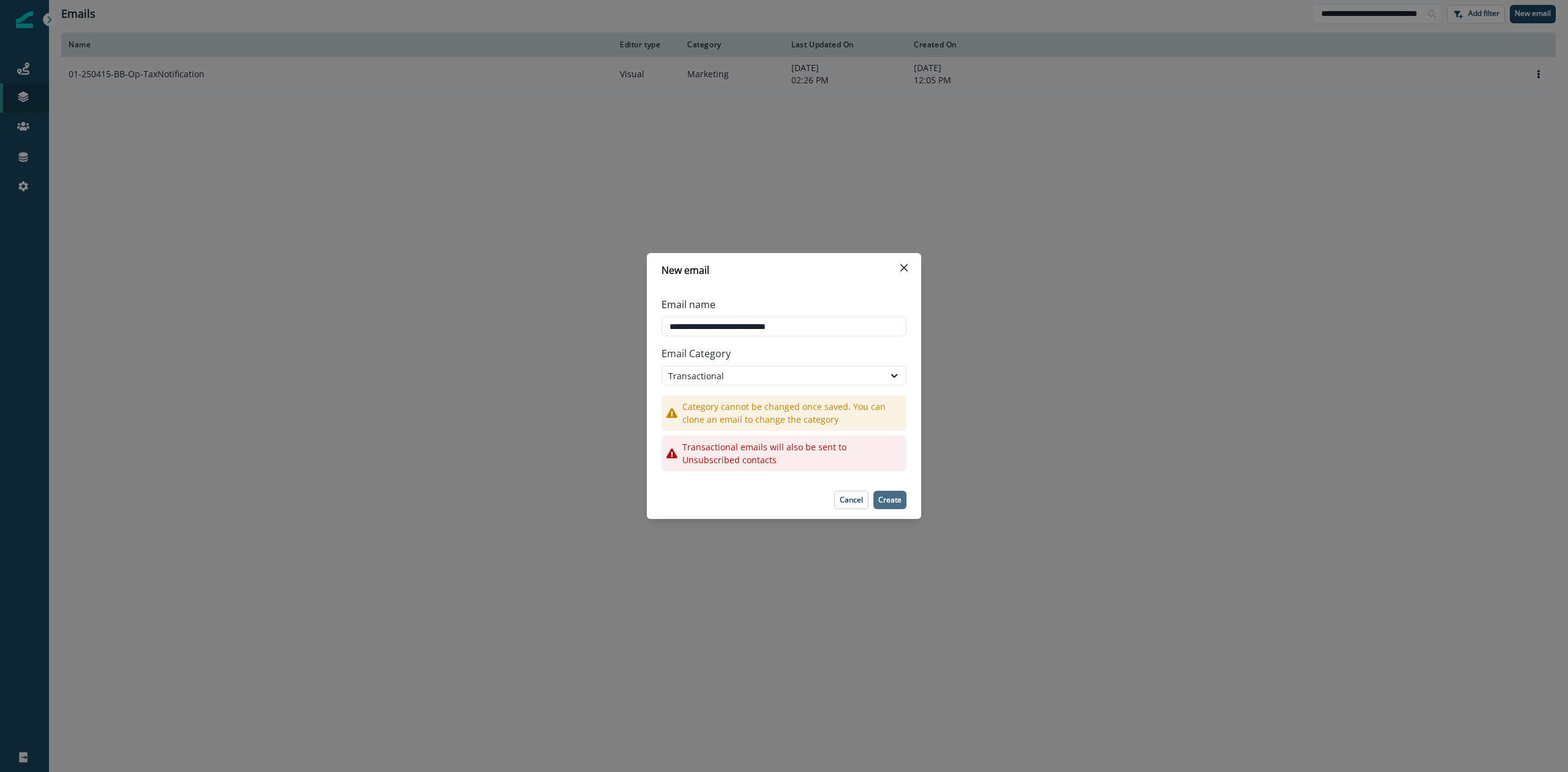
click at [885, 499] on p "Create" at bounding box center [889, 500] width 23 height 9
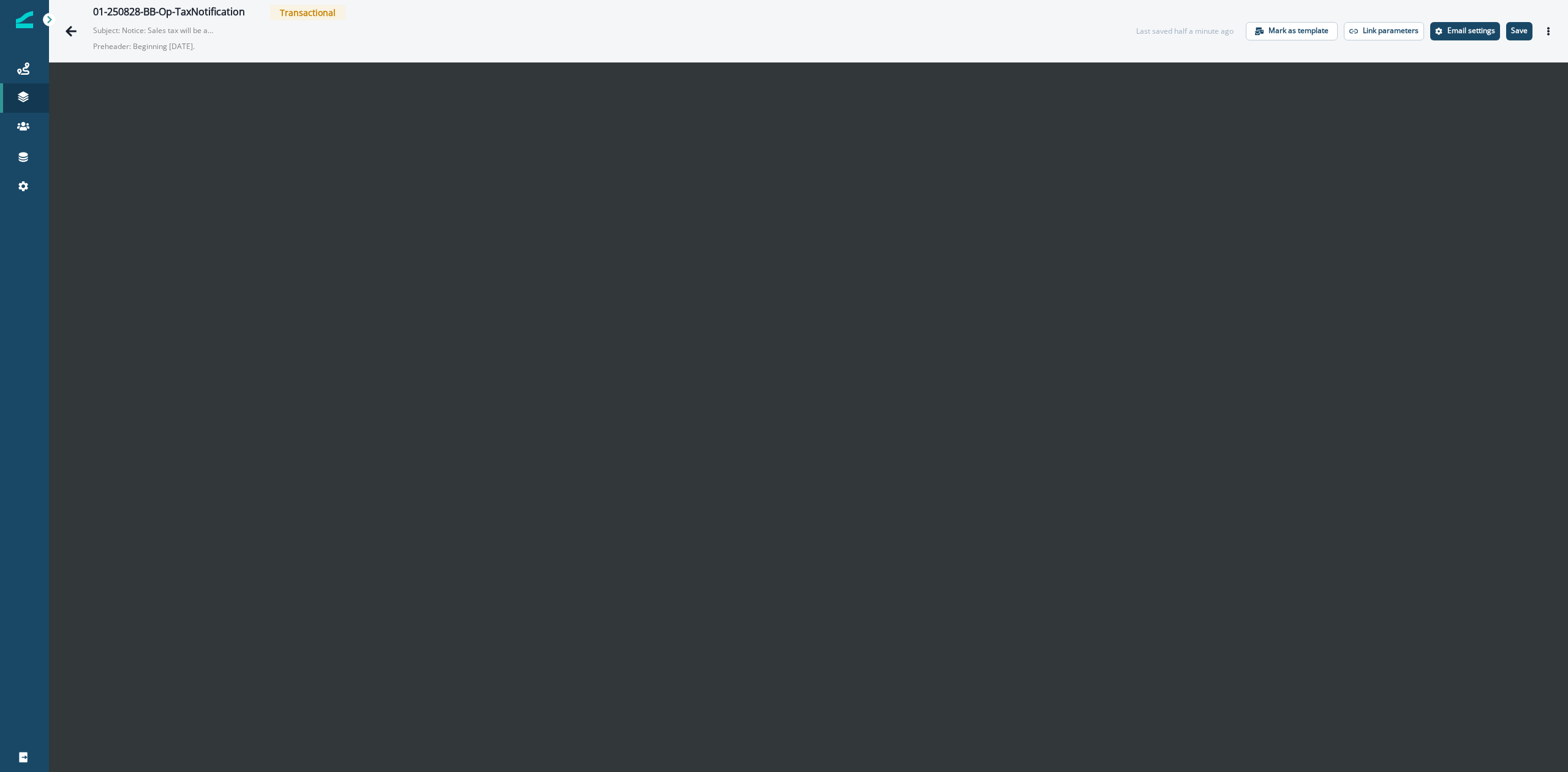
click at [1511, 27] on p "Save" at bounding box center [1519, 30] width 16 height 9
